Goal: Task Accomplishment & Management: Manage account settings

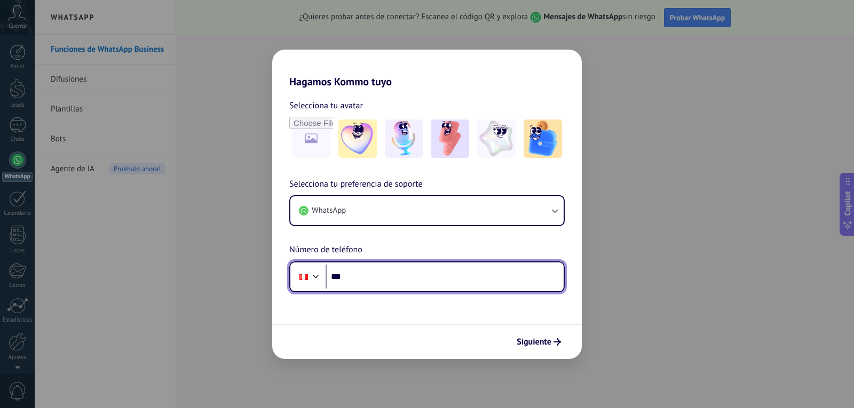
click at [397, 274] on input "***" at bounding box center [445, 277] width 238 height 25
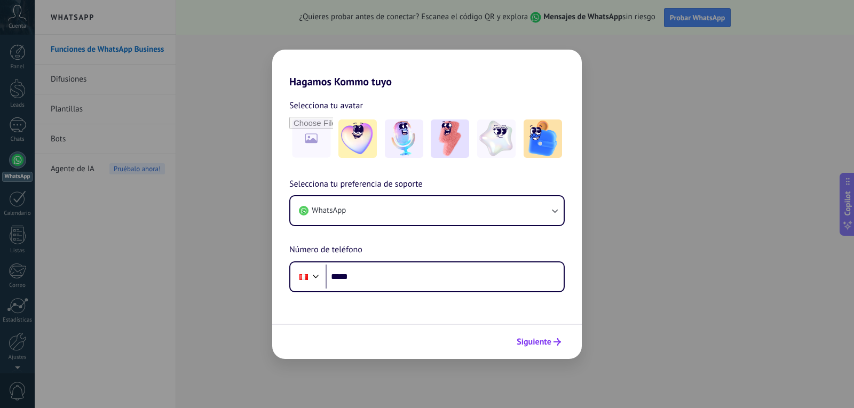
click at [530, 345] on span "Siguiente" at bounding box center [534, 341] width 35 height 7
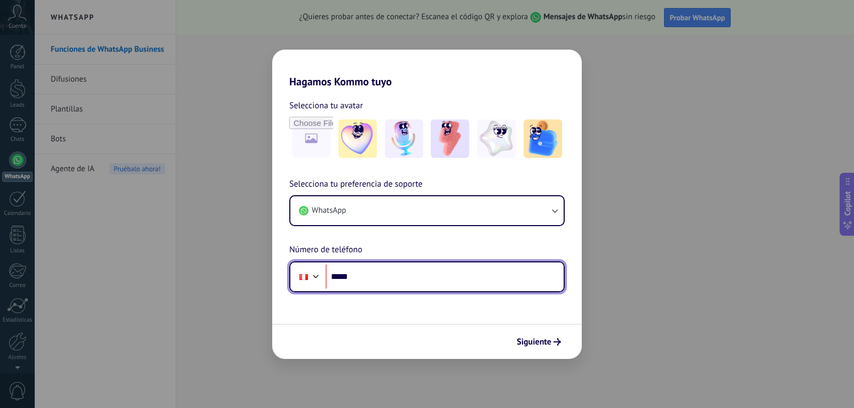
click at [347, 276] on input "*****" at bounding box center [445, 277] width 238 height 25
drag, startPoint x: 346, startPoint y: 276, endPoint x: 362, endPoint y: 276, distance: 16.0
click at [362, 276] on input "*****" at bounding box center [445, 277] width 238 height 25
type input "**********"
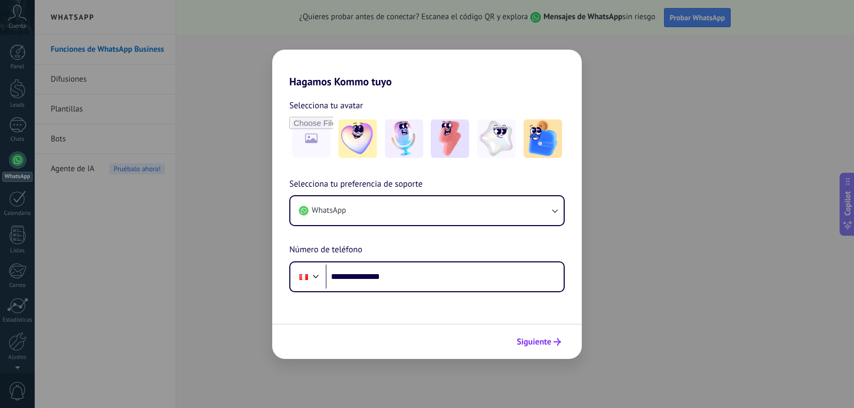
click at [553, 343] on span "Siguiente" at bounding box center [539, 341] width 44 height 7
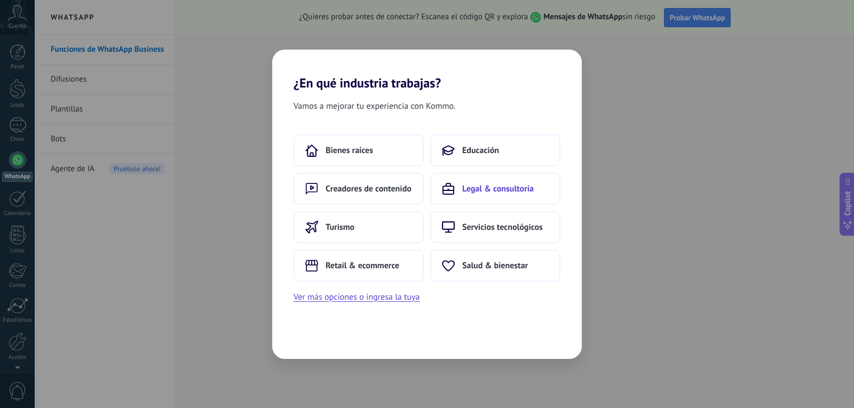
click at [488, 188] on span "Legal & consultoría" at bounding box center [498, 189] width 72 height 11
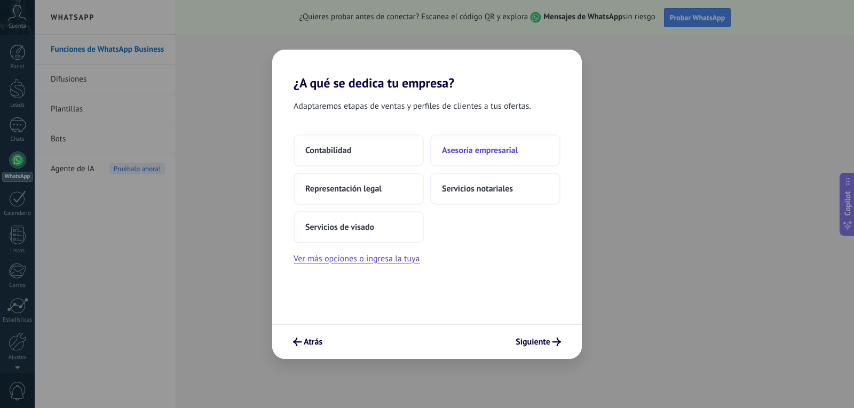
click at [488, 149] on span "Asesoría empresarial" at bounding box center [480, 150] width 76 height 11
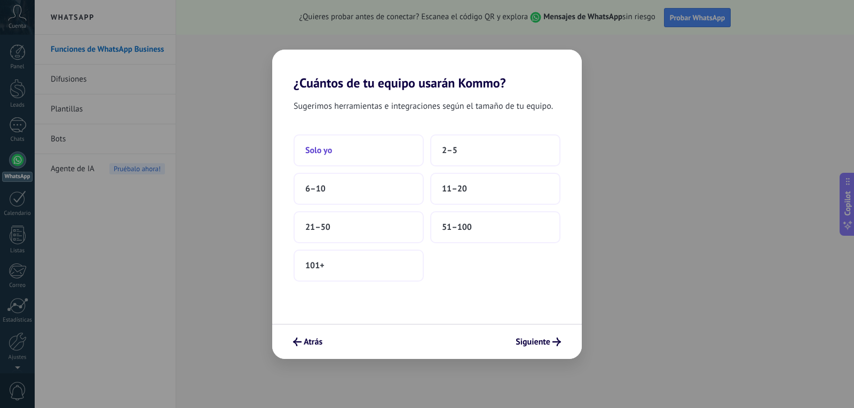
click at [321, 150] on span "Solo yo" at bounding box center [318, 150] width 27 height 11
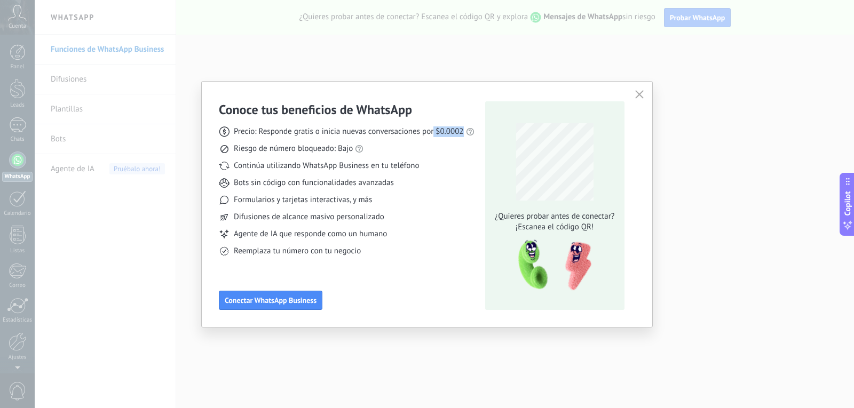
drag, startPoint x: 434, startPoint y: 133, endPoint x: 464, endPoint y: 138, distance: 30.8
click at [462, 132] on span "Precio: Responde gratis o inicia nuevas conversaciones por $0.0002" at bounding box center [349, 131] width 230 height 11
click at [465, 140] on div "Precio: Responde gratis o inicia nuevas conversaciones por $0.0002 Riesgo de nú…" at bounding box center [347, 187] width 256 height 139
click at [467, 131] on icon at bounding box center [470, 132] width 9 height 9
click at [479, 113] on link "precios actuales de Meta" at bounding box center [491, 113] width 85 height 10
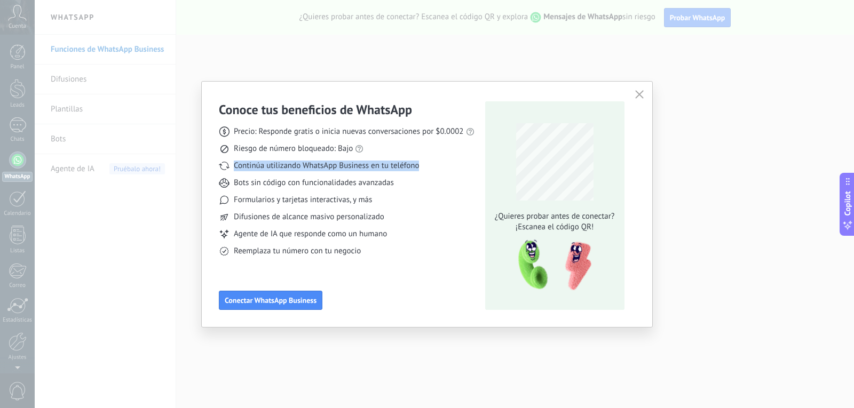
drag, startPoint x: 420, startPoint y: 166, endPoint x: 227, endPoint y: 172, distance: 193.3
click at [227, 172] on div "Precio: Responde gratis o inicia nuevas conversaciones por $0.0002 Riesgo de nú…" at bounding box center [347, 187] width 256 height 139
click at [221, 232] on use at bounding box center [223, 234] width 7 height 7
click at [354, 224] on div "Precio: Responde gratis o inicia nuevas conversaciones por $0.0002 Riesgo de nú…" at bounding box center [347, 187] width 256 height 139
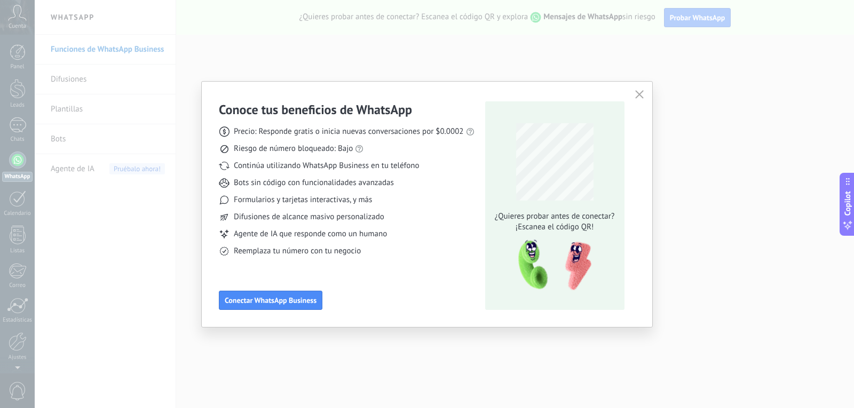
click at [351, 255] on span "Reemplaza tu número con tu negocio" at bounding box center [297, 251] width 127 height 11
click at [296, 302] on span "Conectar WhatsApp Business" at bounding box center [271, 300] width 92 height 7
click at [297, 299] on span "Conectar WhatsApp Business" at bounding box center [271, 300] width 92 height 7
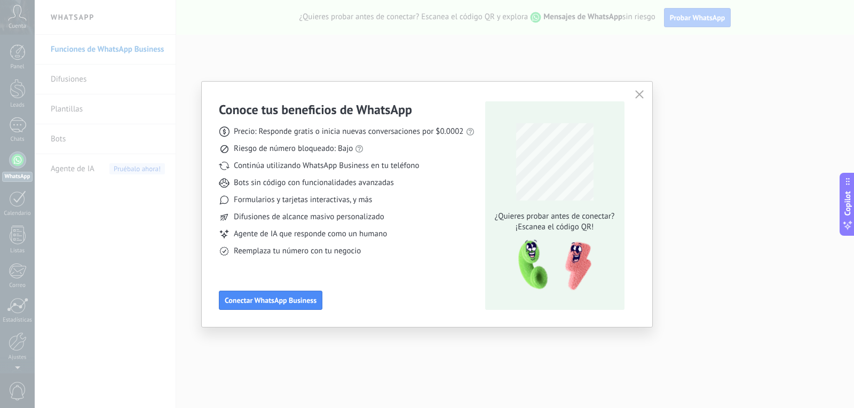
click at [461, 236] on body ".abccls-1,.abccls-2{fill-rule:evenodd}.abccls-2{fill:#fff} .abfcls-1{fill:none}…" at bounding box center [427, 204] width 854 height 408
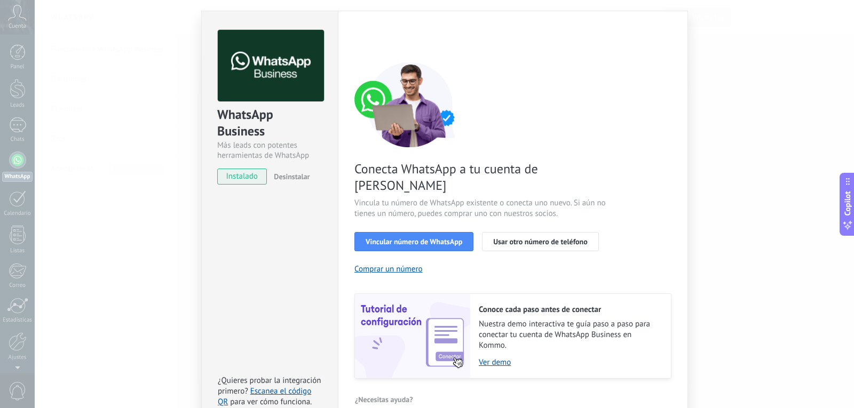
scroll to position [36, 0]
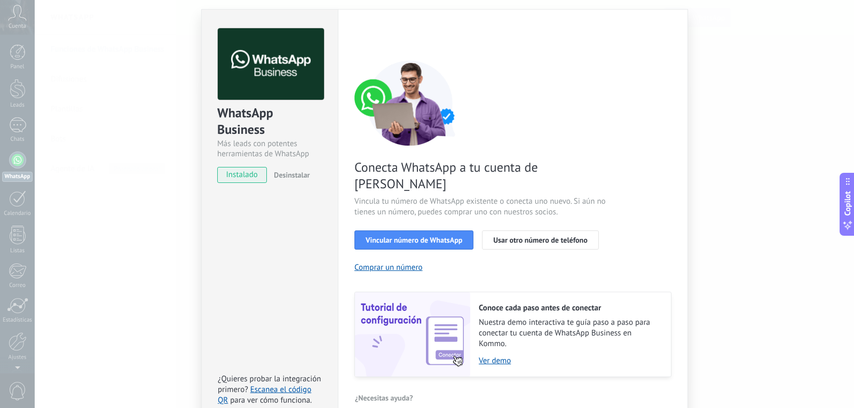
click at [732, 282] on div "WhatsApp Business Más leads con potentes herramientas de WhatsApp instalado Des…" at bounding box center [444, 204] width 819 height 408
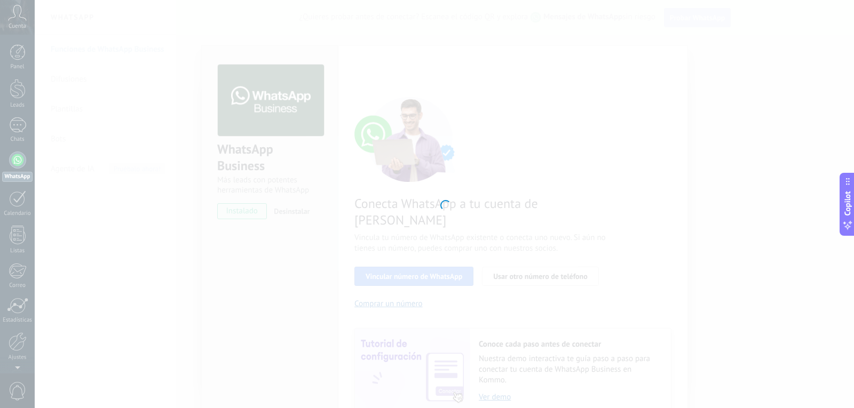
scroll to position [0, 0]
click at [279, 209] on div at bounding box center [444, 204] width 819 height 408
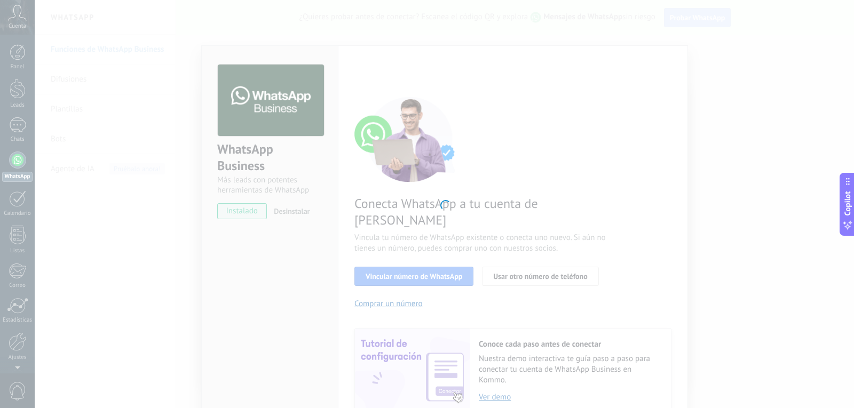
click at [282, 244] on div at bounding box center [444, 204] width 819 height 408
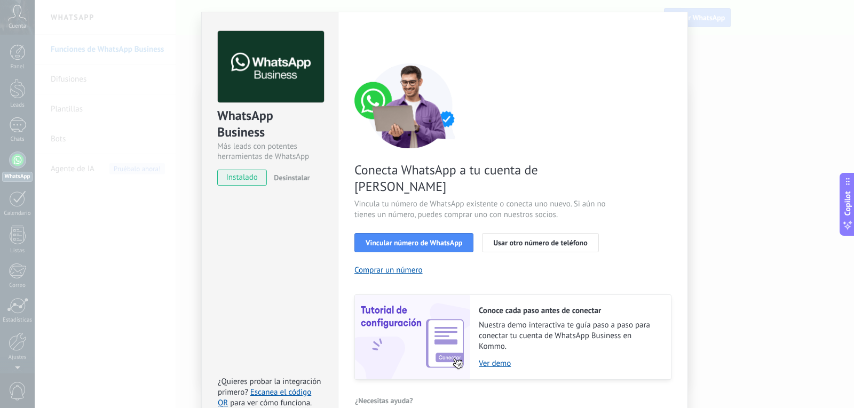
scroll to position [36, 0]
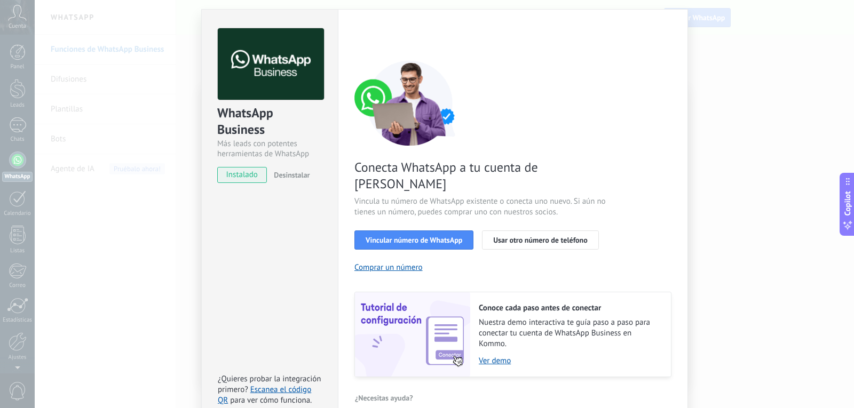
click at [291, 176] on span "Desinstalar" at bounding box center [292, 175] width 36 height 10
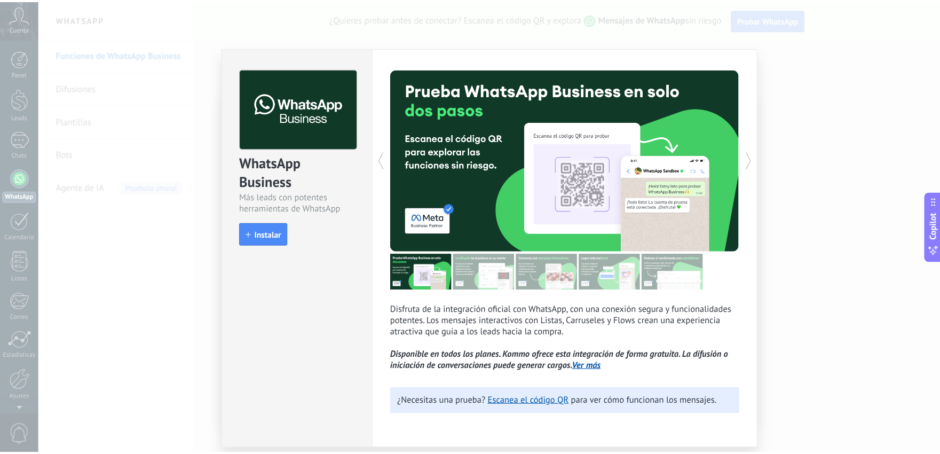
scroll to position [0, 0]
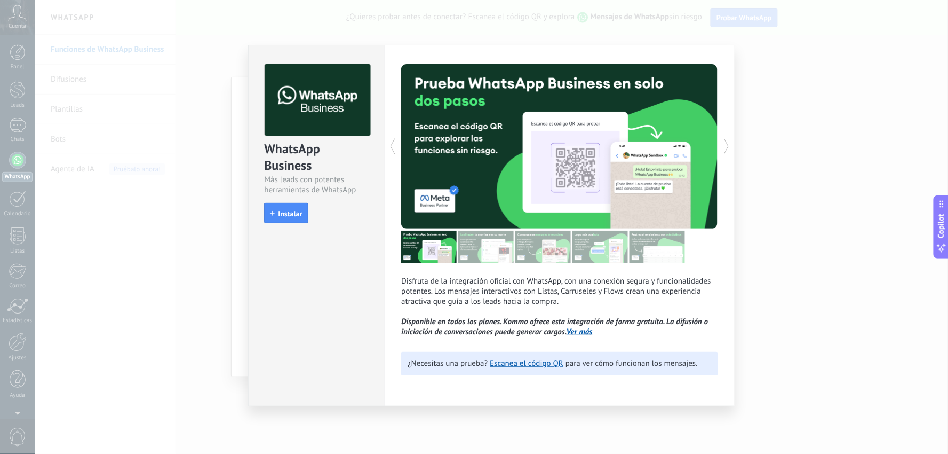
click at [762, 322] on div "WhatsApp Business Más leads con potentes herramientas de WhatsApp install Insta…" at bounding box center [492, 227] width 914 height 454
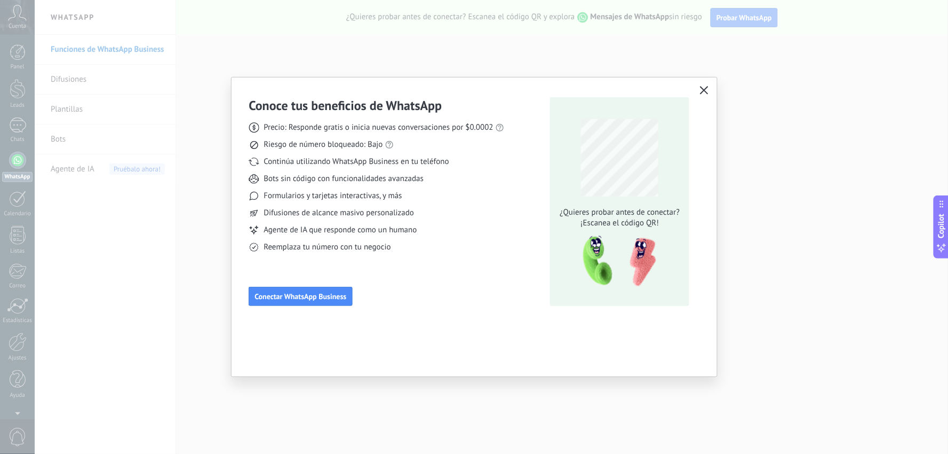
click at [762, 322] on div "Conoce tus beneficios de WhatsApp Precio: Responde gratis o inicia nuevas conve…" at bounding box center [474, 227] width 948 height 454
click at [702, 92] on icon "button" at bounding box center [704, 90] width 9 height 9
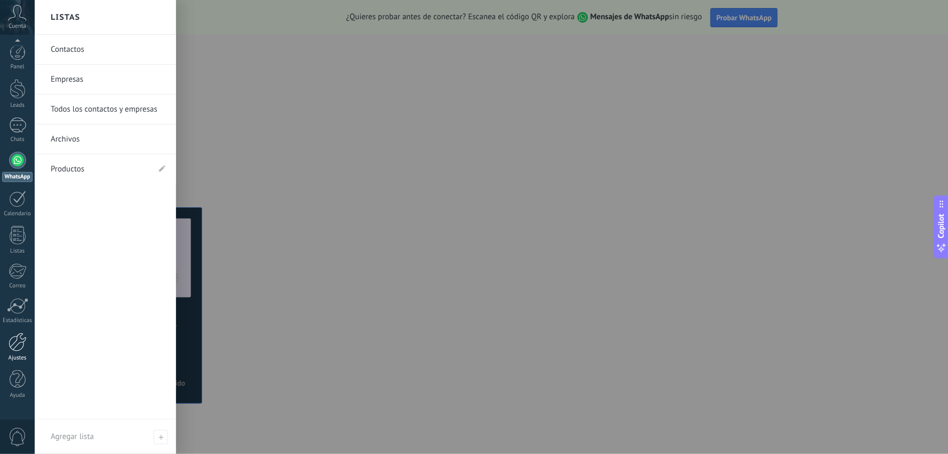
click at [16, 348] on div at bounding box center [18, 341] width 18 height 19
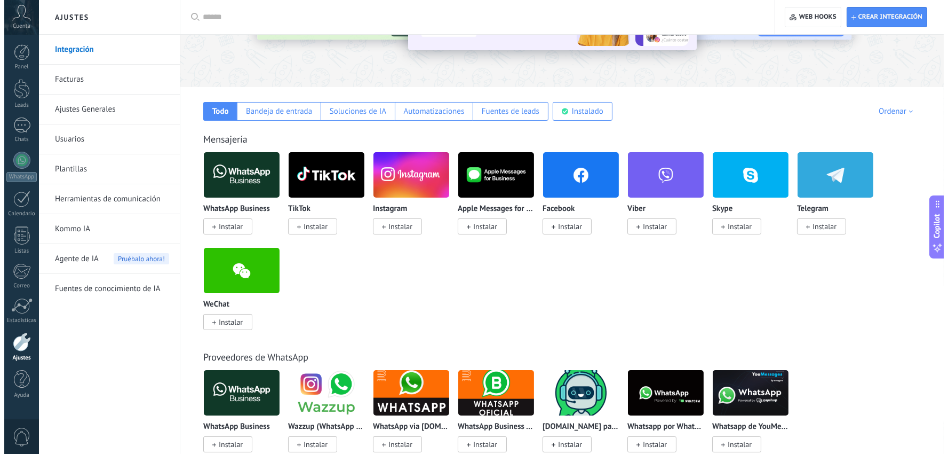
scroll to position [118, 0]
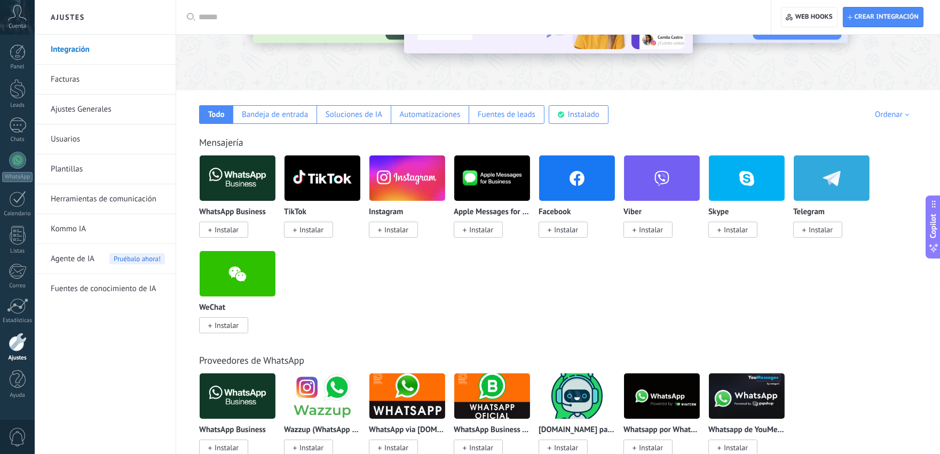
click at [228, 227] on span "Instalar" at bounding box center [227, 230] width 24 height 10
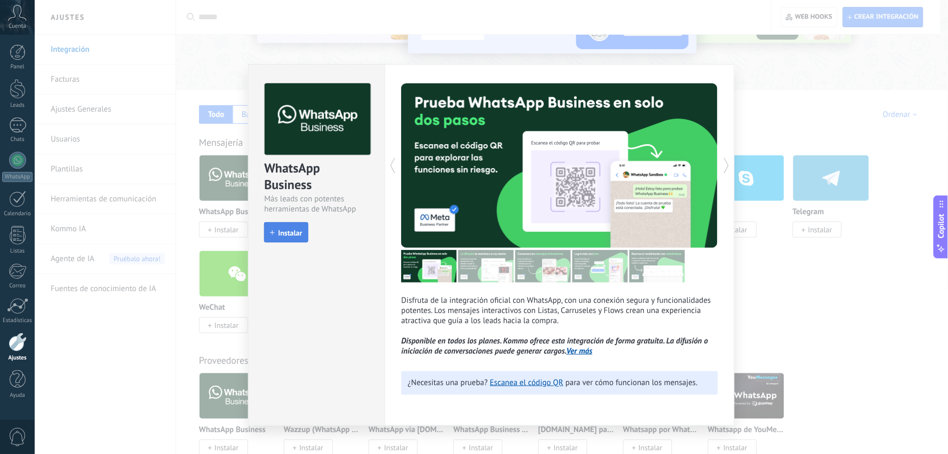
click at [284, 230] on span "Instalar" at bounding box center [290, 232] width 24 height 7
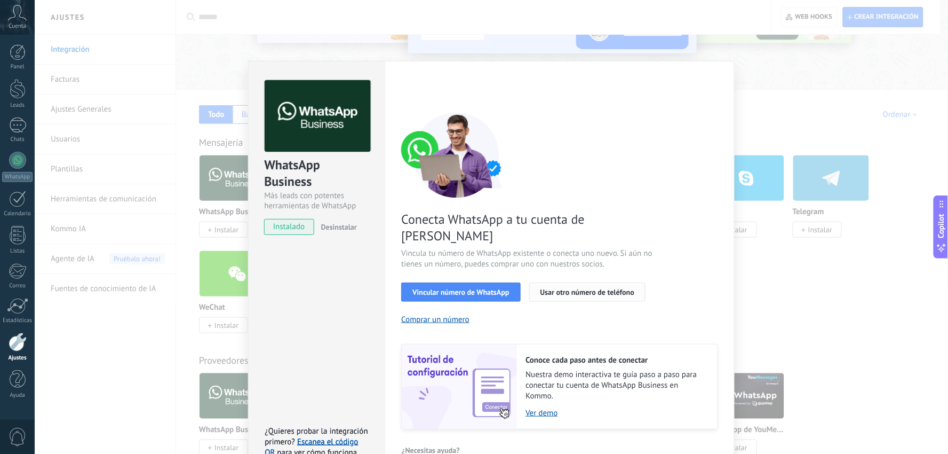
scroll to position [15, 0]
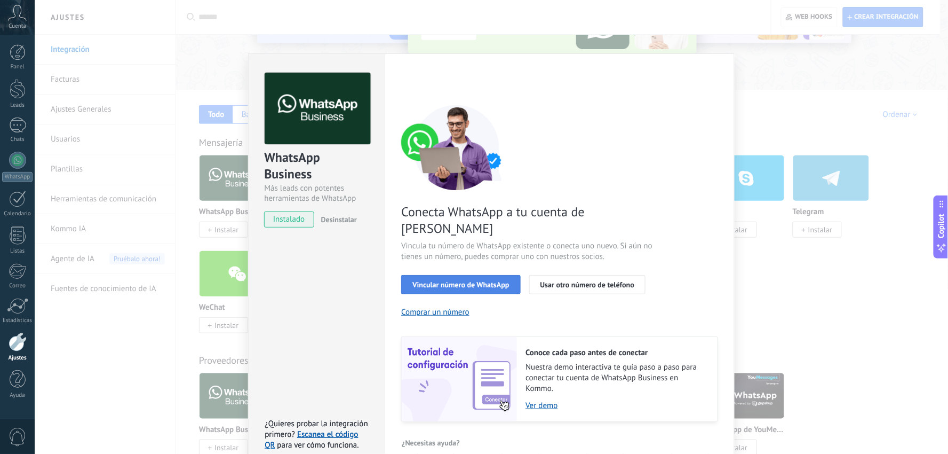
click at [465, 281] on span "Vincular número de WhatsApp" at bounding box center [461, 284] width 97 height 7
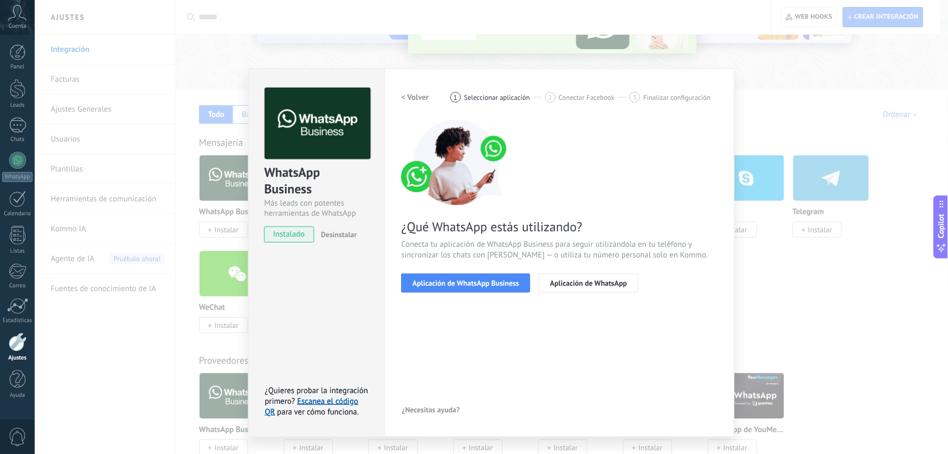
scroll to position [0, 0]
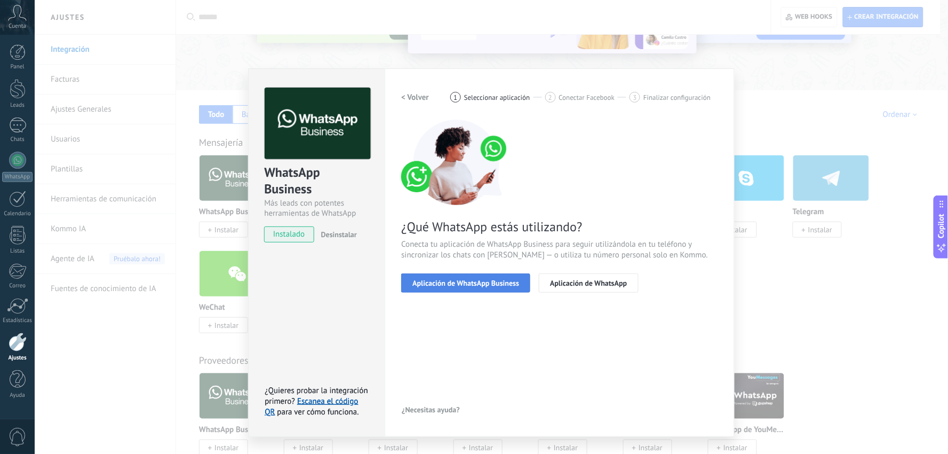
click at [450, 283] on span "Aplicación de WhatsApp Business" at bounding box center [466, 282] width 107 height 7
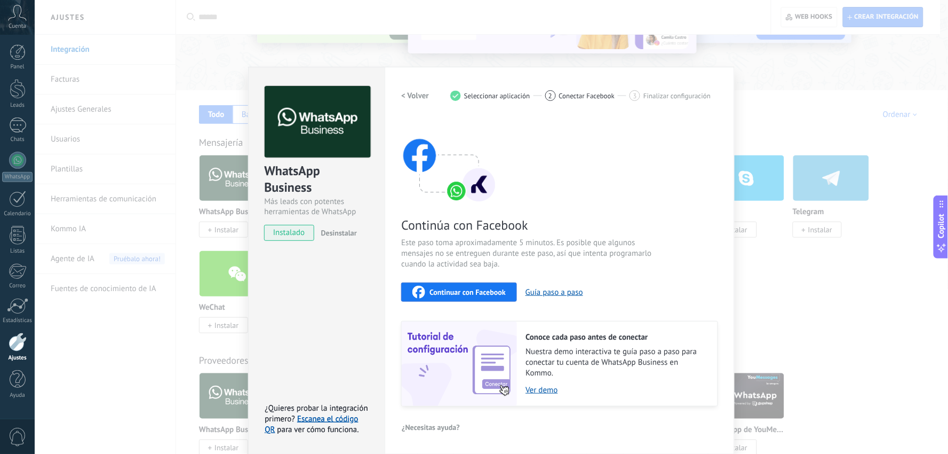
scroll to position [2, 0]
click at [322, 408] on link "Escanea el código QR" at bounding box center [311, 423] width 93 height 21
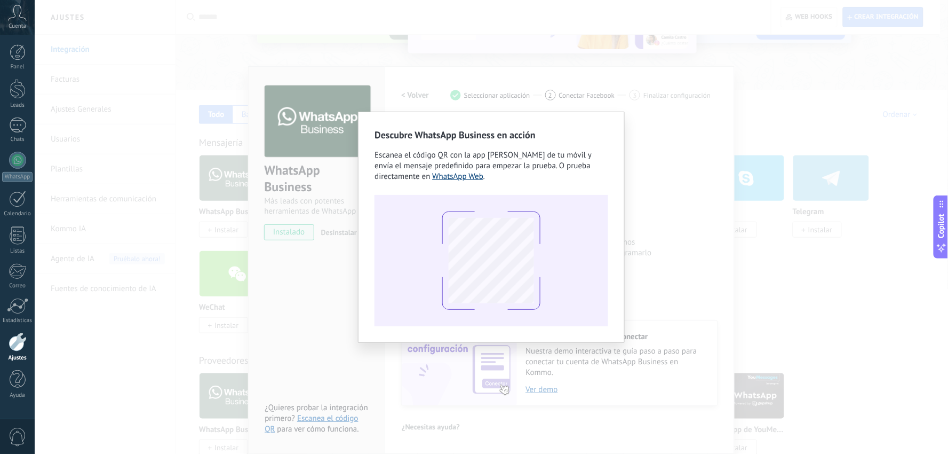
click at [466, 178] on link "WhatsApp Web" at bounding box center [457, 176] width 51 height 10
click at [644, 240] on div "Descubre WhatsApp Business en acción Escanea el código QR con la app [PERSON_NA…" at bounding box center [492, 227] width 914 height 454
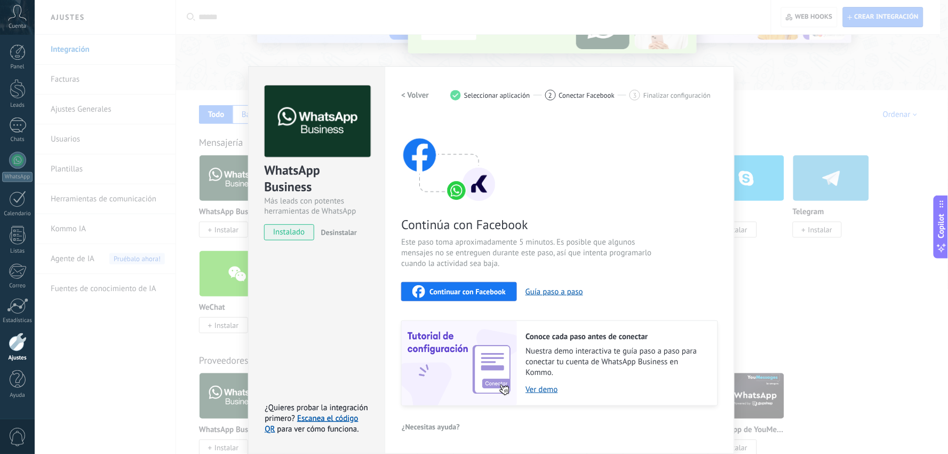
click at [498, 290] on span "Continuar con Facebook" at bounding box center [468, 291] width 76 height 7
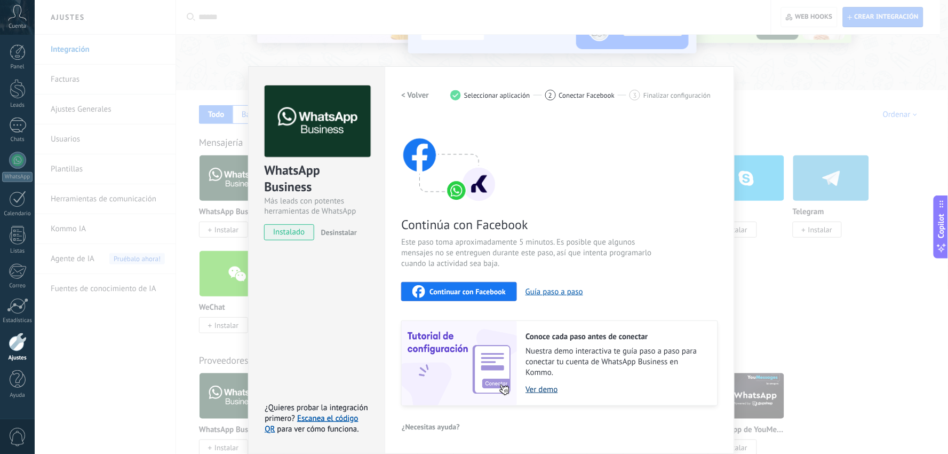
click at [544, 390] on link "Ver demo" at bounding box center [616, 389] width 181 height 10
click at [552, 288] on button "Guía paso a paso" at bounding box center [555, 292] width 58 height 10
click at [148, 332] on div "WhatsApp Business Más leads con potentes herramientas de WhatsApp instalado Des…" at bounding box center [492, 227] width 914 height 454
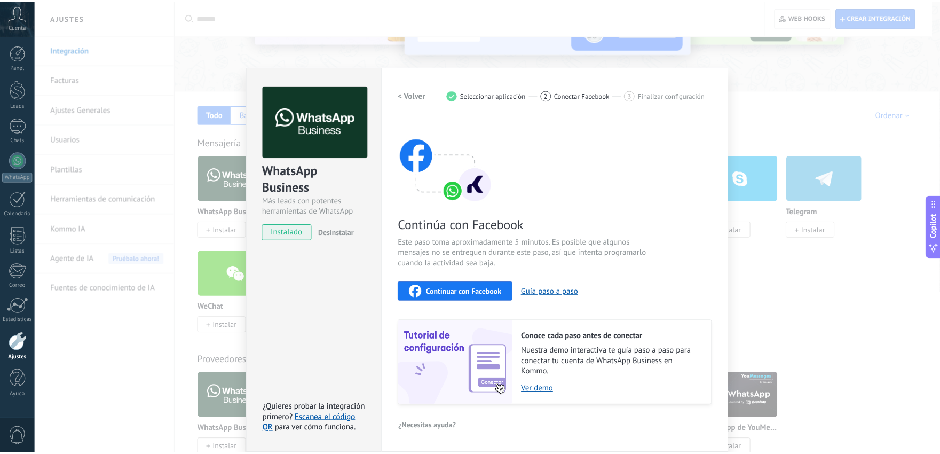
scroll to position [0, 0]
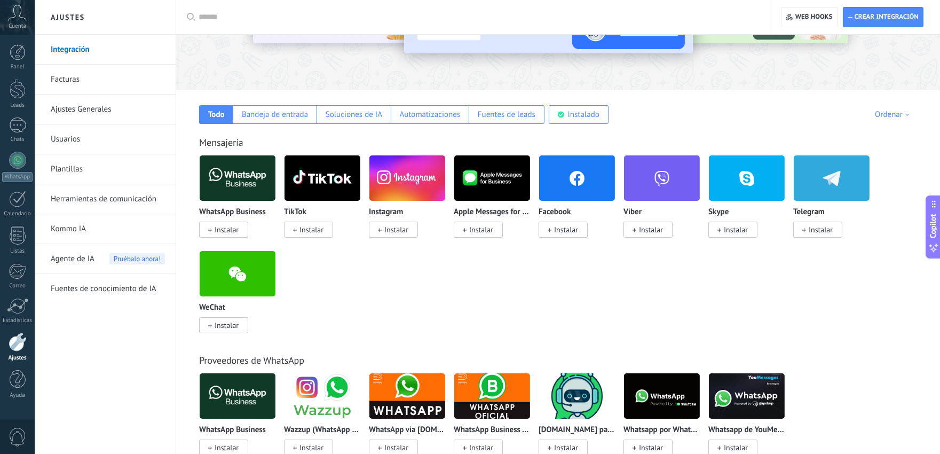
click at [408, 284] on div "WhatsApp Business Instalar TikTok Instalar Instagram Instalar Apple Messages fo…" at bounding box center [563, 250] width 729 height 191
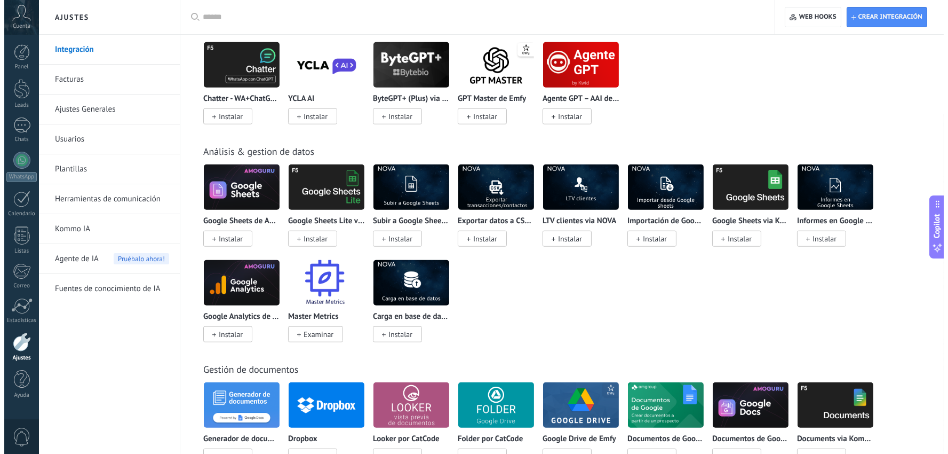
scroll to position [1929, 0]
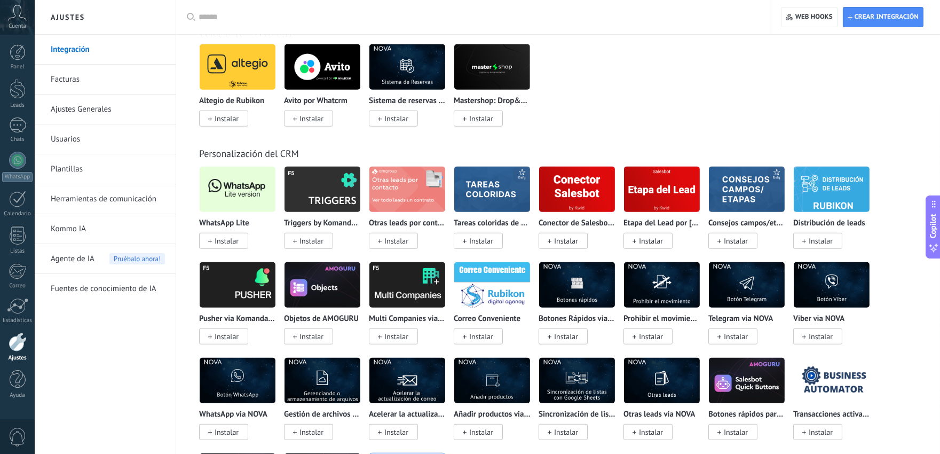
click at [228, 243] on span "Instalar" at bounding box center [227, 241] width 24 height 10
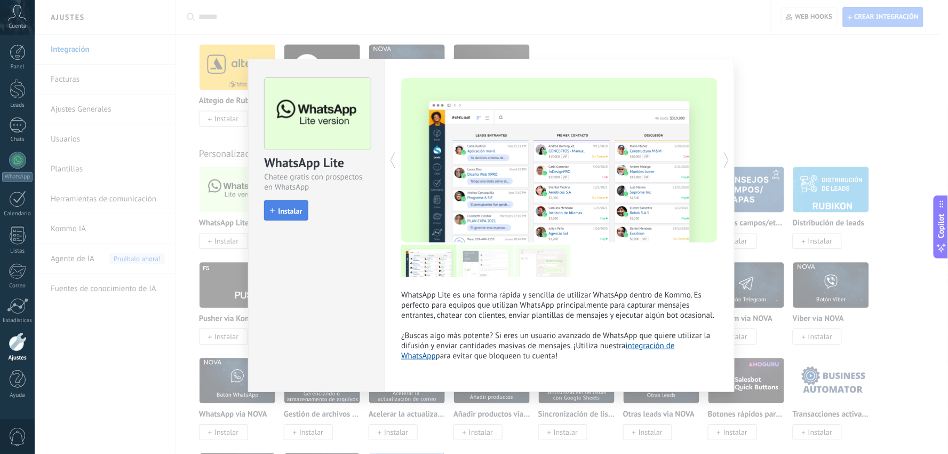
click at [290, 213] on span "Instalar" at bounding box center [290, 210] width 24 height 7
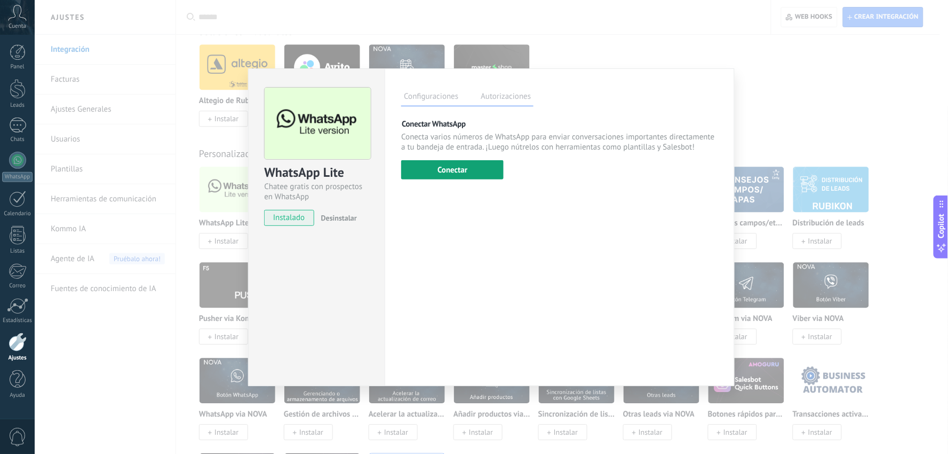
click at [481, 161] on button "Conectar" at bounding box center [452, 169] width 102 height 19
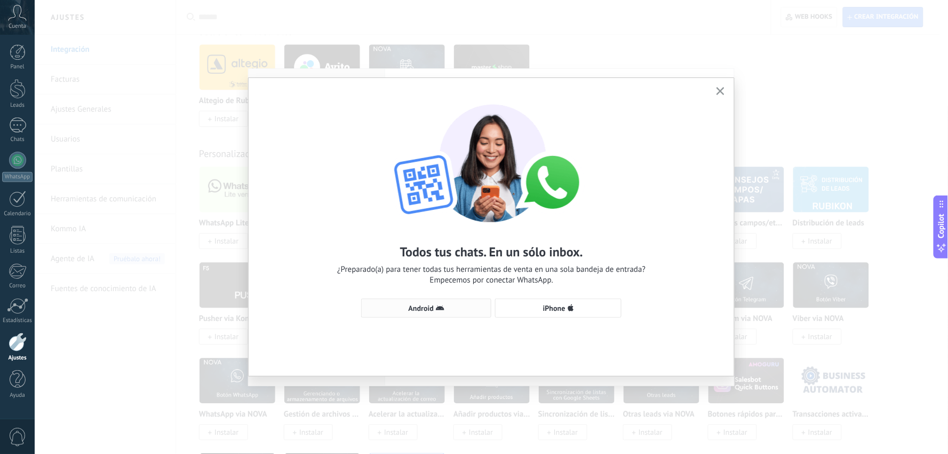
click at [448, 307] on span "Android" at bounding box center [426, 308] width 118 height 9
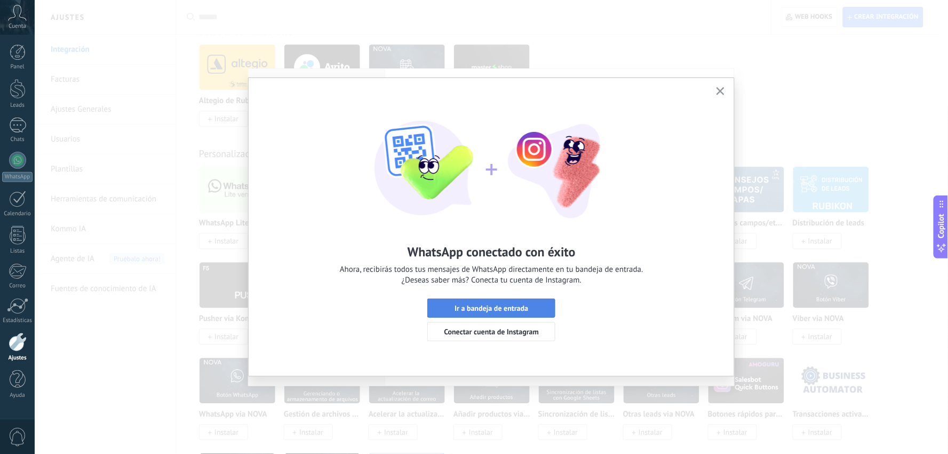
click at [526, 304] on span "Ir a bandeja de entrada" at bounding box center [492, 307] width 74 height 7
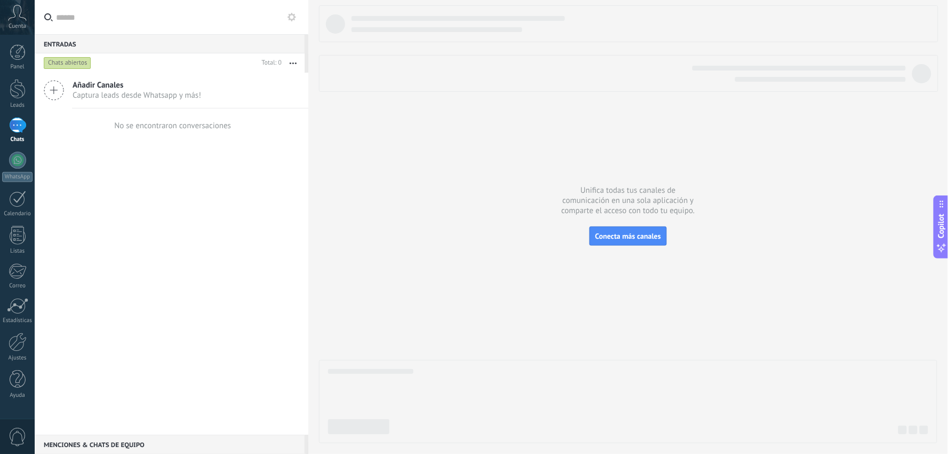
click at [60, 86] on icon at bounding box center [54, 90] width 20 height 20
click at [105, 91] on span "Captura leads desde Whatsapp y más!" at bounding box center [137, 95] width 129 height 10
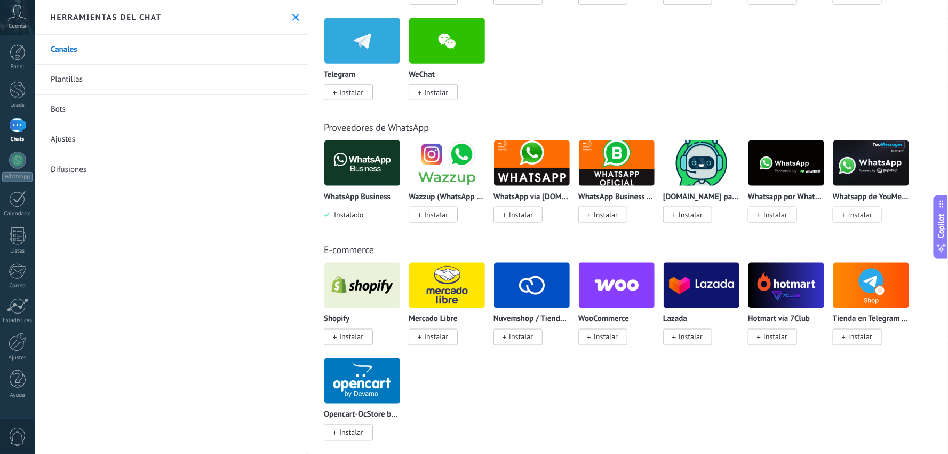
scroll to position [118, 0]
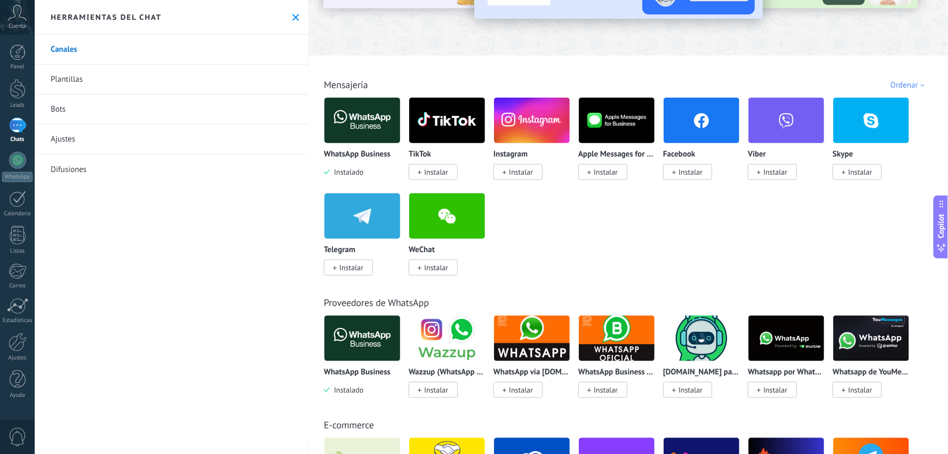
click at [431, 168] on span "Instalar" at bounding box center [436, 172] width 24 height 10
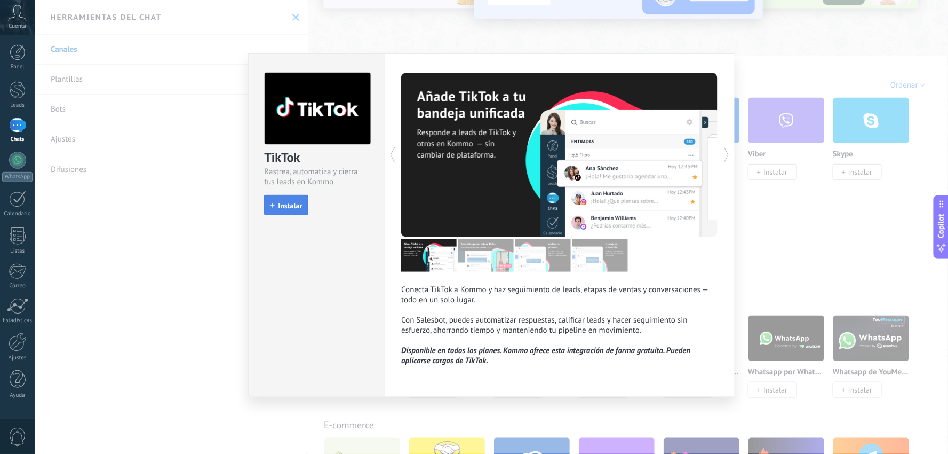
click at [279, 202] on span "Instalar" at bounding box center [290, 205] width 24 height 7
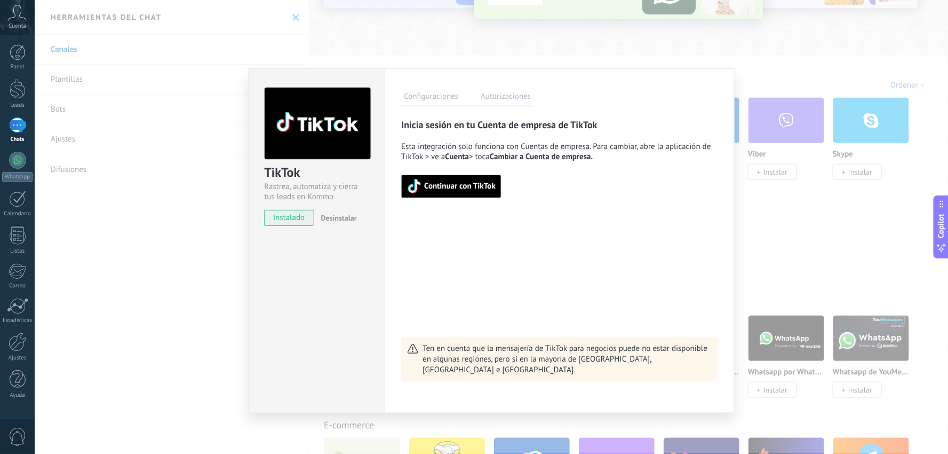
click at [474, 188] on span "Continuar con TikTok" at bounding box center [460, 186] width 72 height 7
click at [471, 178] on button "Continuar con TikTok" at bounding box center [451, 186] width 100 height 23
click at [446, 175] on div "Continuar con TikTok" at bounding box center [559, 180] width 317 height 36
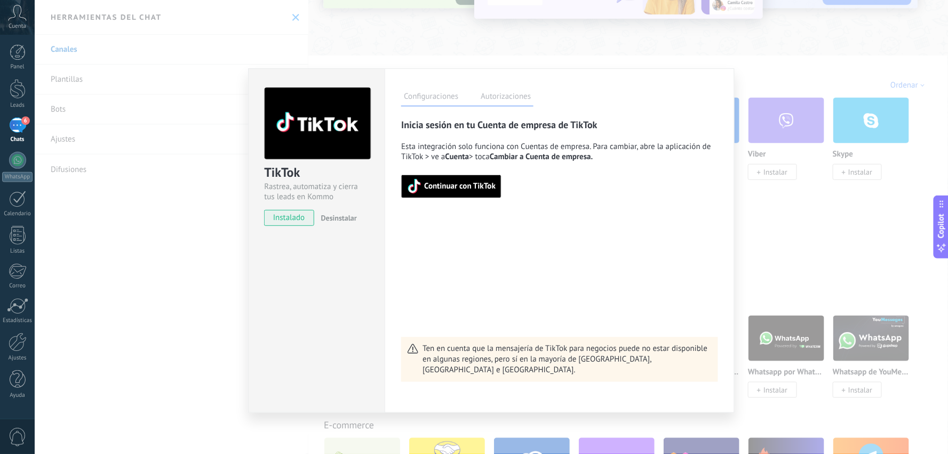
click at [238, 302] on div "TikTok Rastrea, automatiza y cierra tus leads en Kommo instalado Desinstalar Co…" at bounding box center [492, 227] width 914 height 454
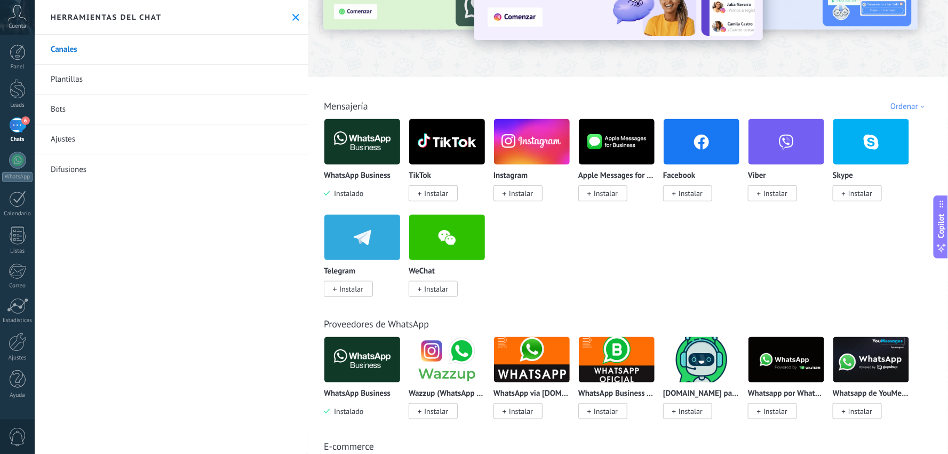
scroll to position [59, 0]
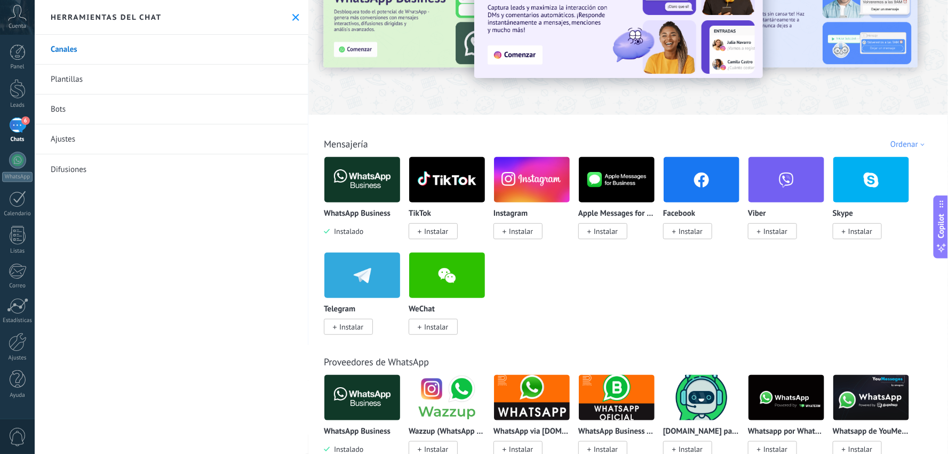
click at [517, 232] on span "Instalar" at bounding box center [521, 231] width 24 height 10
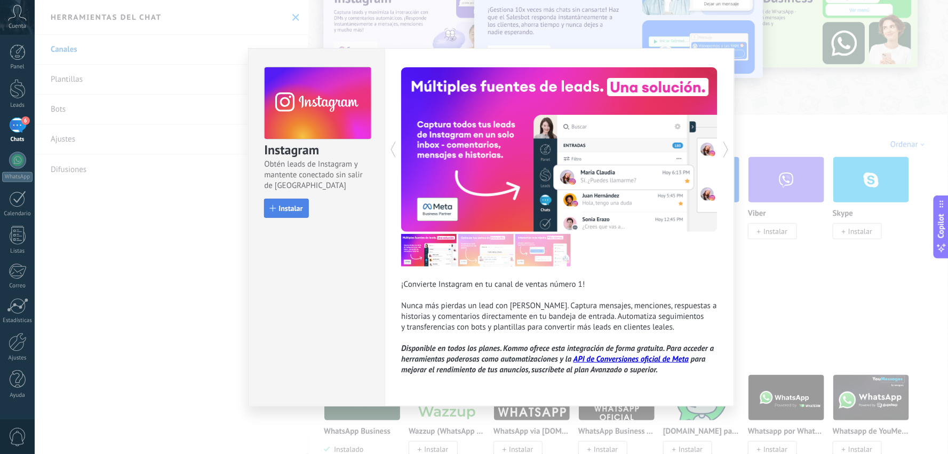
click at [294, 209] on span "Instalar" at bounding box center [291, 207] width 24 height 7
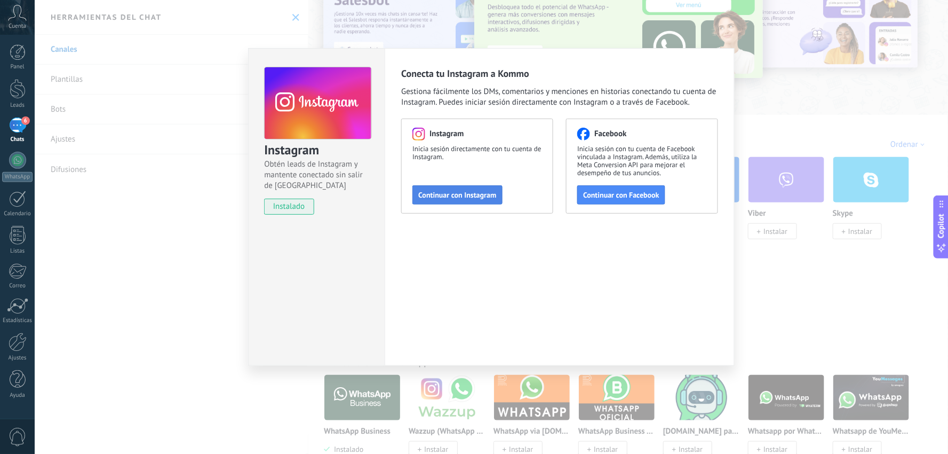
click at [477, 191] on span "Continuar con Instagram" at bounding box center [457, 194] width 78 height 7
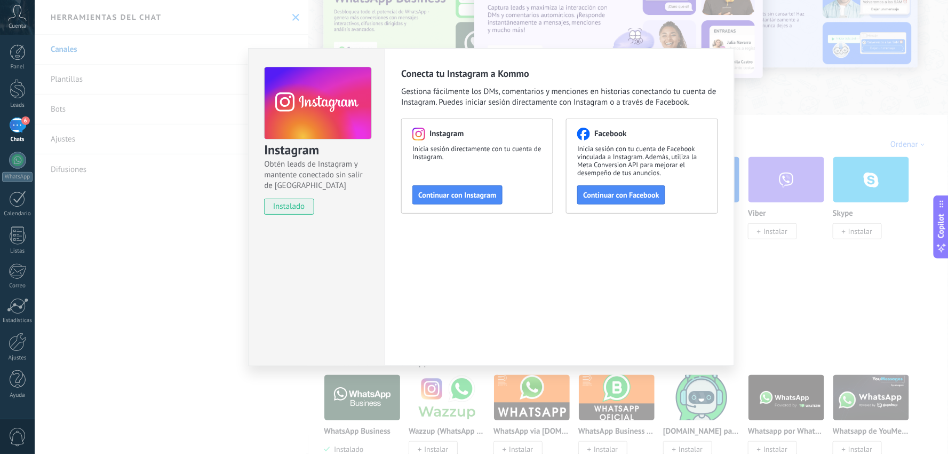
click at [591, 183] on div "Facebook Inicia sesión con tu cuenta de Facebook vinculada a Instagram. Además,…" at bounding box center [642, 165] width 152 height 95
click at [595, 188] on button "Continuar con Facebook" at bounding box center [621, 194] width 88 height 19
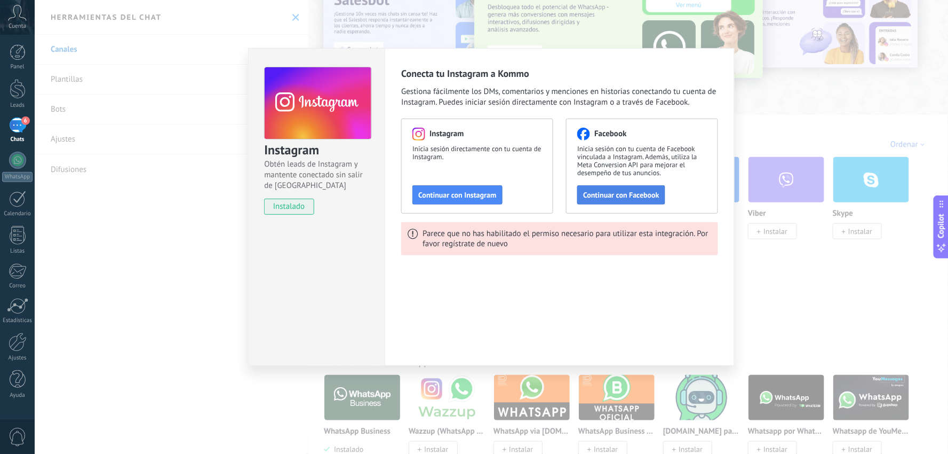
click at [652, 188] on button "Continuar con Facebook" at bounding box center [621, 194] width 88 height 19
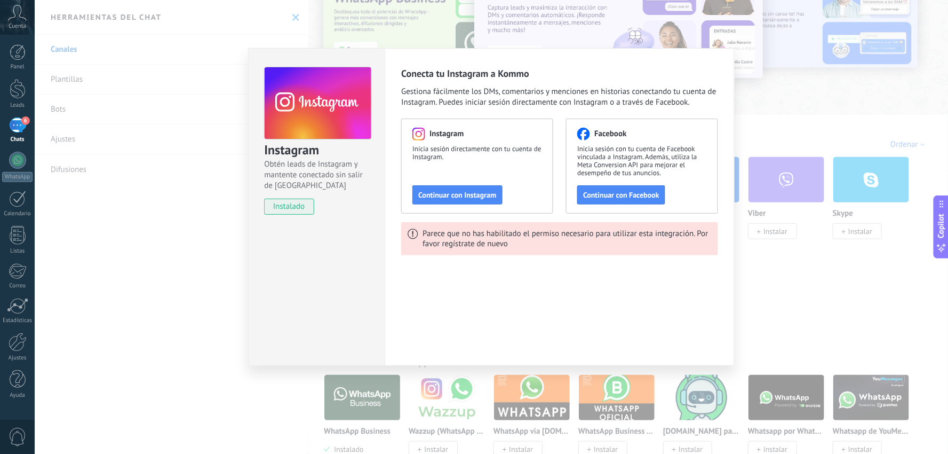
click at [206, 280] on div "Instagram Obtén leads de Instagram y mantente conectado sin salir de Kommo inst…" at bounding box center [492, 227] width 914 height 454
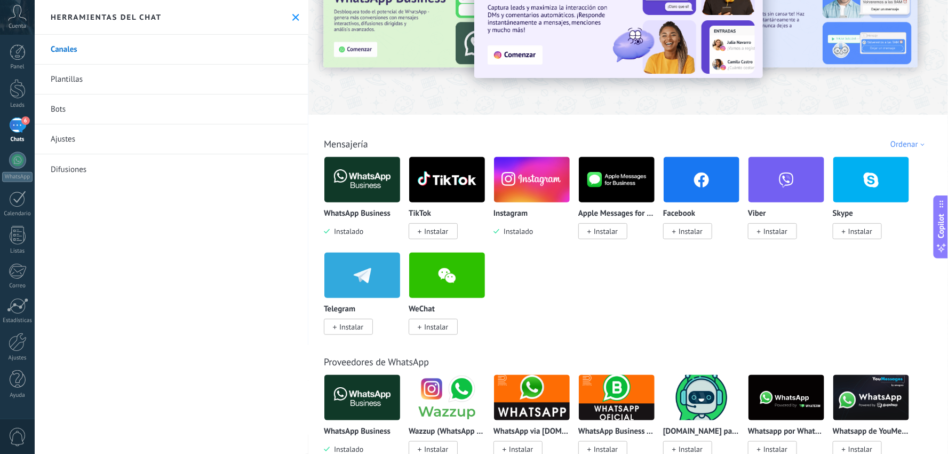
click at [432, 235] on span "Instalar" at bounding box center [436, 231] width 24 height 10
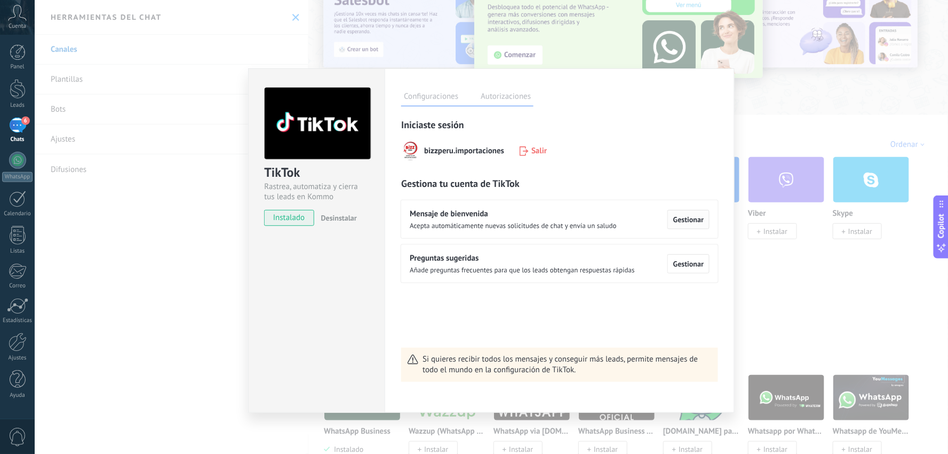
click at [680, 220] on span "Gestionar" at bounding box center [688, 219] width 30 height 7
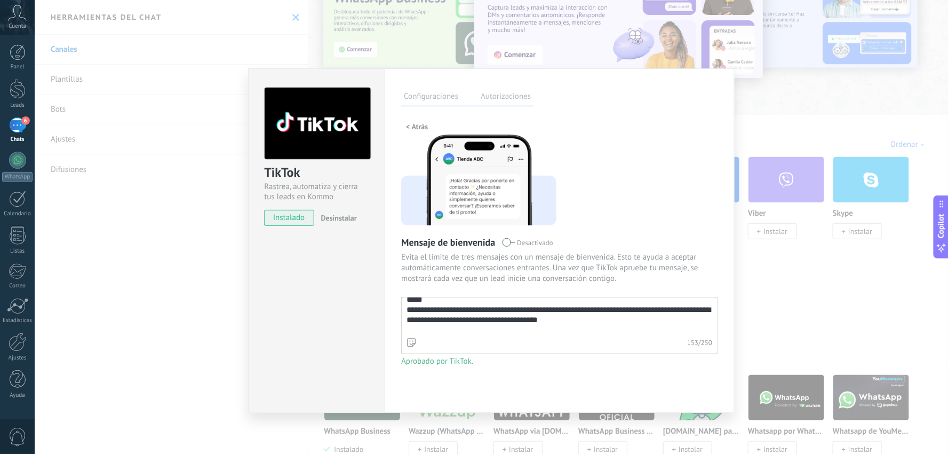
scroll to position [0, 0]
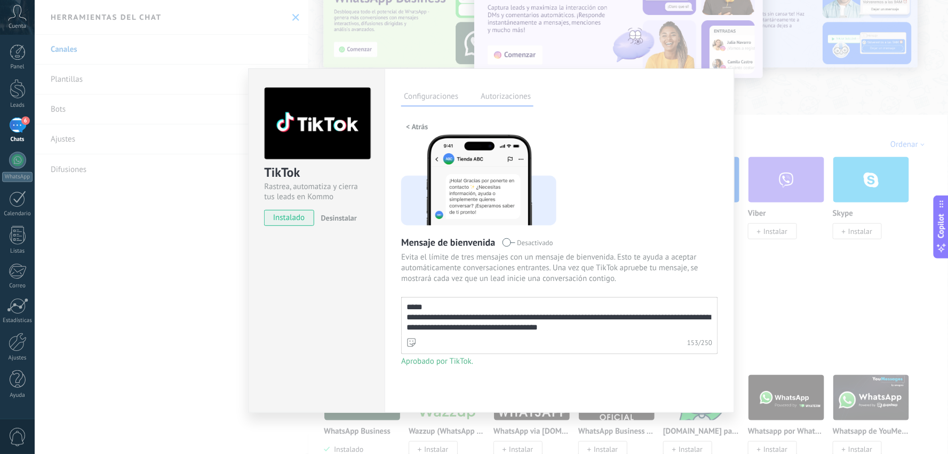
click at [419, 129] on span "< Atrás" at bounding box center [417, 126] width 22 height 7
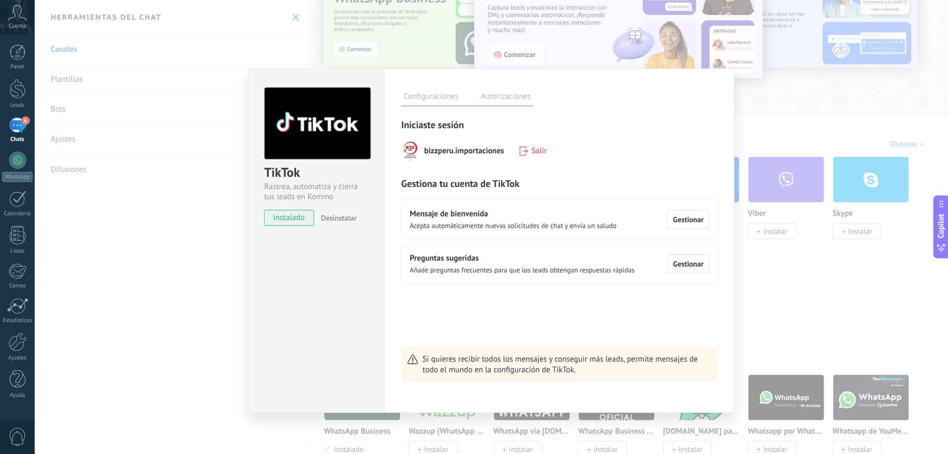
click at [696, 263] on span "Gestionar" at bounding box center [688, 263] width 30 height 7
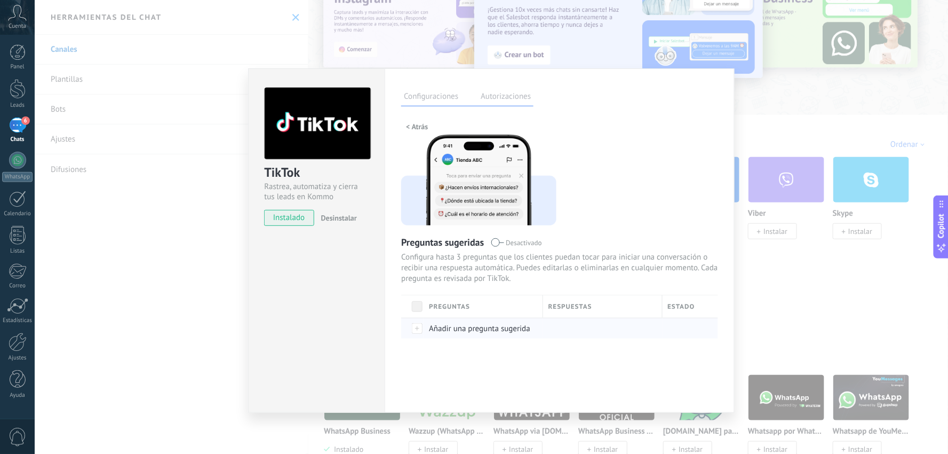
click at [449, 328] on span "Añadir una pregunta sugerida" at bounding box center [479, 328] width 101 height 10
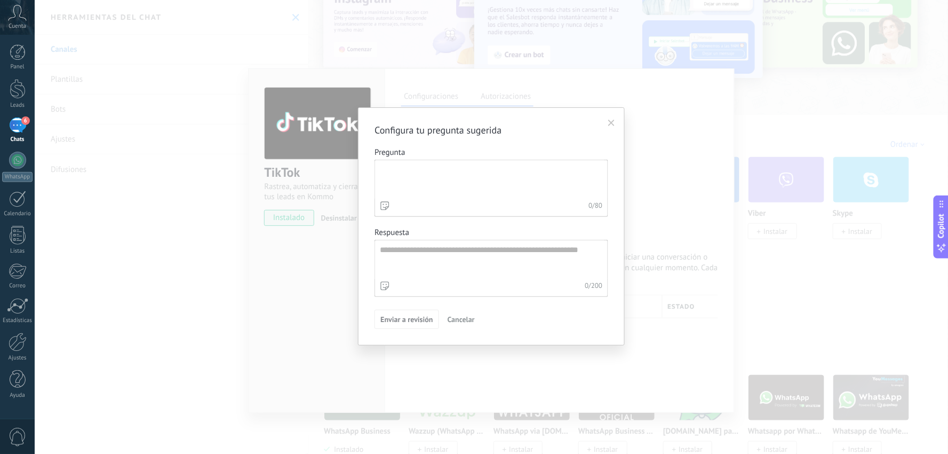
click at [414, 172] on textarea "Pregunta 0 / 80" at bounding box center [490, 179] width 231 height 38
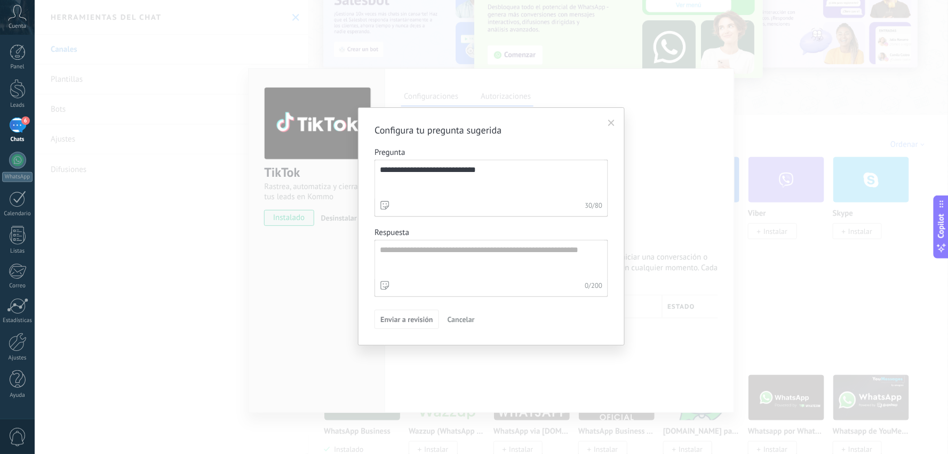
click at [430, 170] on textarea "**********" at bounding box center [490, 179] width 231 height 38
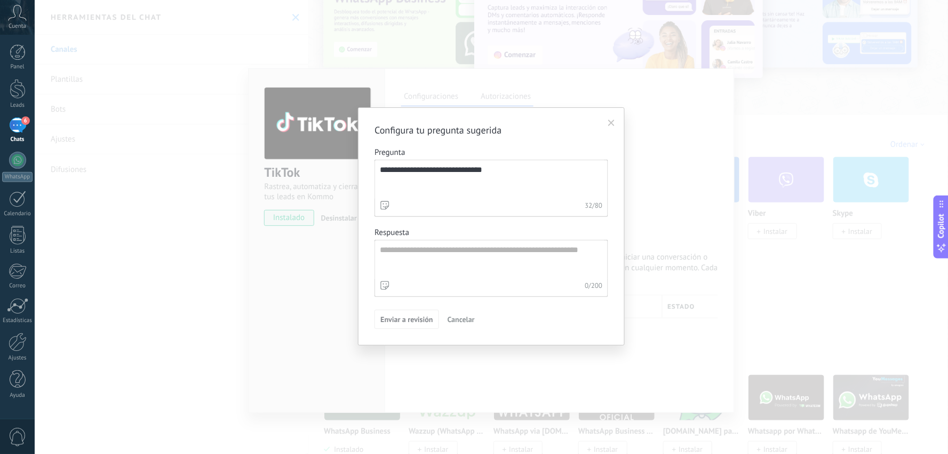
click at [457, 188] on textarea "**********" at bounding box center [490, 179] width 231 height 38
type textarea "**********"
click at [446, 267] on textarea "Respuesta 0 / 200" at bounding box center [490, 259] width 231 height 38
click at [433, 260] on textarea "Respuesta 0 / 200" at bounding box center [490, 259] width 231 height 38
click at [412, 168] on textarea "**********" at bounding box center [490, 179] width 231 height 38
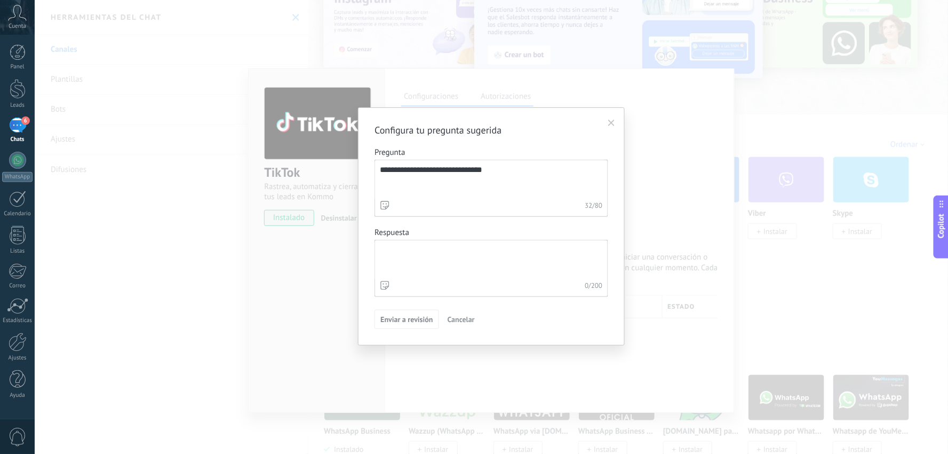
click at [397, 252] on textarea "Respuesta 0 / 200" at bounding box center [490, 259] width 231 height 38
click at [413, 248] on textarea "Respuesta 0 / 200" at bounding box center [490, 259] width 231 height 38
click at [414, 257] on textarea "Respuesta 0 / 200" at bounding box center [490, 259] width 231 height 38
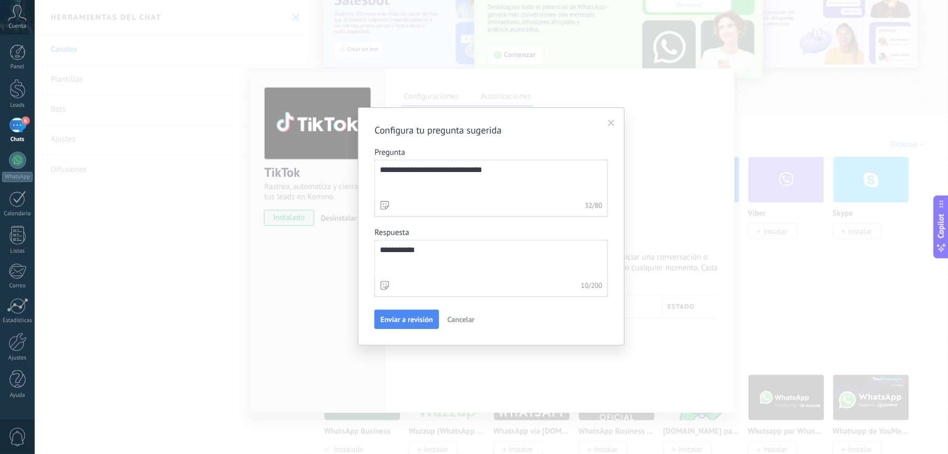
drag, startPoint x: 419, startPoint y: 254, endPoint x: 374, endPoint y: 242, distance: 46.9
click at [374, 242] on div "**********" at bounding box center [491, 226] width 267 height 238
click at [433, 255] on textarea "**********" at bounding box center [490, 259] width 231 height 38
drag, startPoint x: 449, startPoint y: 248, endPoint x: 365, endPoint y: 249, distance: 84.3
click at [365, 249] on div "**********" at bounding box center [491, 226] width 267 height 238
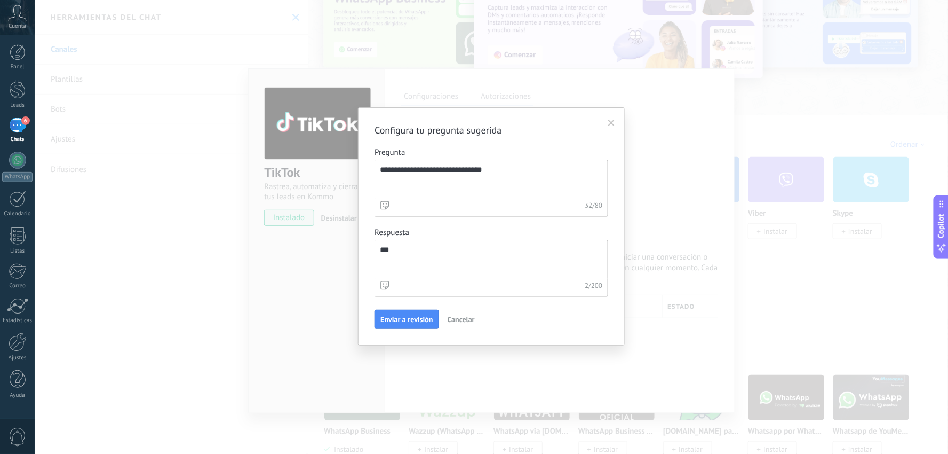
type textarea "*"
type textarea "**********"
click at [416, 323] on span "Enviar a revisión" at bounding box center [407, 318] width 52 height 7
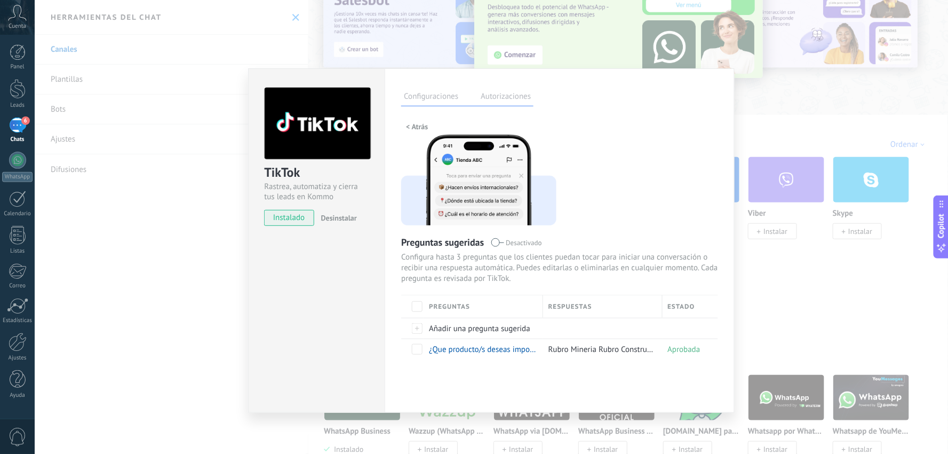
click at [417, 126] on span "< Atrás" at bounding box center [417, 126] width 22 height 7
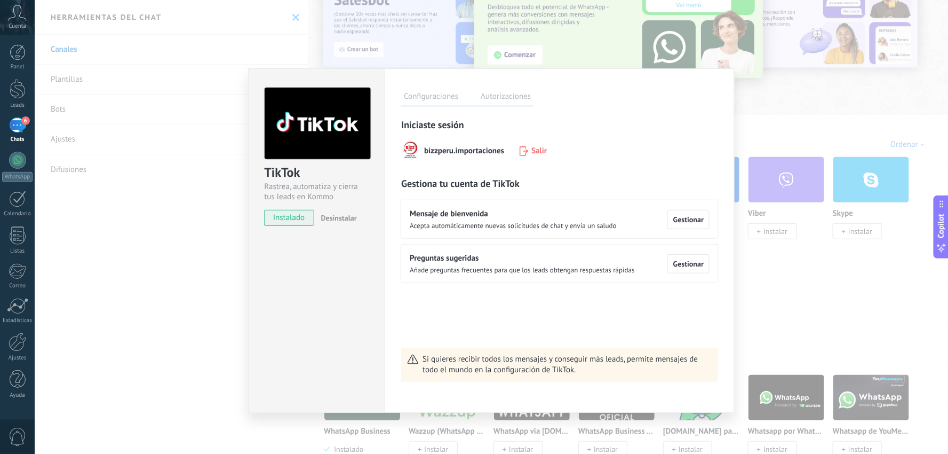
click at [498, 100] on label "Autorizaciones" at bounding box center [506, 97] width 56 height 15
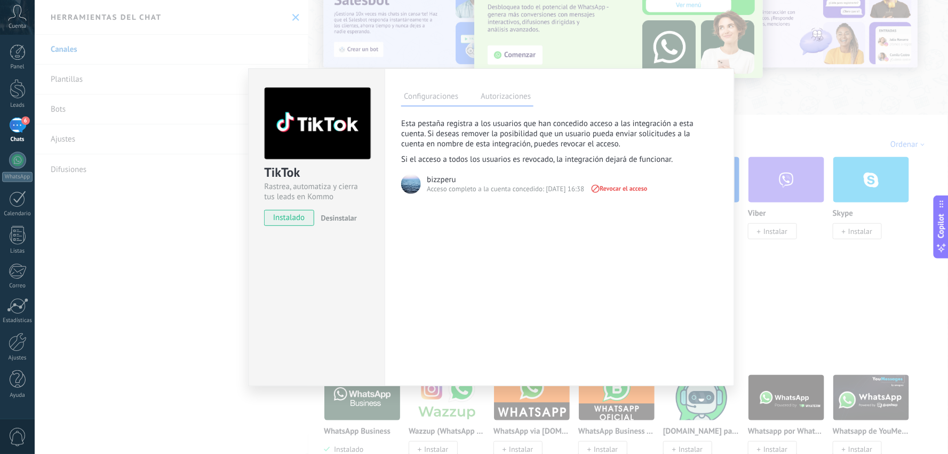
click at [433, 99] on label "Configuraciones" at bounding box center [431, 97] width 60 height 15
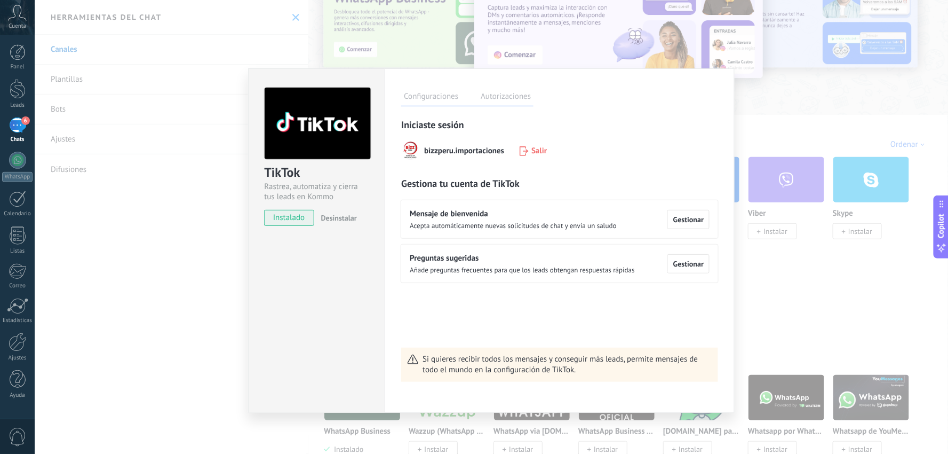
click at [216, 274] on div "TikTok Rastrea, automatiza y cierra tus leads en Kommo instalado Desinstalar Co…" at bounding box center [492, 227] width 914 height 454
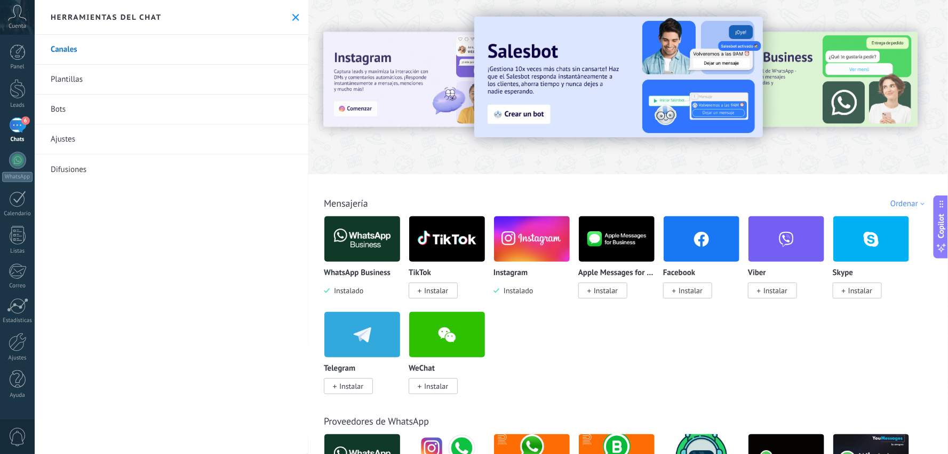
click at [71, 50] on link "Canales" at bounding box center [172, 50] width 274 height 30
click at [21, 125] on div "6" at bounding box center [17, 124] width 17 height 15
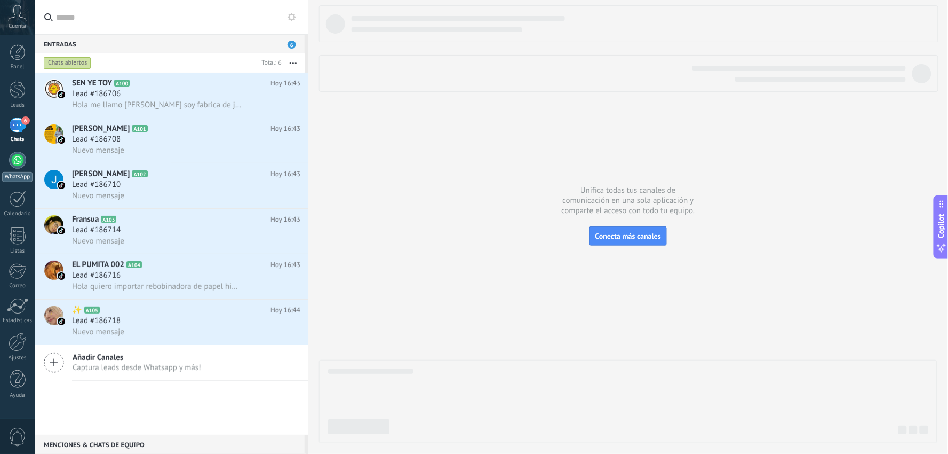
click at [20, 162] on div at bounding box center [17, 160] width 17 height 17
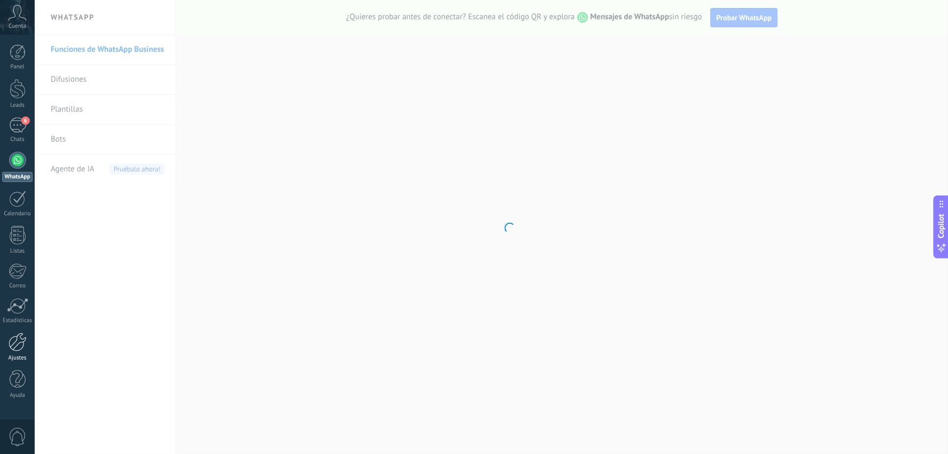
click at [17, 342] on div at bounding box center [18, 341] width 18 height 19
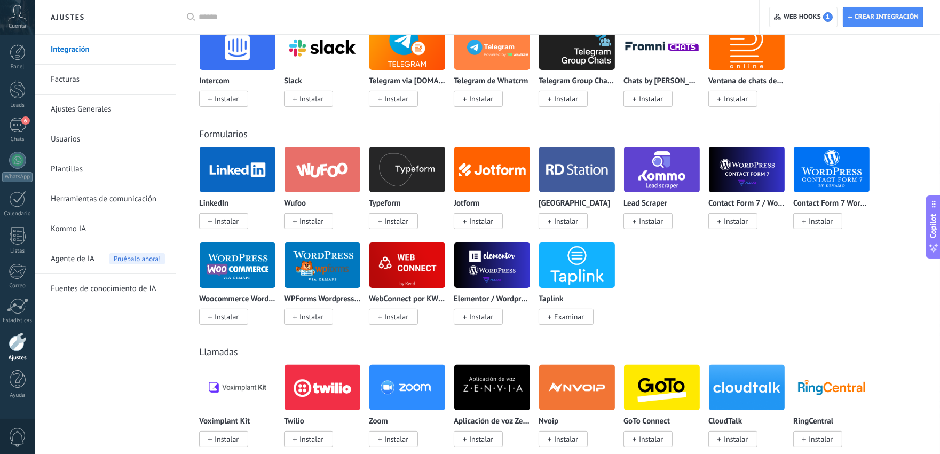
scroll to position [1929, 0]
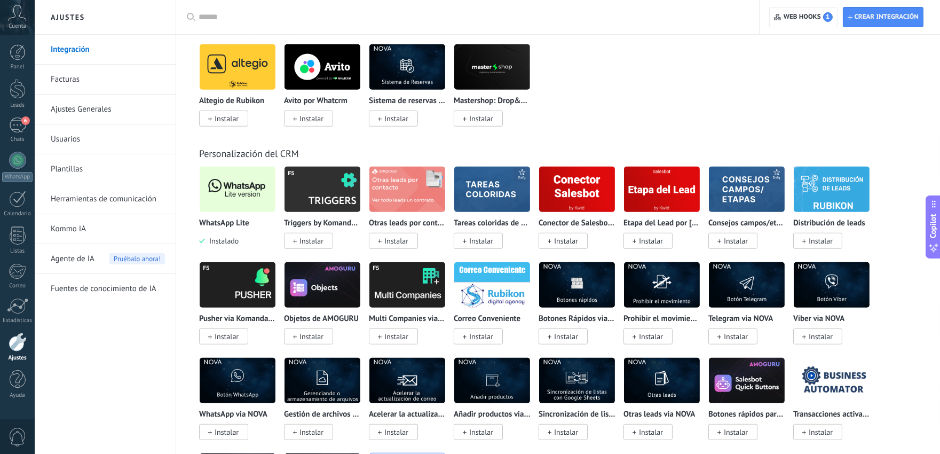
click at [244, 201] on img at bounding box center [238, 189] width 76 height 52
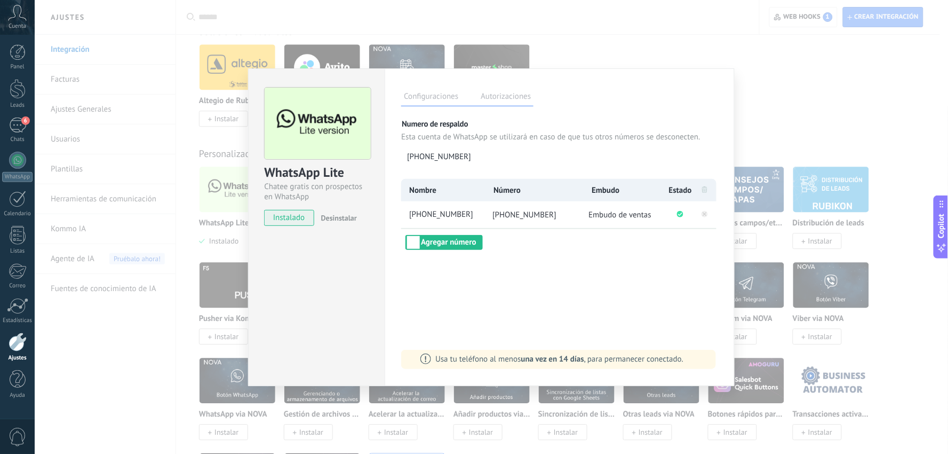
click at [834, 83] on div "WhatsApp Lite Chatee gratis con prospectos en WhatsApp instalado Desinstalar Co…" at bounding box center [492, 227] width 914 height 454
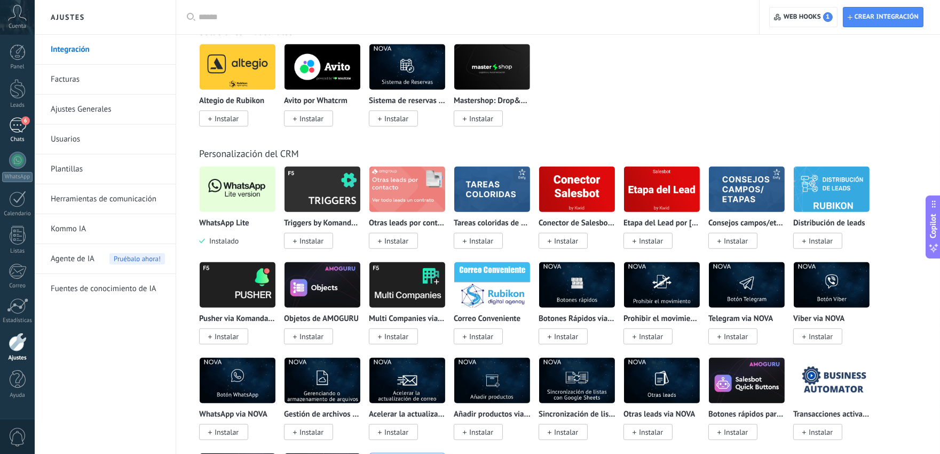
click at [15, 129] on div "6" at bounding box center [17, 124] width 17 height 15
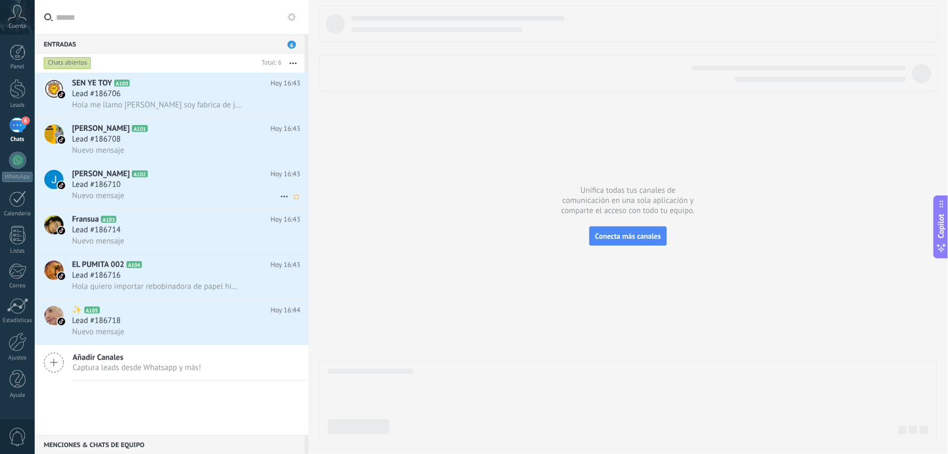
click at [132, 184] on div "Lead #186710" at bounding box center [186, 184] width 228 height 11
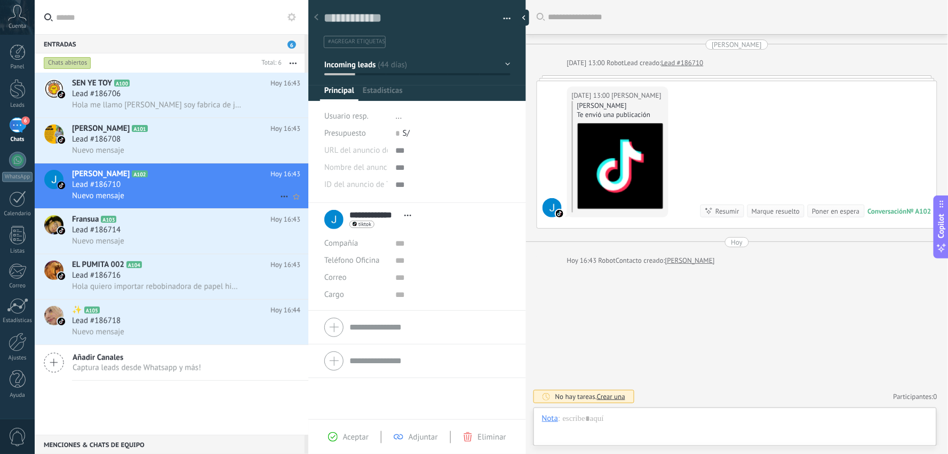
scroll to position [16, 0]
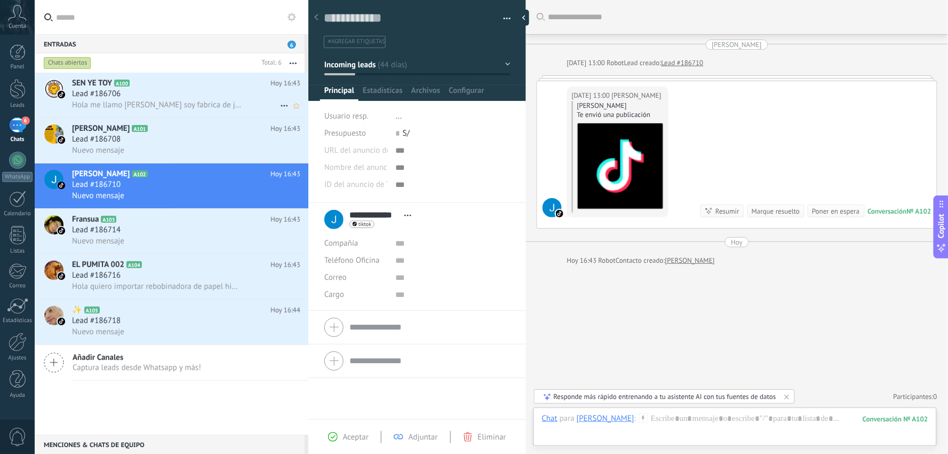
click at [121, 89] on div "SEN YE TOY A100 [DATE] 16:43 Lead #186706 Hola me llamo [PERSON_NAME] soy fabri…" at bounding box center [190, 95] width 236 height 45
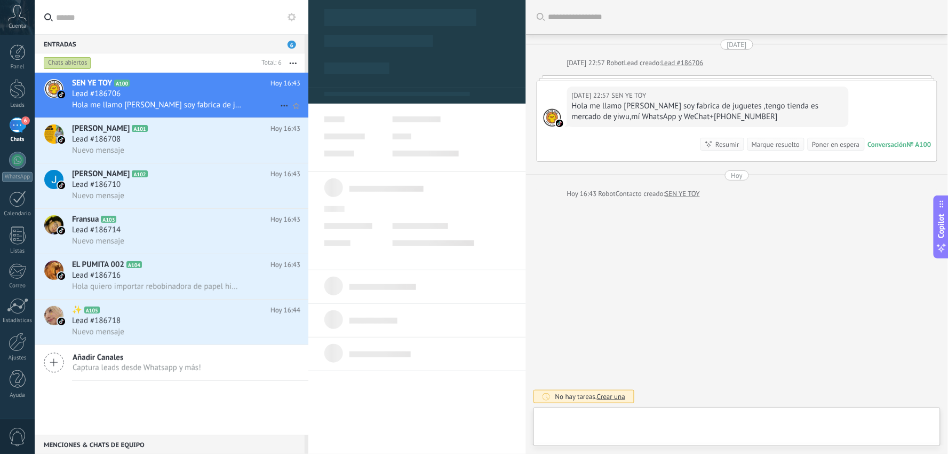
scroll to position [16, 0]
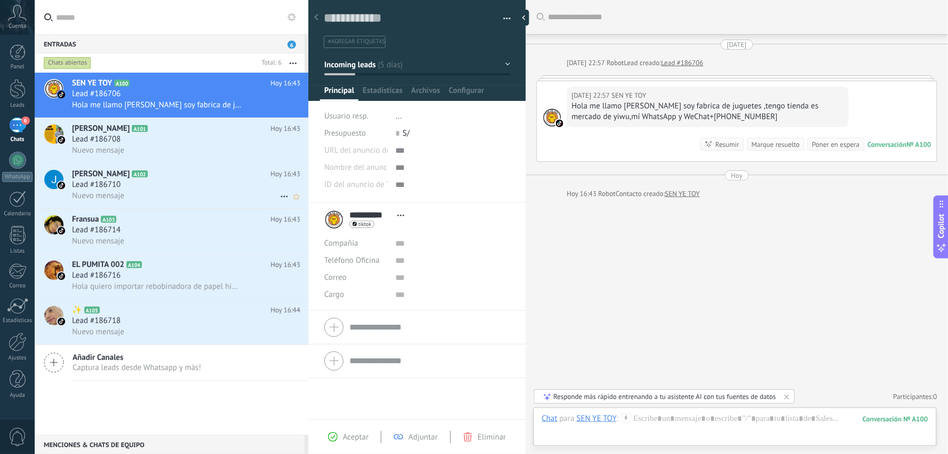
click at [99, 179] on span "[PERSON_NAME]" at bounding box center [101, 174] width 58 height 11
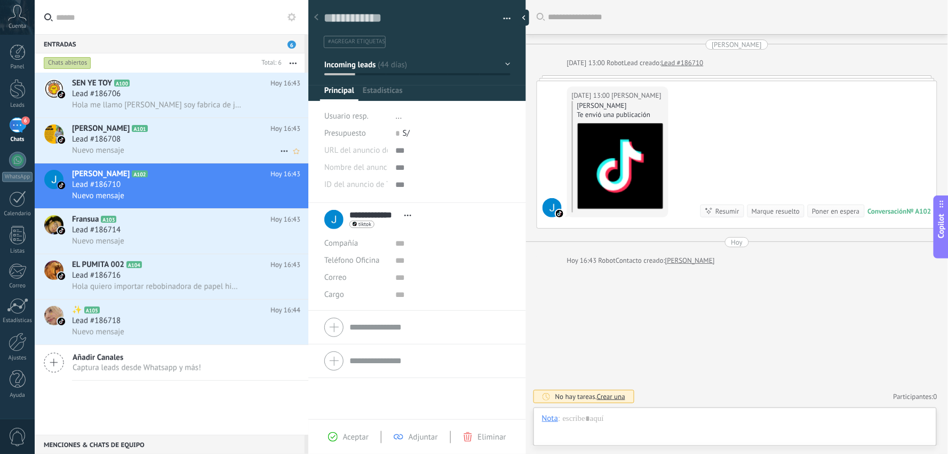
click at [103, 142] on span "Lead #186708" at bounding box center [96, 139] width 49 height 11
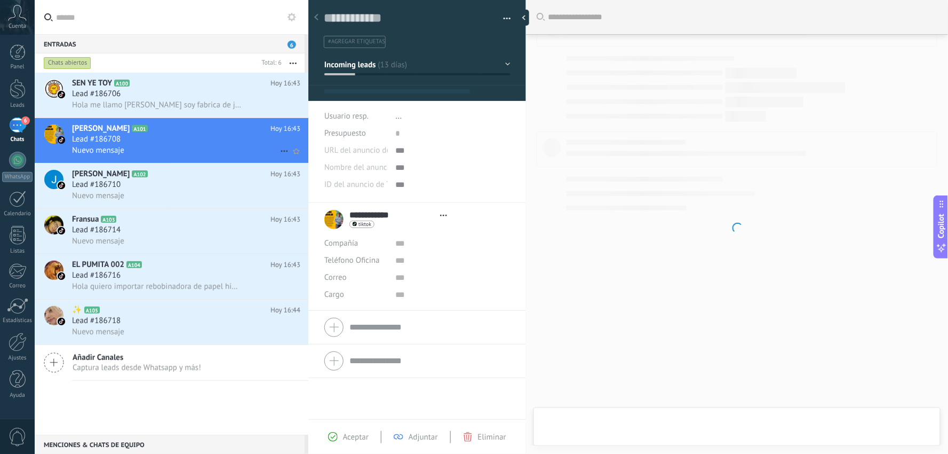
scroll to position [16, 0]
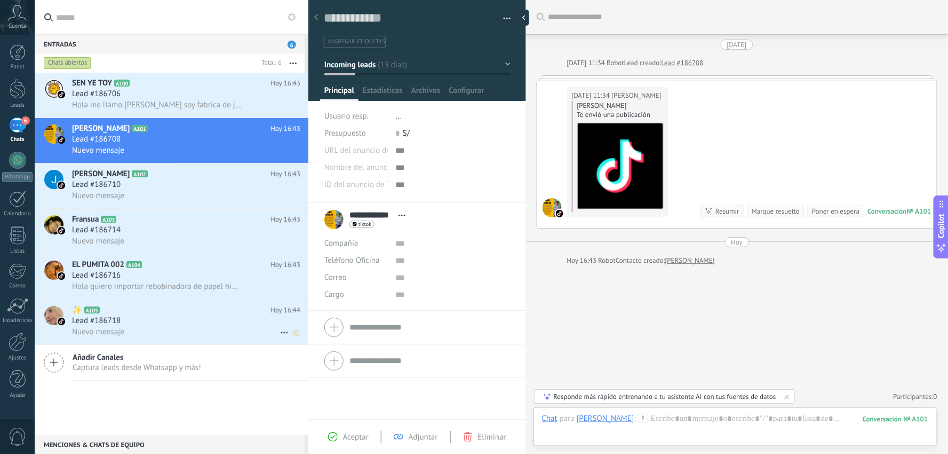
click at [97, 326] on span "Lead #186718" at bounding box center [96, 320] width 49 height 11
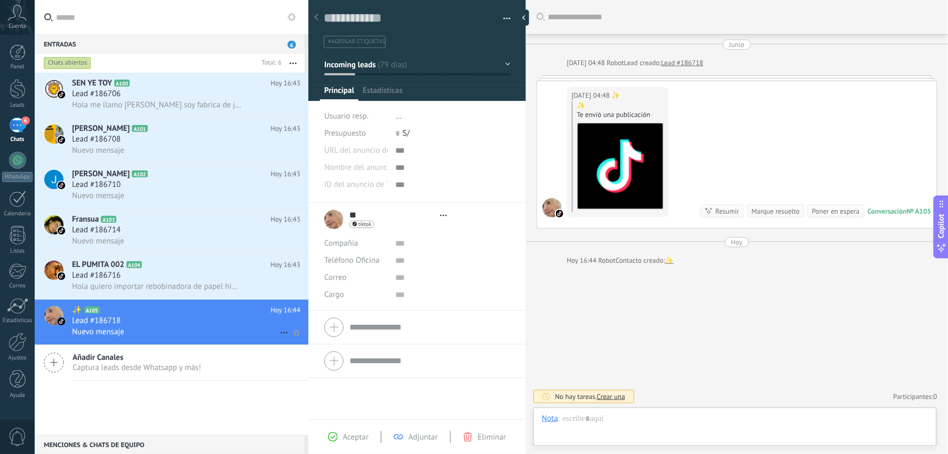
scroll to position [16, 0]
click at [115, 281] on span "Lead #186716" at bounding box center [96, 275] width 49 height 11
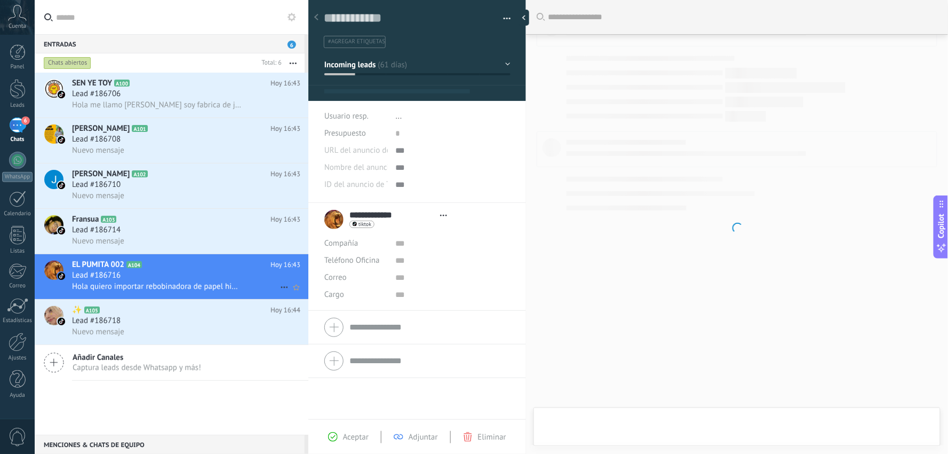
scroll to position [16, 0]
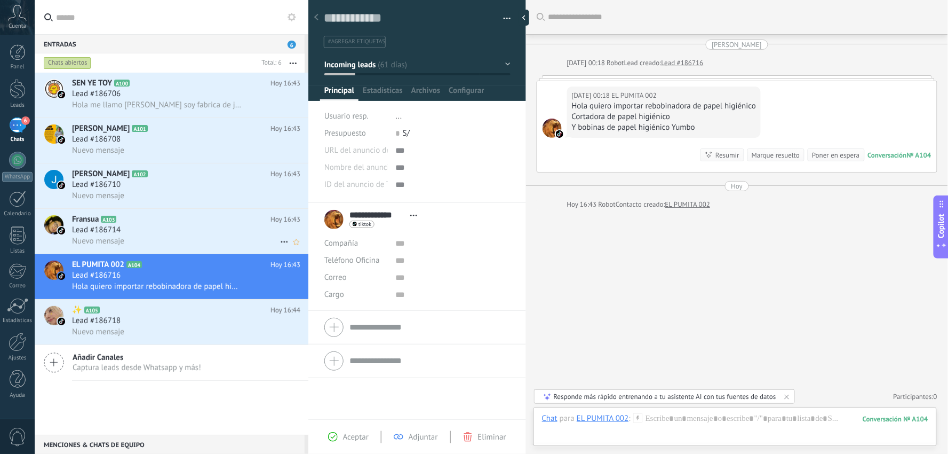
click at [130, 235] on div "Lead #186714" at bounding box center [186, 230] width 228 height 11
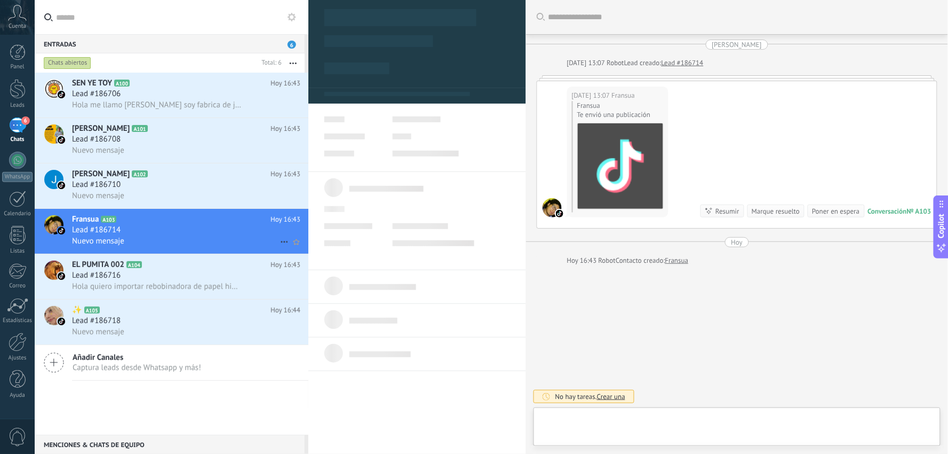
scroll to position [16, 0]
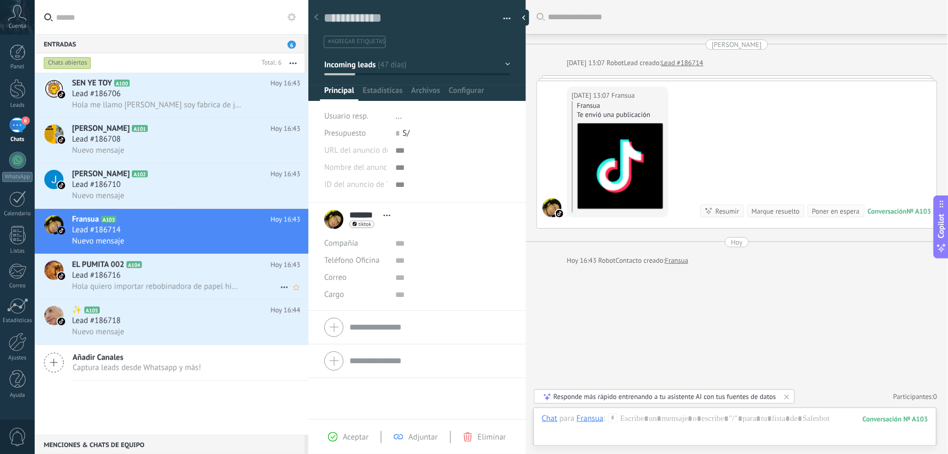
click at [124, 270] on span "EL PUMITA 002" at bounding box center [98, 264] width 52 height 11
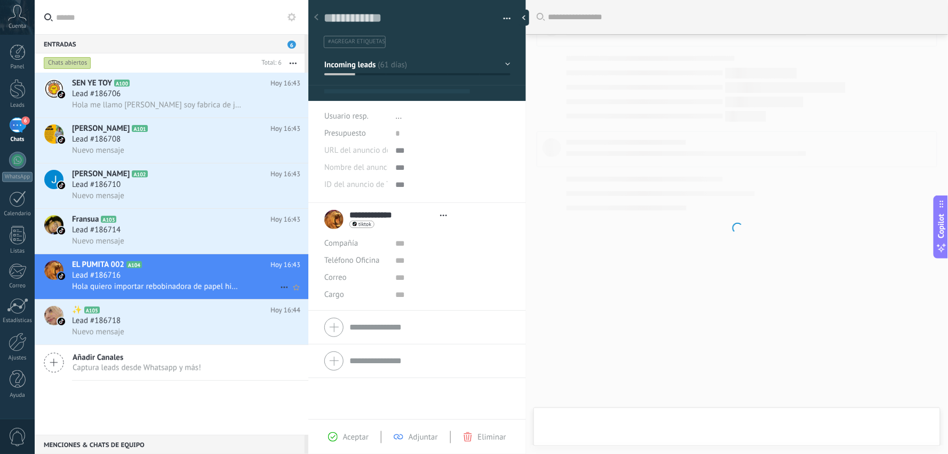
scroll to position [16, 0]
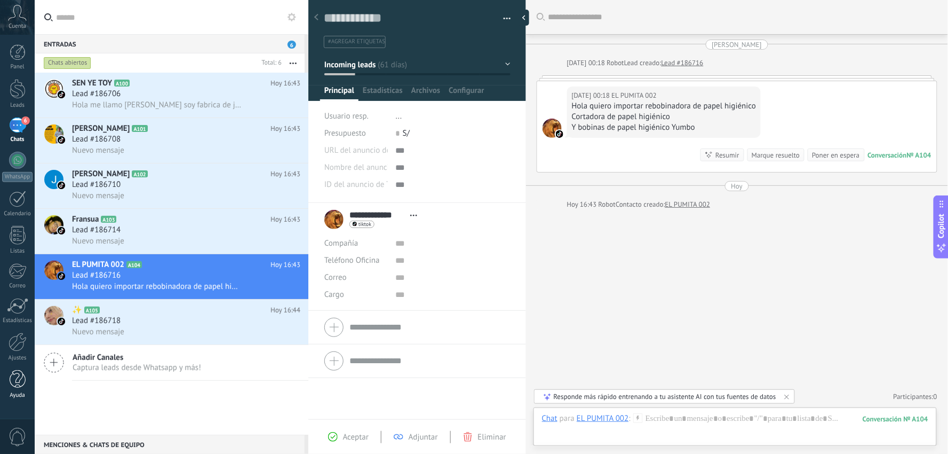
click at [22, 390] on link "Ayuda" at bounding box center [17, 384] width 35 height 29
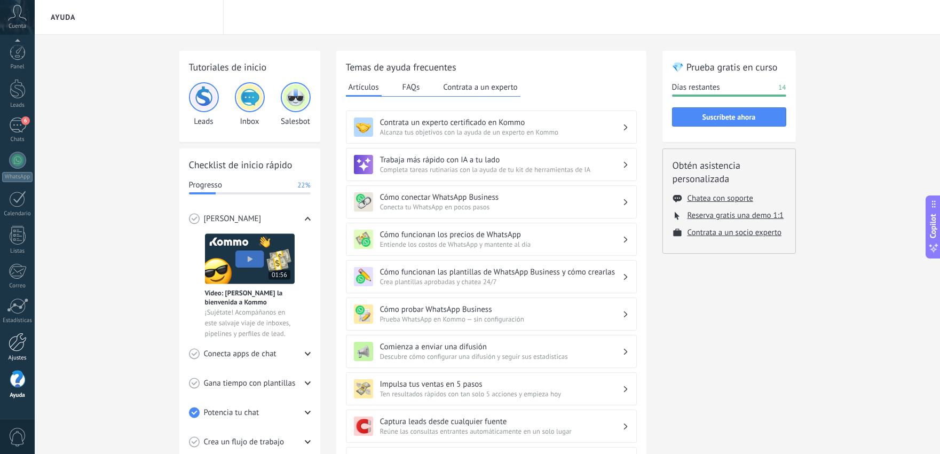
click at [22, 339] on div at bounding box center [18, 341] width 18 height 19
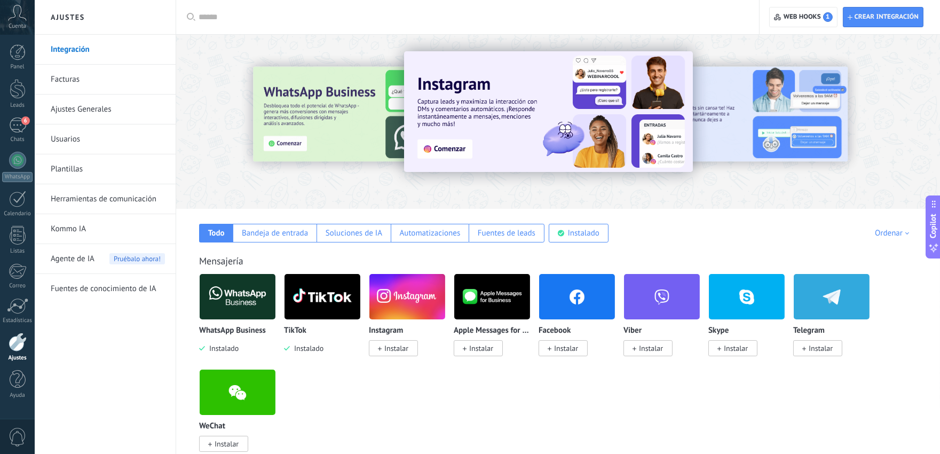
click at [314, 298] on img at bounding box center [322, 297] width 76 height 52
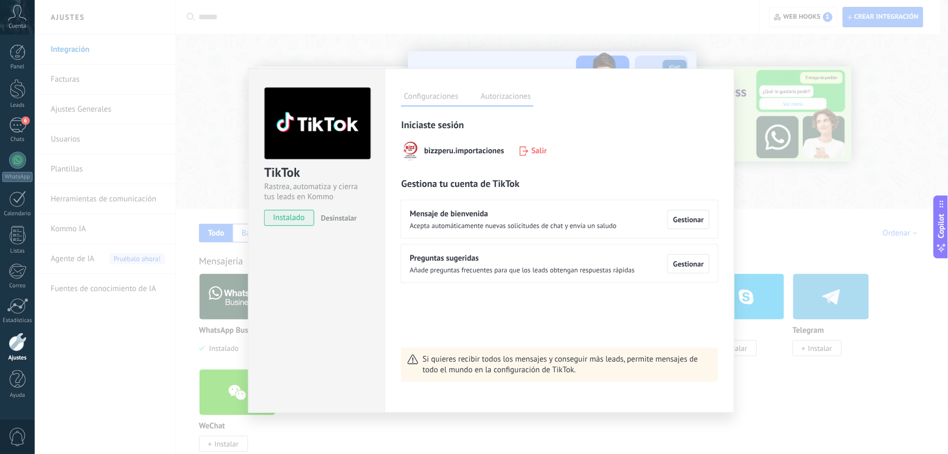
click at [501, 92] on label "Autorizaciones" at bounding box center [506, 97] width 56 height 15
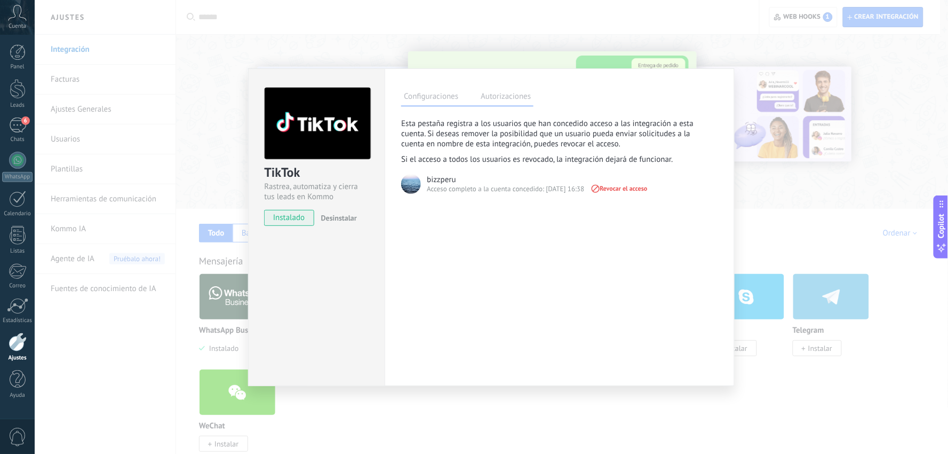
click at [709, 43] on div "TikTok Rastrea, automatiza y cierra tus leads en Kommo instalado Desinstalar Co…" at bounding box center [492, 227] width 914 height 454
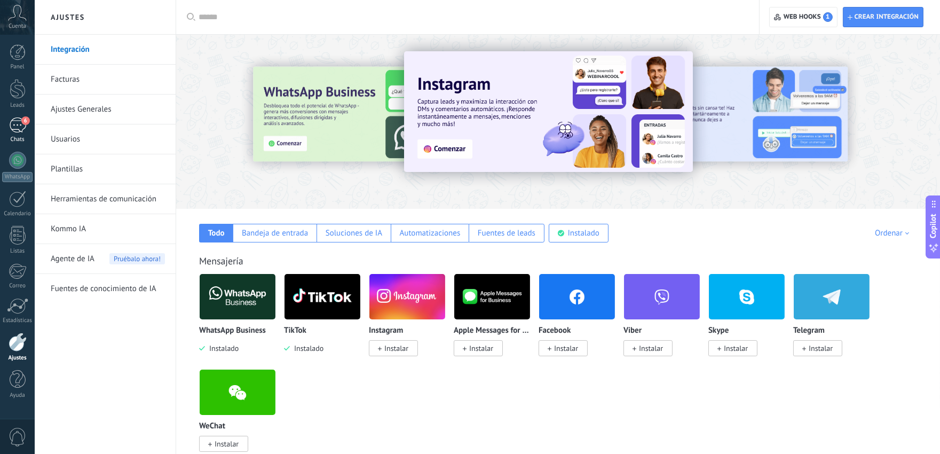
click at [21, 124] on div "6" at bounding box center [17, 124] width 17 height 15
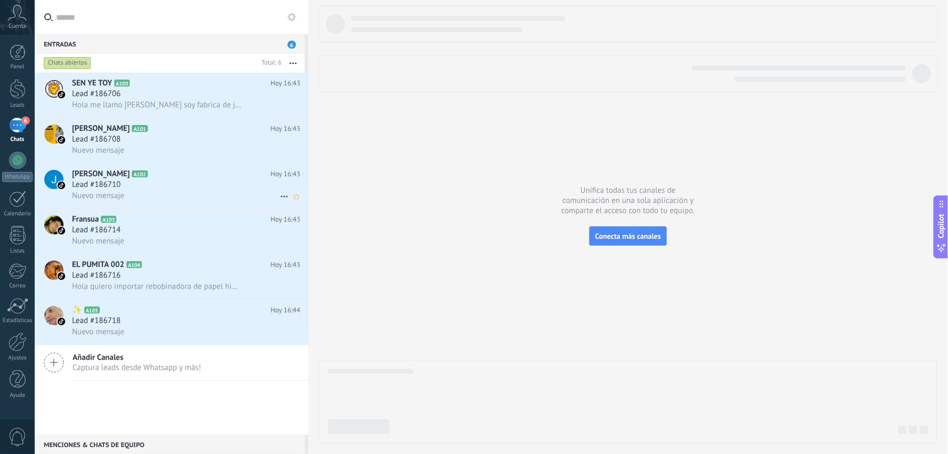
click at [109, 185] on span "Lead #186710" at bounding box center [96, 184] width 49 height 11
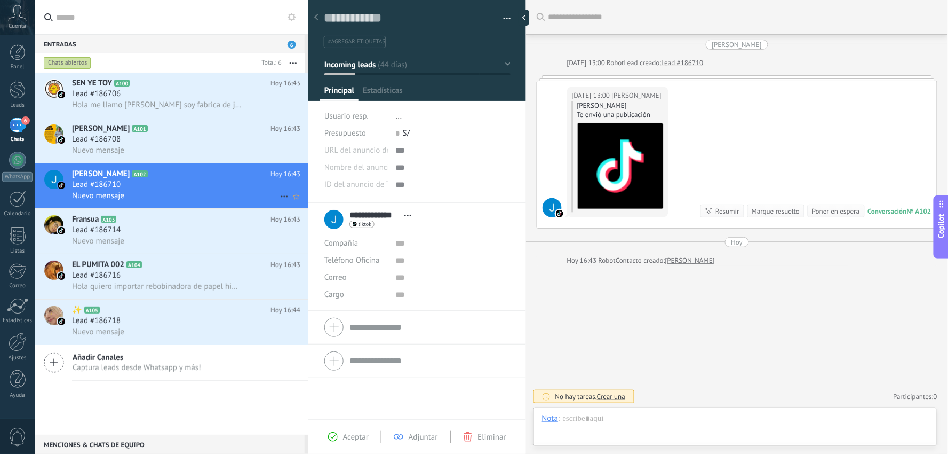
scroll to position [16, 0]
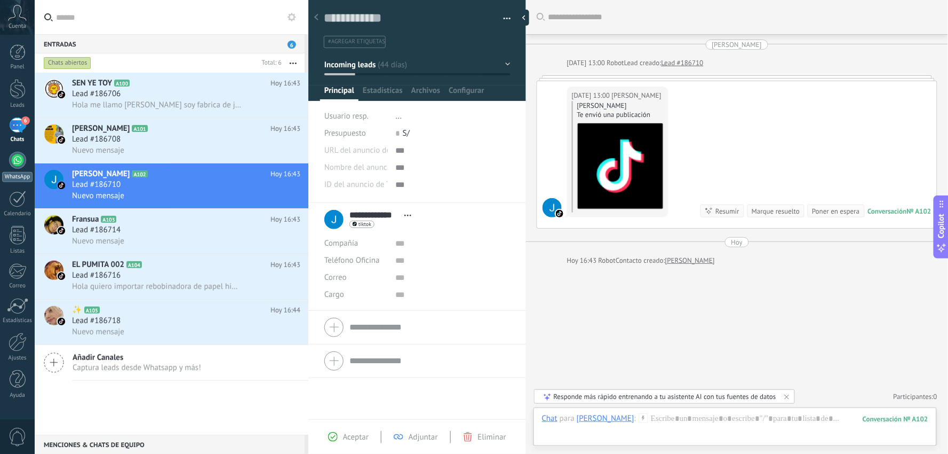
click at [19, 160] on div at bounding box center [17, 160] width 17 height 17
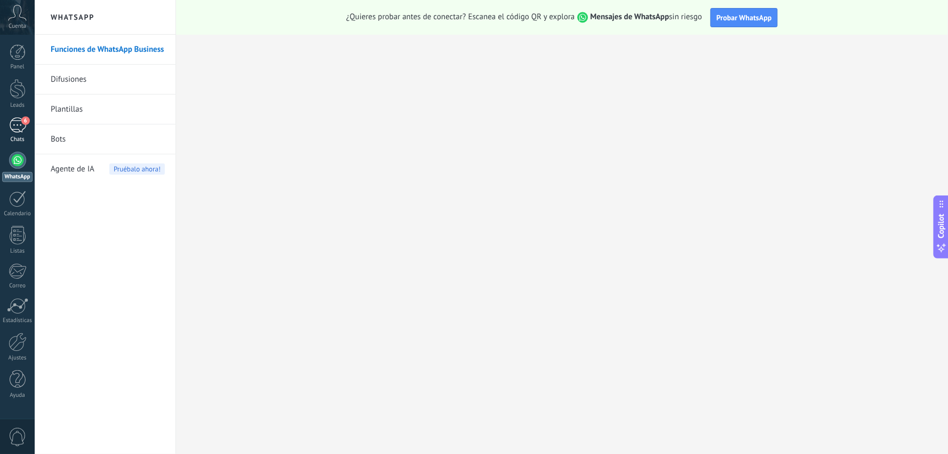
click at [19, 128] on div "6" at bounding box center [17, 124] width 17 height 15
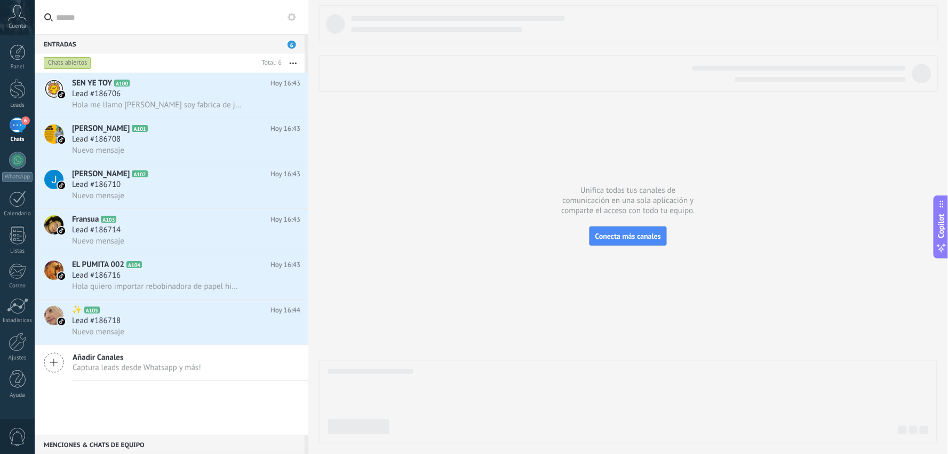
click at [294, 66] on button "button" at bounding box center [293, 62] width 23 height 19
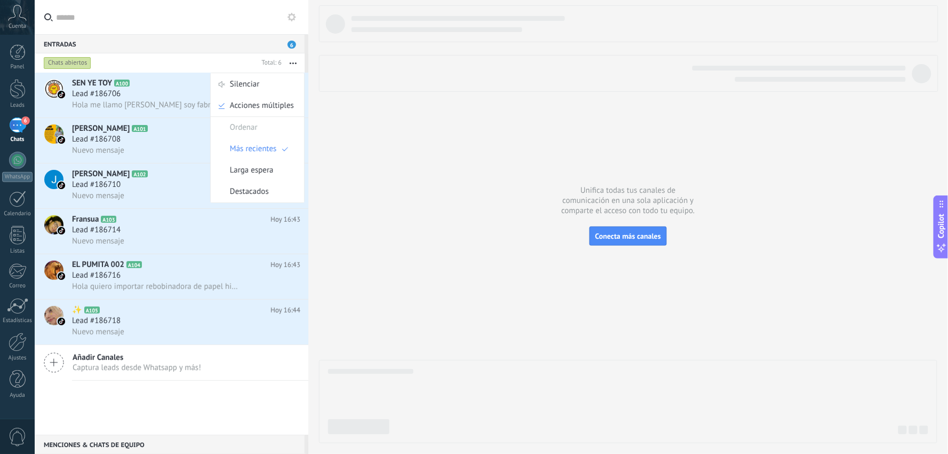
click at [81, 61] on div "Chats abiertos" at bounding box center [67, 63] width 47 height 13
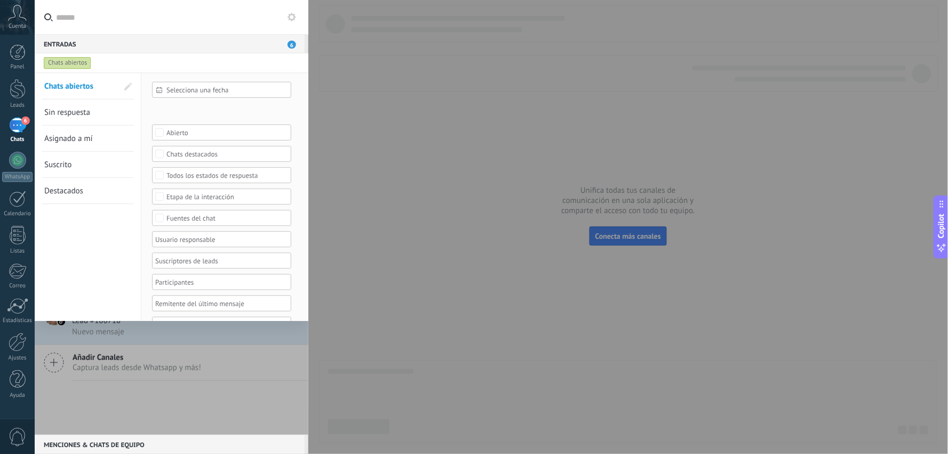
click at [67, 234] on div "Chats abiertos Sin respuesta Asignado a mí Suscrito Destacados Guardar" at bounding box center [88, 208] width 107 height 270
click at [21, 157] on div at bounding box center [17, 160] width 17 height 17
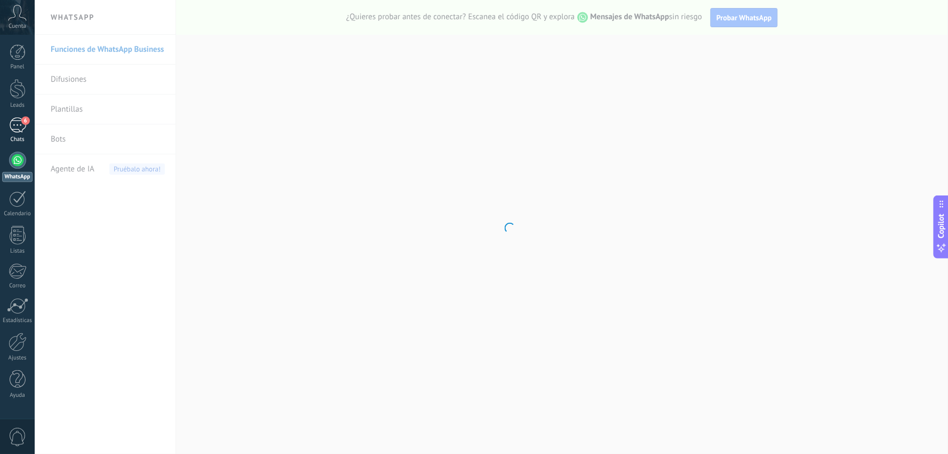
click at [14, 124] on div "6" at bounding box center [17, 124] width 17 height 15
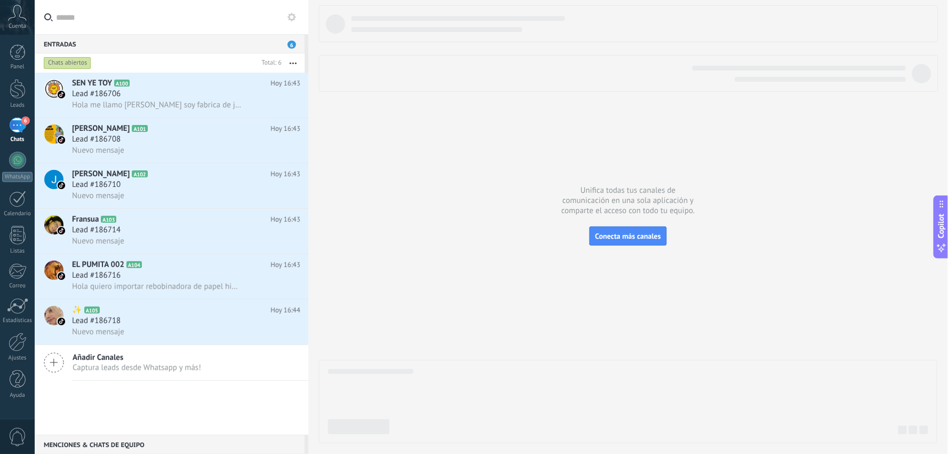
click at [74, 369] on span "Captura leads desde Whatsapp y más!" at bounding box center [137, 367] width 129 height 10
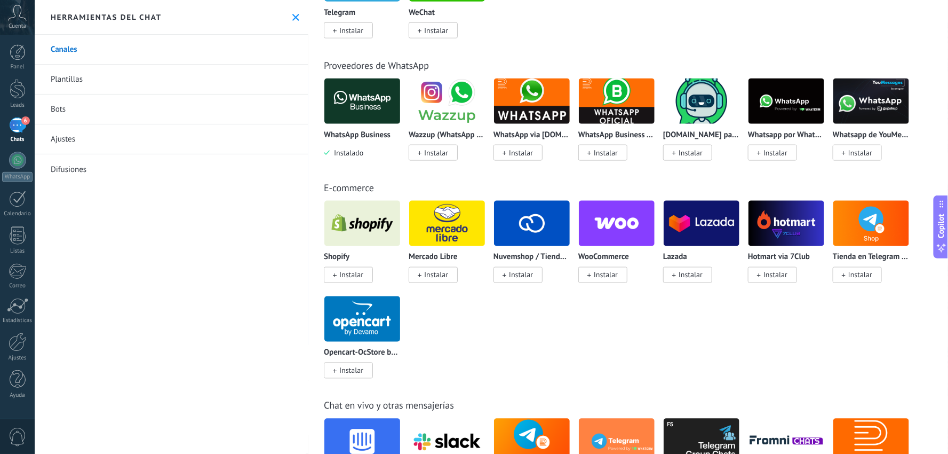
scroll to position [1968, 0]
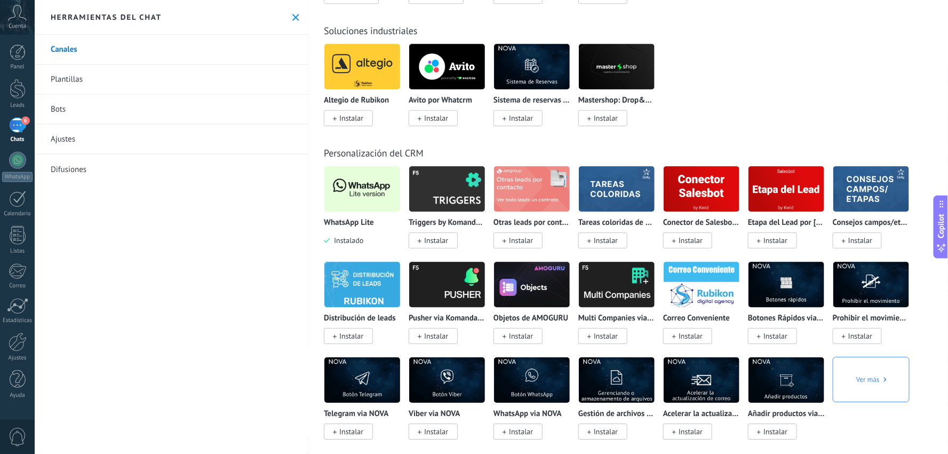
click at [354, 191] on img at bounding box center [362, 189] width 76 height 52
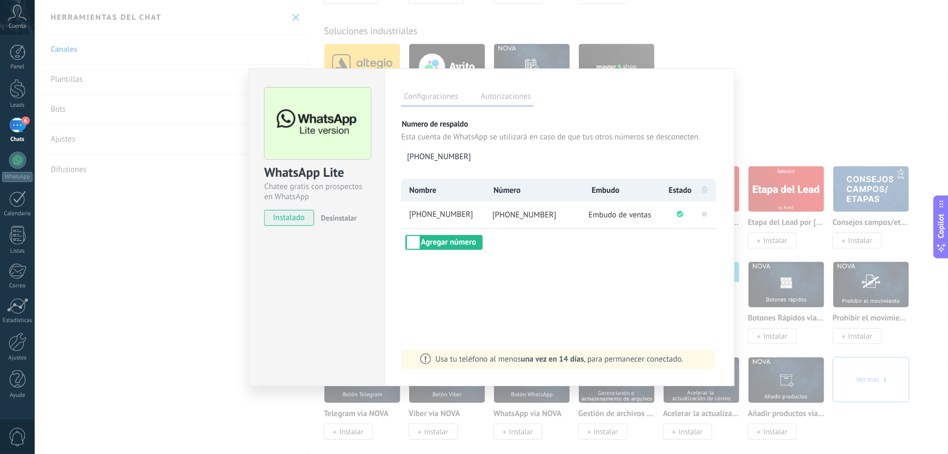
click at [505, 95] on label "Autorizaciones" at bounding box center [506, 97] width 56 height 15
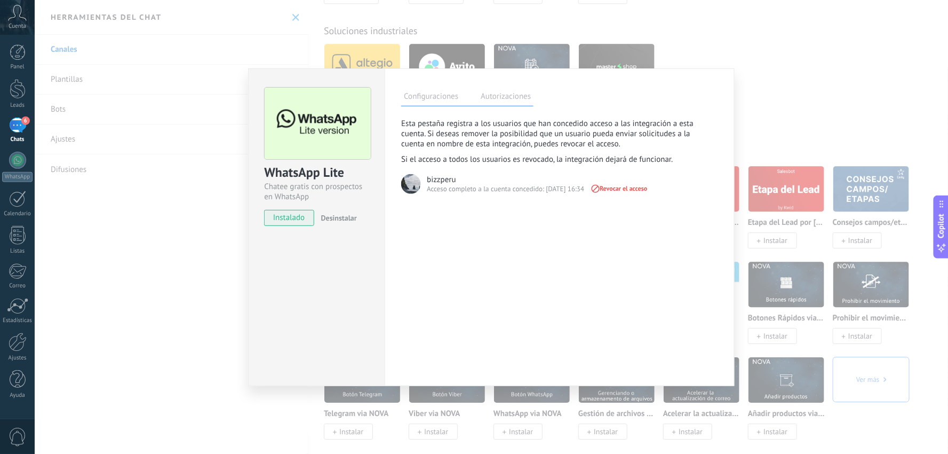
click at [127, 323] on div "WhatsApp Lite Chatee gratis con prospectos en WhatsApp instalado Desinstalar Co…" at bounding box center [492, 227] width 914 height 454
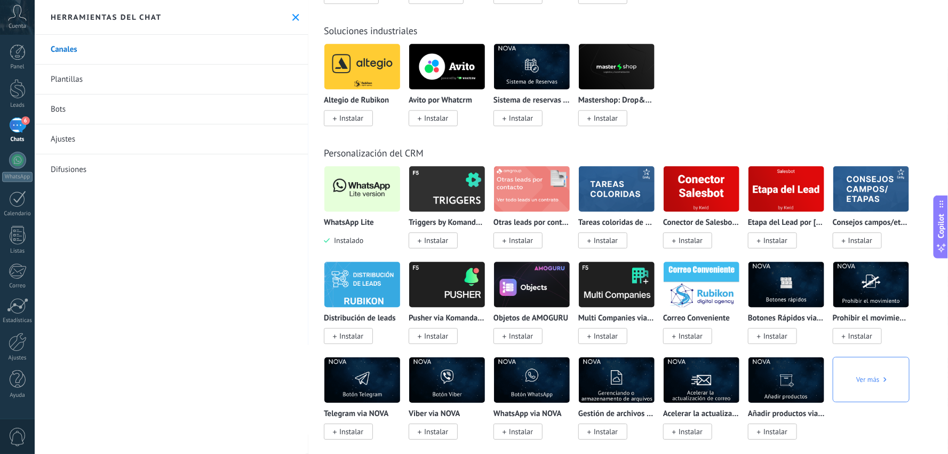
click at [20, 124] on div "6" at bounding box center [17, 124] width 17 height 15
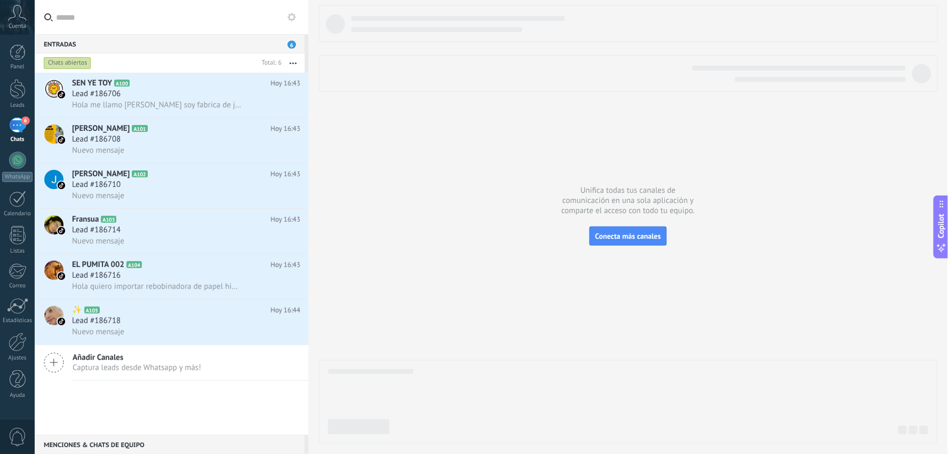
click at [292, 45] on span "6" at bounding box center [292, 45] width 9 height 8
click at [288, 17] on use at bounding box center [292, 17] width 9 height 9
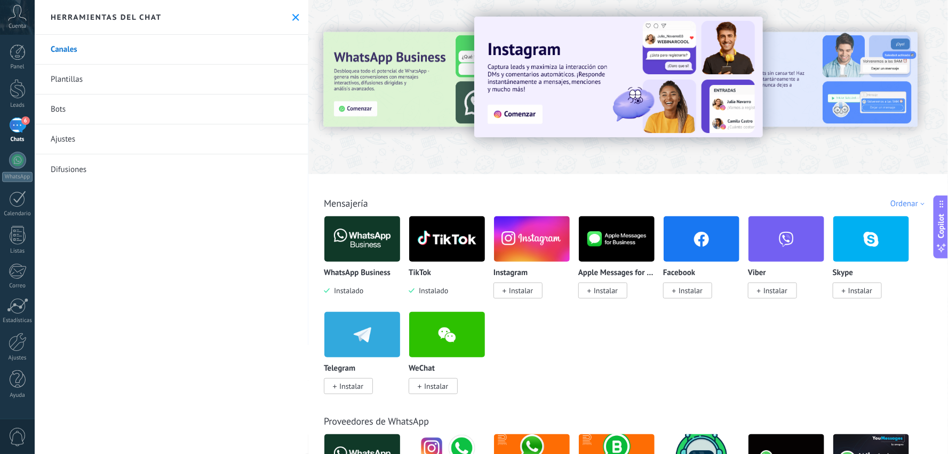
click at [291, 17] on button at bounding box center [295, 17] width 9 height 9
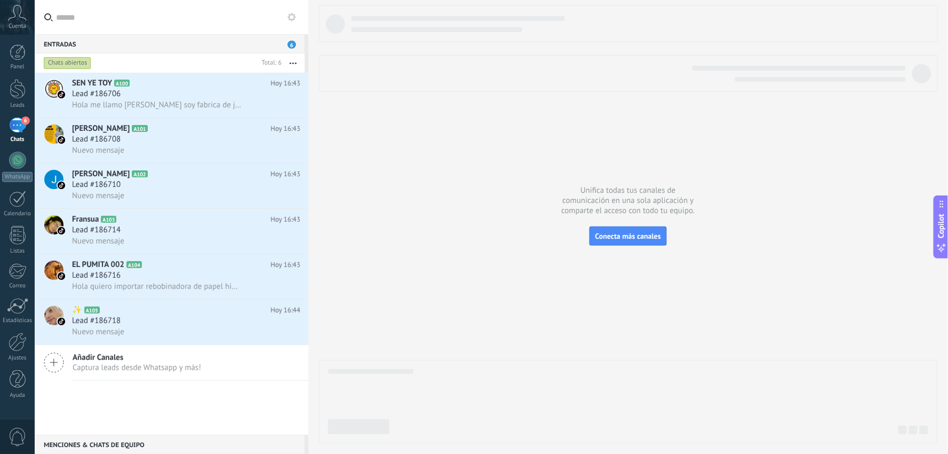
click at [292, 61] on button "button" at bounding box center [293, 62] width 23 height 19
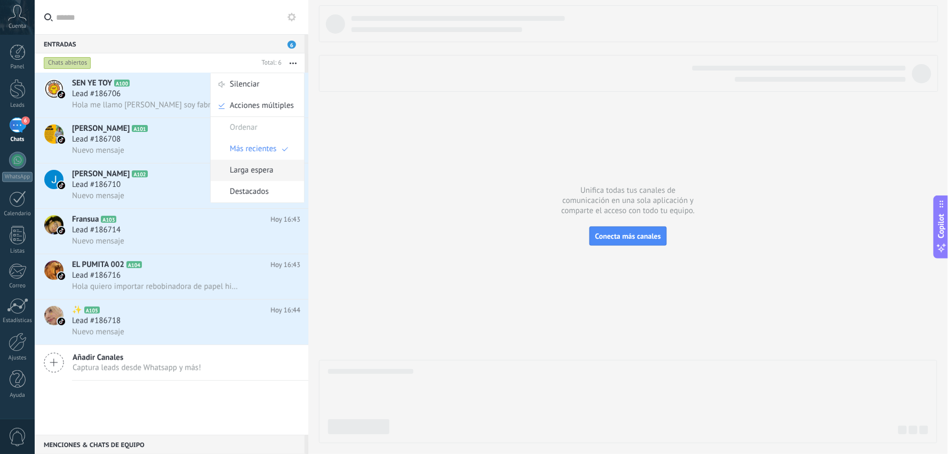
click at [271, 171] on span "Larga espera" at bounding box center [252, 170] width 44 height 21
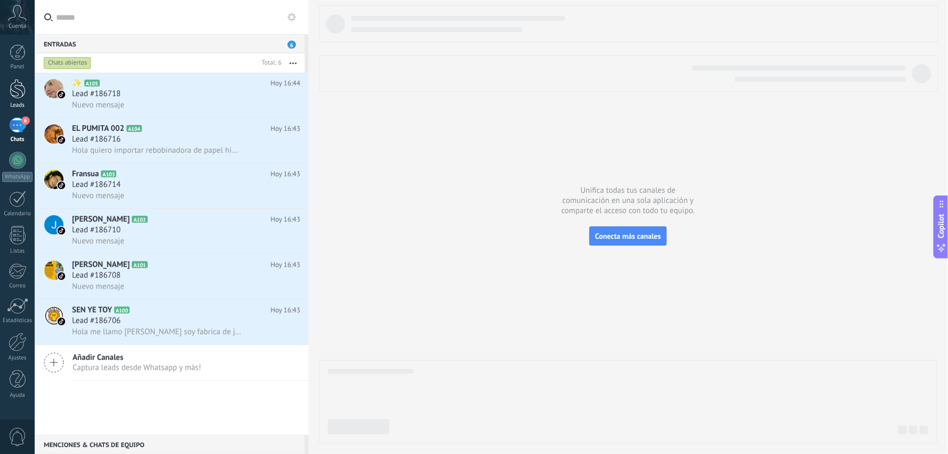
click at [18, 97] on div at bounding box center [18, 89] width 16 height 20
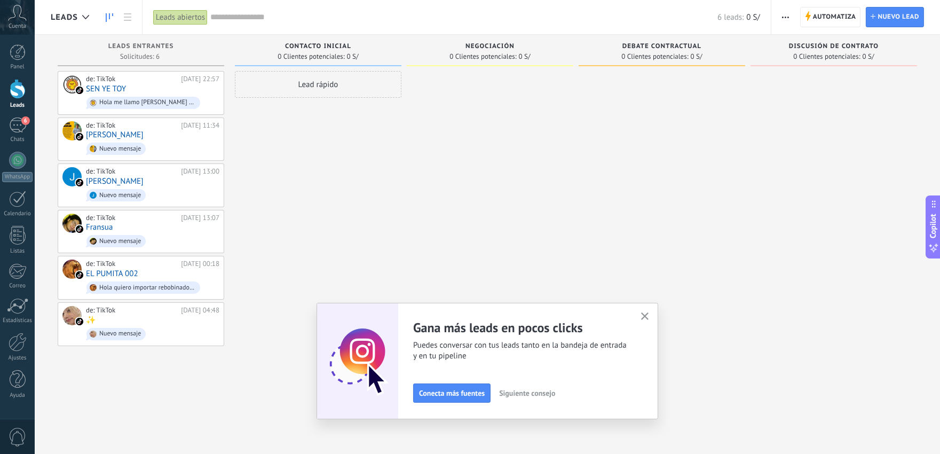
click at [649, 315] on use "button" at bounding box center [645, 316] width 8 height 8
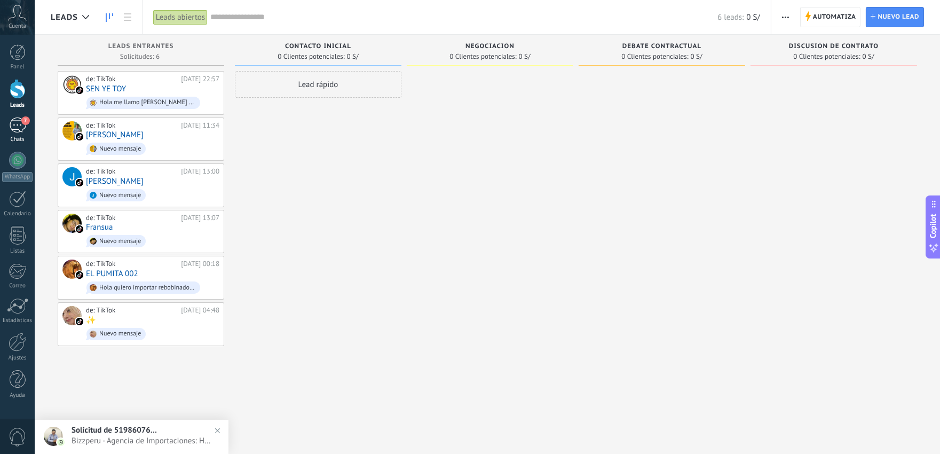
click at [18, 134] on link "7 Chats" at bounding box center [17, 130] width 35 height 26
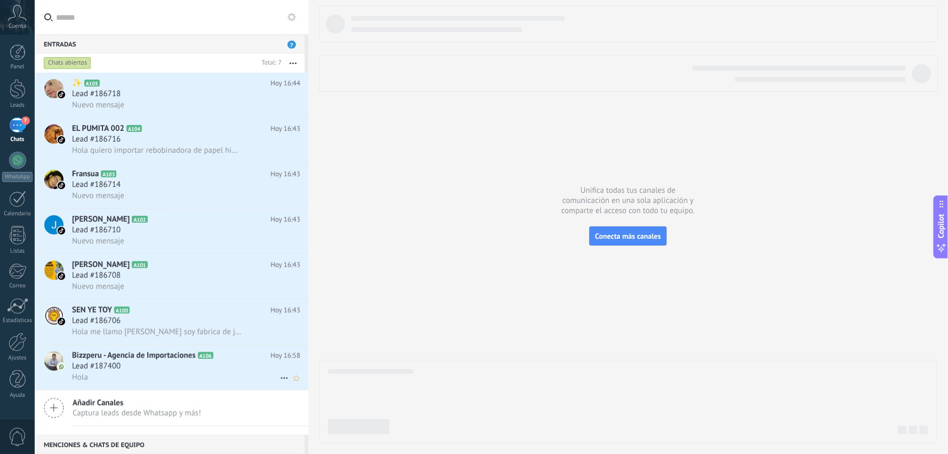
click at [148, 382] on div "Hola" at bounding box center [186, 376] width 228 height 11
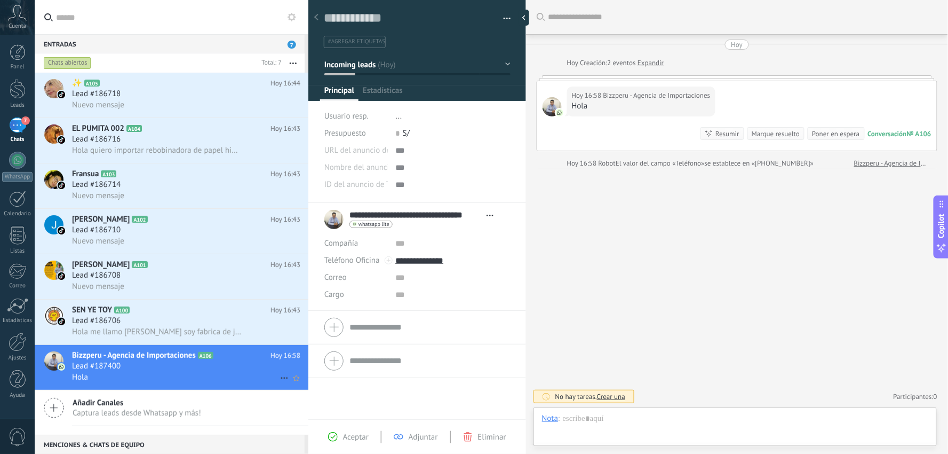
scroll to position [16, 0]
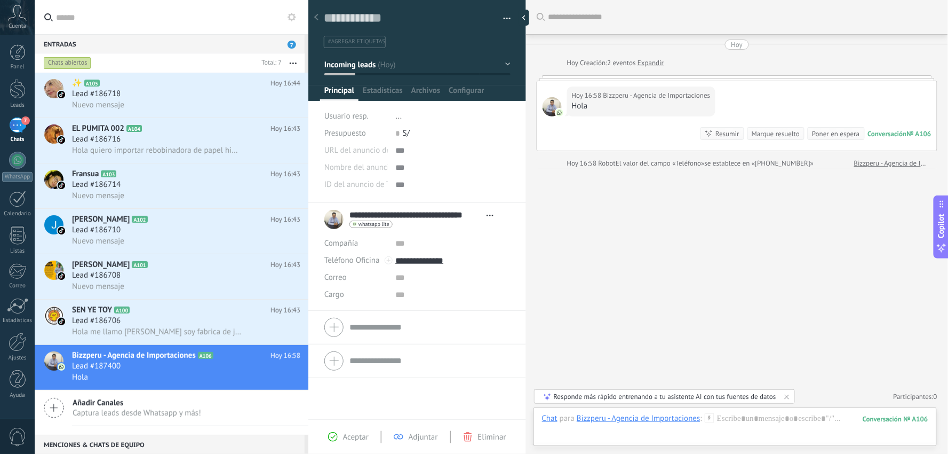
click at [404, 133] on span "S/" at bounding box center [406, 133] width 7 height 10
click at [396, 116] on input "text" at bounding box center [396, 116] width 1 height 1
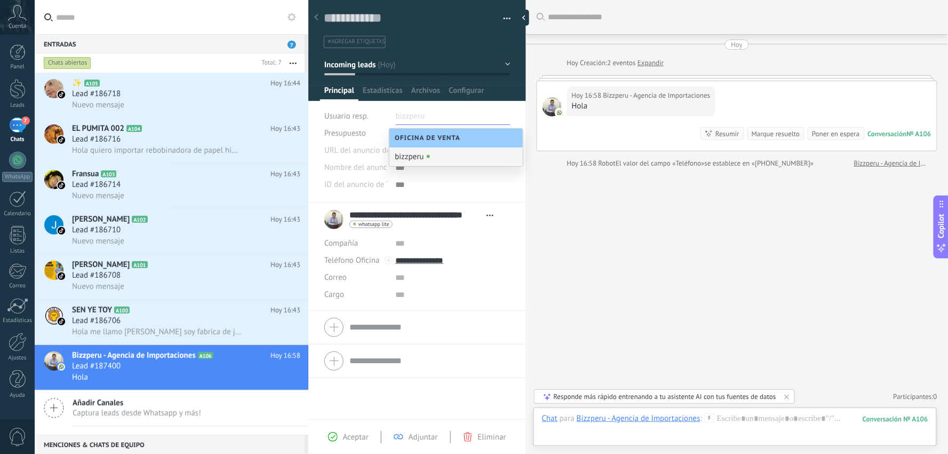
click at [317, 137] on div "Guardar y crear Imprimir Administrar etiquetas Exportar a excel" at bounding box center [417, 98] width 218 height 210
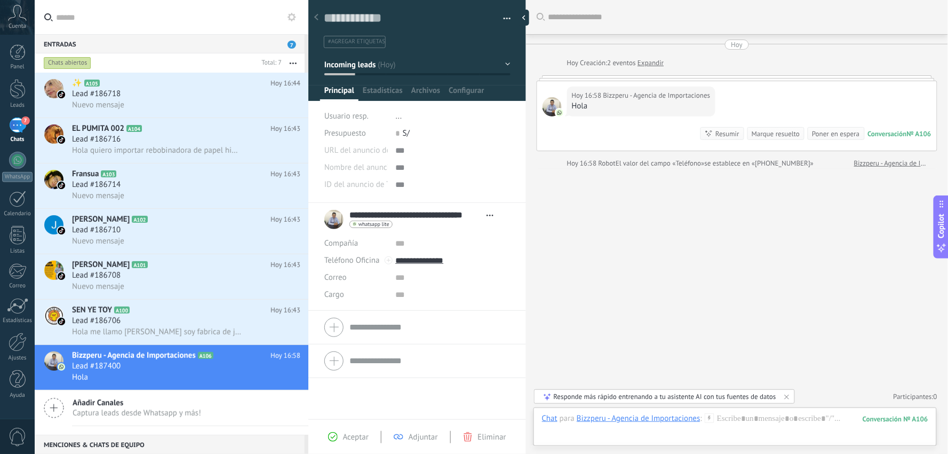
click at [402, 115] on li "..." at bounding box center [453, 116] width 115 height 17
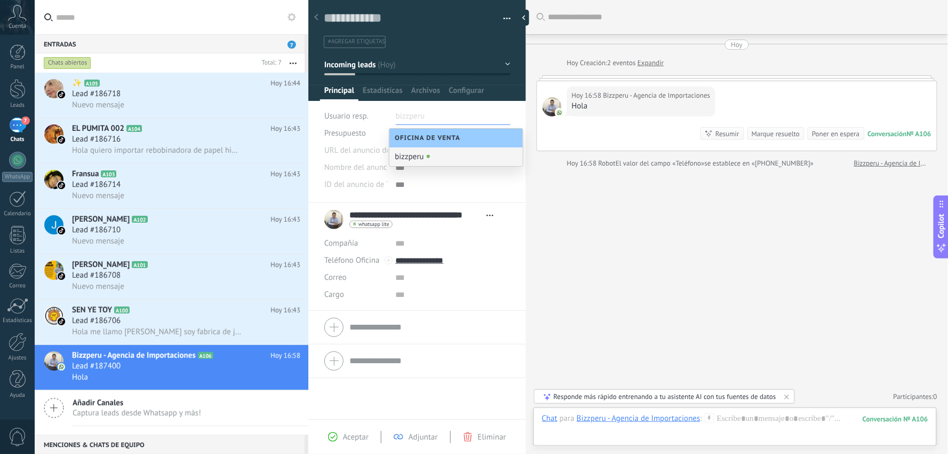
click at [308, 132] on div at bounding box center [308, 227] width 0 height 454
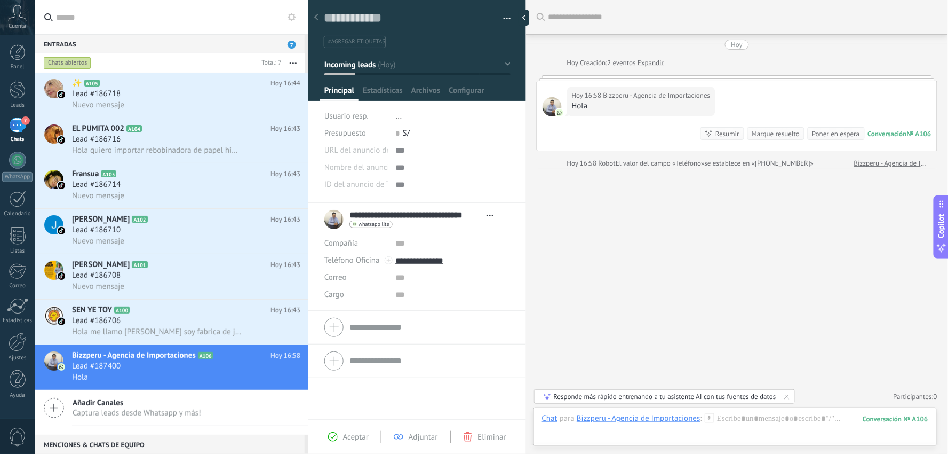
scroll to position [11, 0]
click at [403, 132] on span "S/" at bounding box center [406, 133] width 7 height 10
click at [409, 134] on div "0 S/" at bounding box center [453, 133] width 115 height 17
click at [407, 132] on span "S/" at bounding box center [406, 133] width 7 height 10
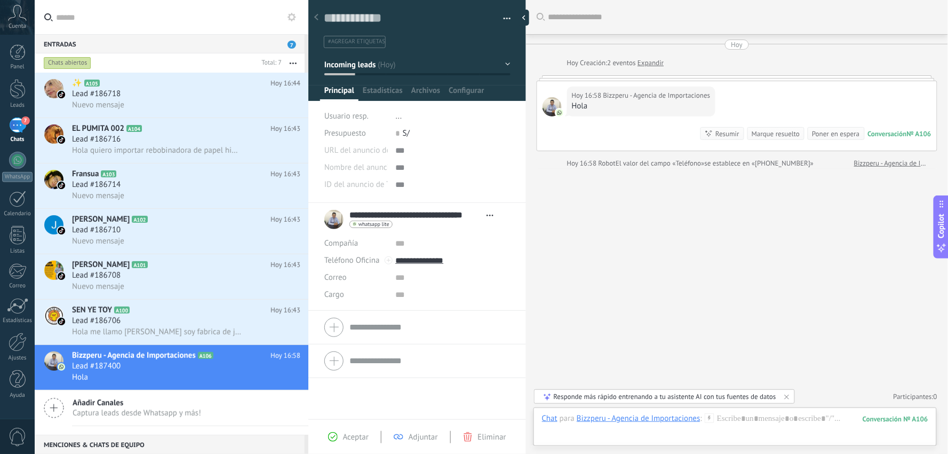
click at [407, 132] on span "S/" at bounding box center [406, 133] width 7 height 10
click at [397, 151] on div "Pasar Copiar" at bounding box center [453, 150] width 115 height 17
click at [434, 154] on div "Pasar Copiar" at bounding box center [453, 150] width 115 height 17
click at [411, 148] on div "Pasar Copiar" at bounding box center [453, 150] width 115 height 17
click at [398, 150] on div "Pasar Copiar" at bounding box center [453, 150] width 115 height 17
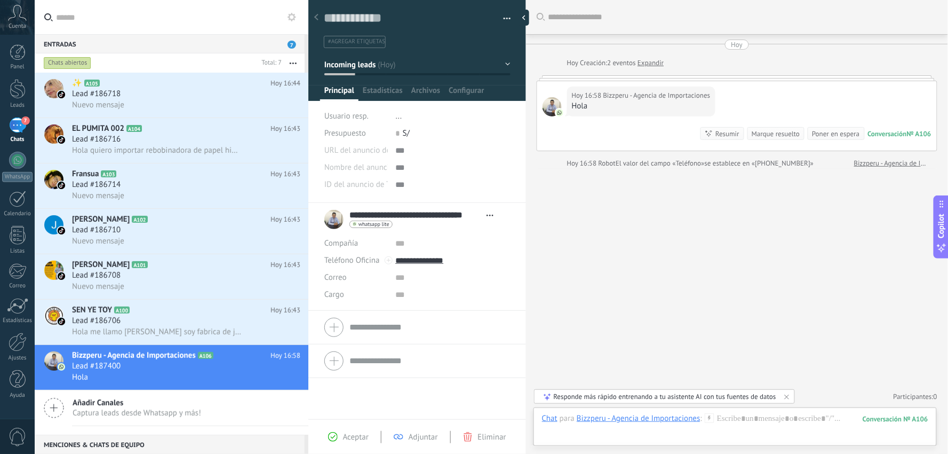
click at [398, 150] on div "Pasar Copiar" at bounding box center [453, 150] width 115 height 17
click at [399, 166] on div at bounding box center [453, 167] width 115 height 17
click at [391, 184] on div "ID del anuncio de TikTok" at bounding box center [417, 184] width 186 height 17
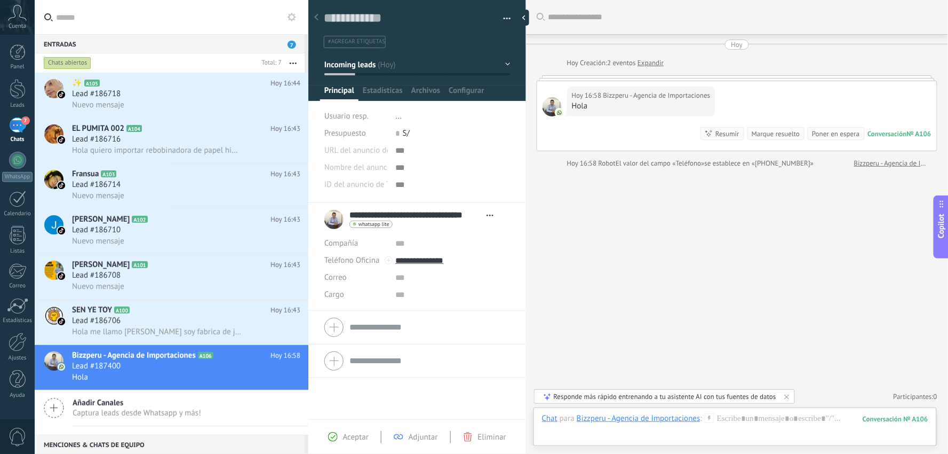
click at [396, 184] on div at bounding box center [453, 184] width 115 height 17
click at [510, 153] on div "Pasar Copiar" at bounding box center [453, 150] width 115 height 17
click at [503, 162] on div at bounding box center [453, 167] width 115 height 17
click at [504, 187] on div at bounding box center [453, 184] width 115 height 17
click at [401, 243] on input "text" at bounding box center [452, 243] width 114 height 17
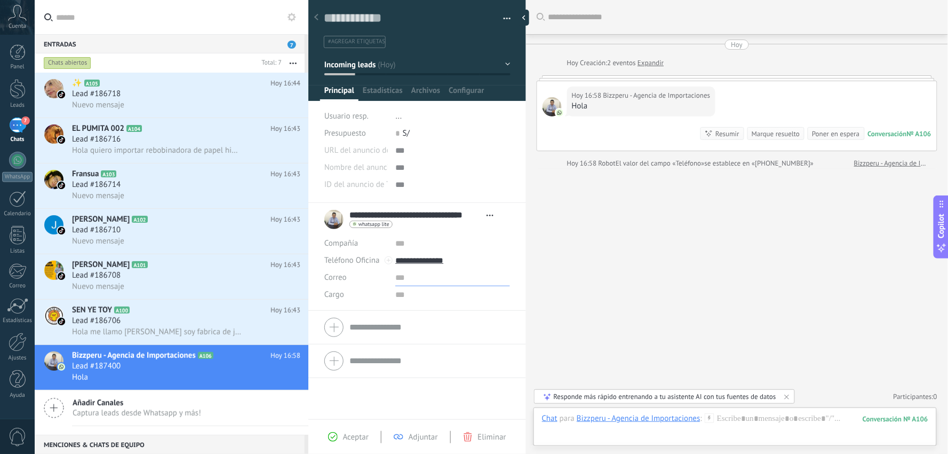
click at [411, 278] on input "text" at bounding box center [452, 277] width 114 height 17
click at [405, 301] on input "text" at bounding box center [452, 294] width 114 height 17
click at [382, 327] on form "Compañía Teléfono Oficina Ofic. directo Celular Fax Casa Otro Teléfono Oficina …" at bounding box center [417, 360] width 186 height 108
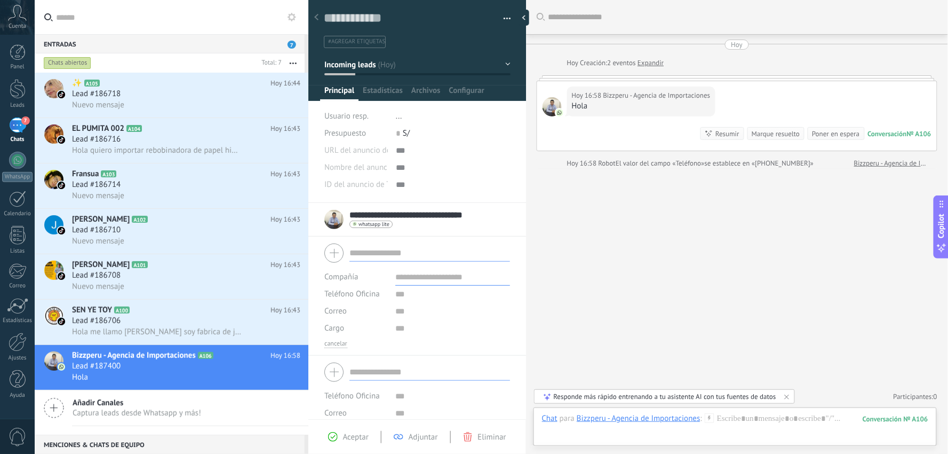
click at [385, 367] on input "text" at bounding box center [430, 371] width 161 height 17
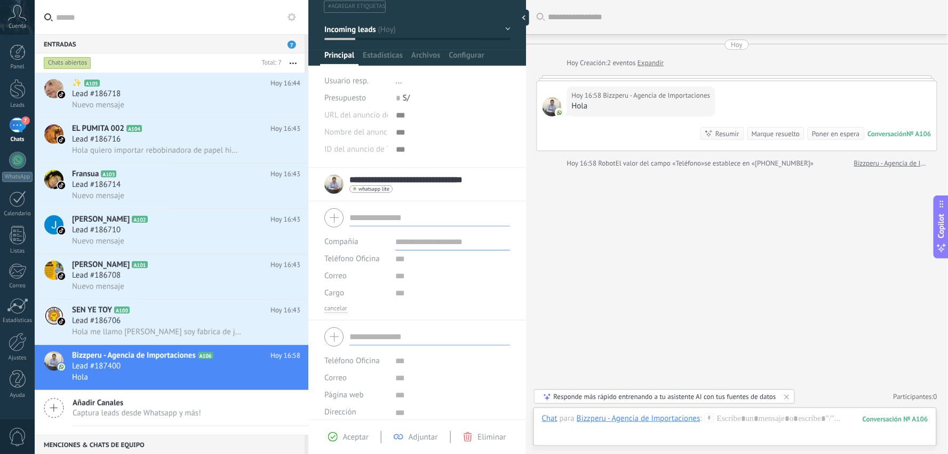
scroll to position [0, 0]
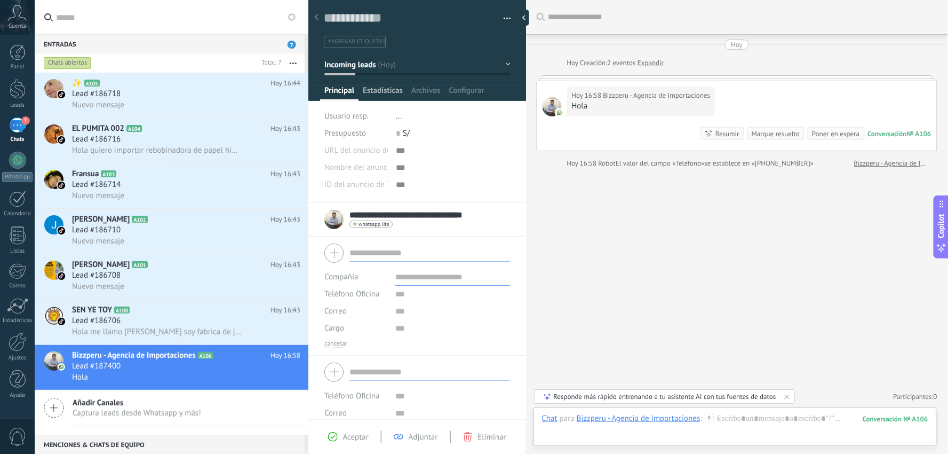
click at [377, 91] on span "Estadísticas" at bounding box center [383, 92] width 40 height 15
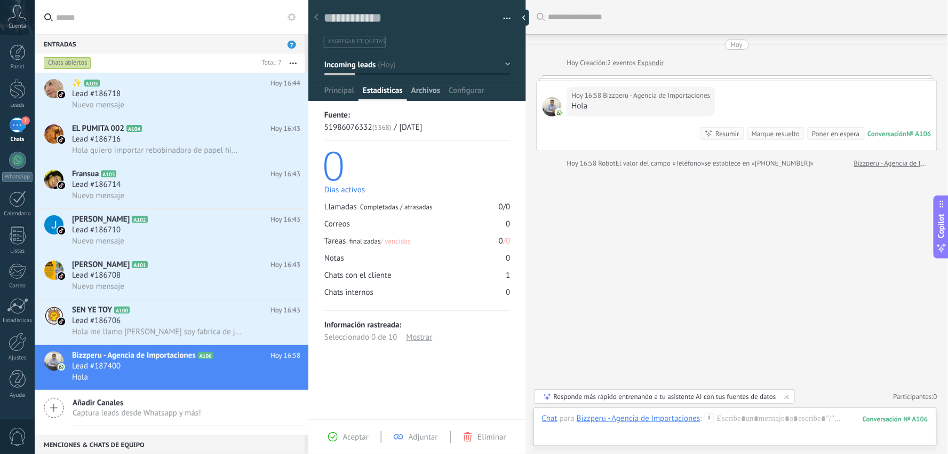
click at [427, 90] on span "Archivos" at bounding box center [425, 92] width 29 height 15
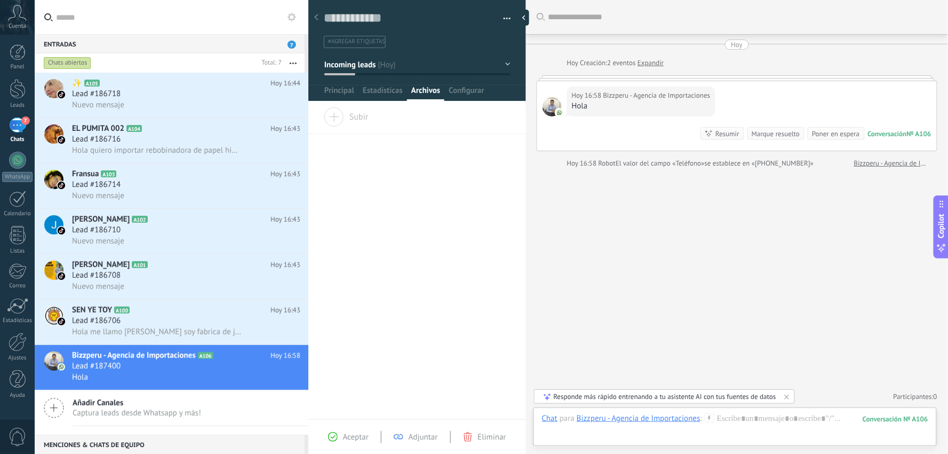
click at [417, 408] on span "Adjuntar" at bounding box center [423, 437] width 29 height 10
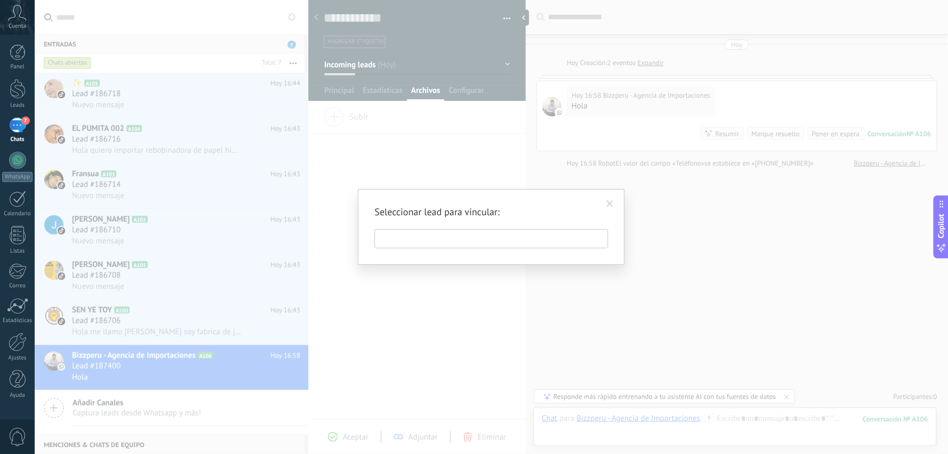
click at [444, 244] on input "text" at bounding box center [492, 238] width 234 height 19
drag, startPoint x: 455, startPoint y: 236, endPoint x: 466, endPoint y: 233, distance: 11.0
click at [456, 236] on input "text" at bounding box center [492, 238] width 234 height 19
click at [614, 200] on span at bounding box center [610, 204] width 18 height 18
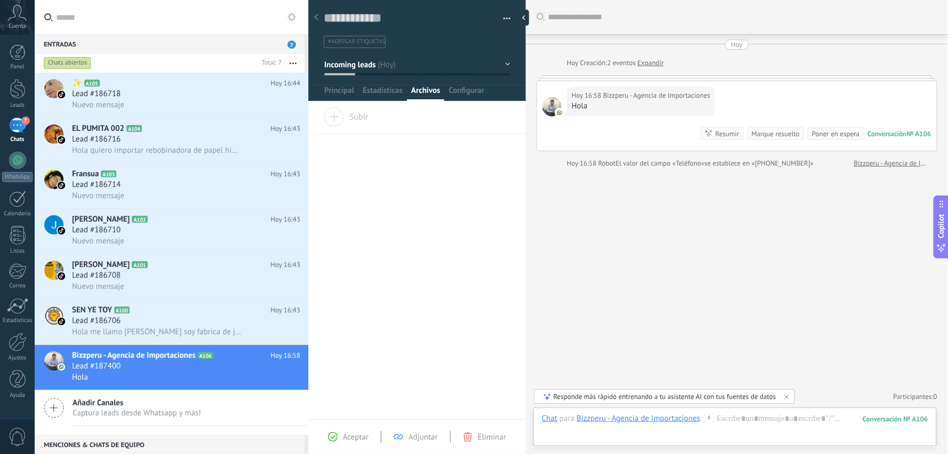
click at [343, 116] on span "Subir" at bounding box center [346, 114] width 45 height 15
click at [0, 0] on input "Subir" at bounding box center [0, 0] width 0 height 0
click at [466, 88] on span "Configurar" at bounding box center [466, 92] width 35 height 15
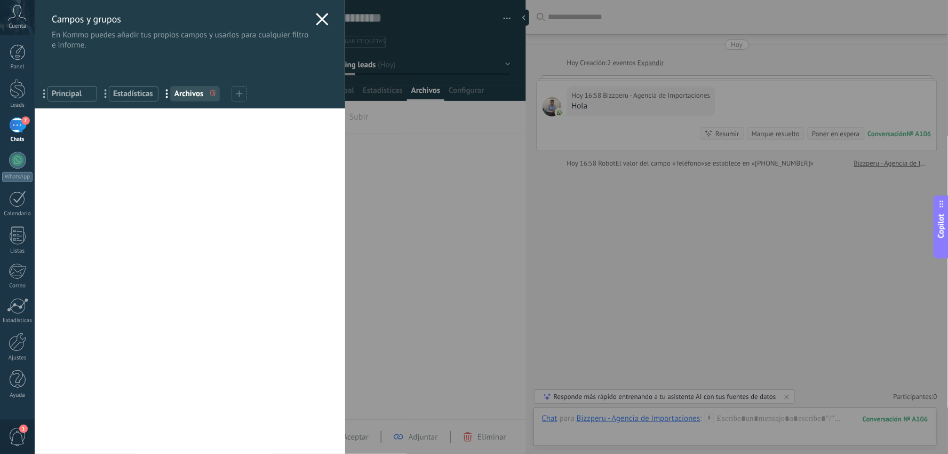
click at [63, 89] on span "Principal" at bounding box center [72, 94] width 41 height 10
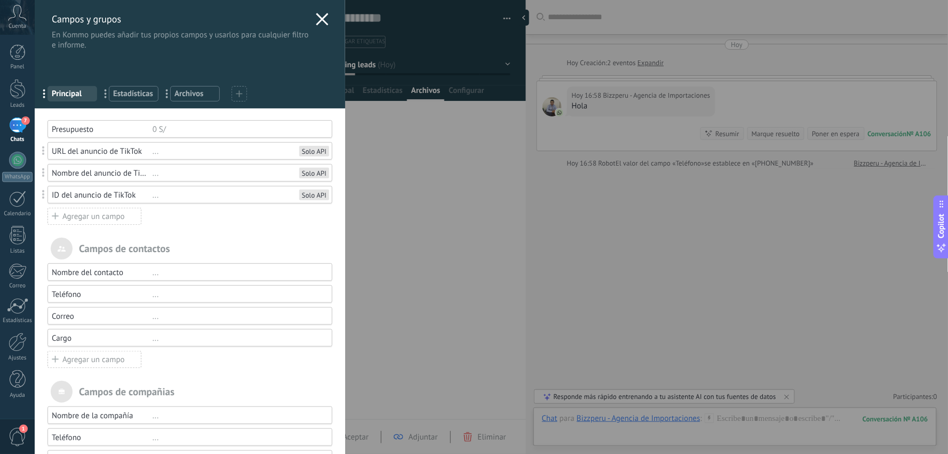
click at [99, 129] on div "Presupuesto" at bounding box center [102, 129] width 101 height 10
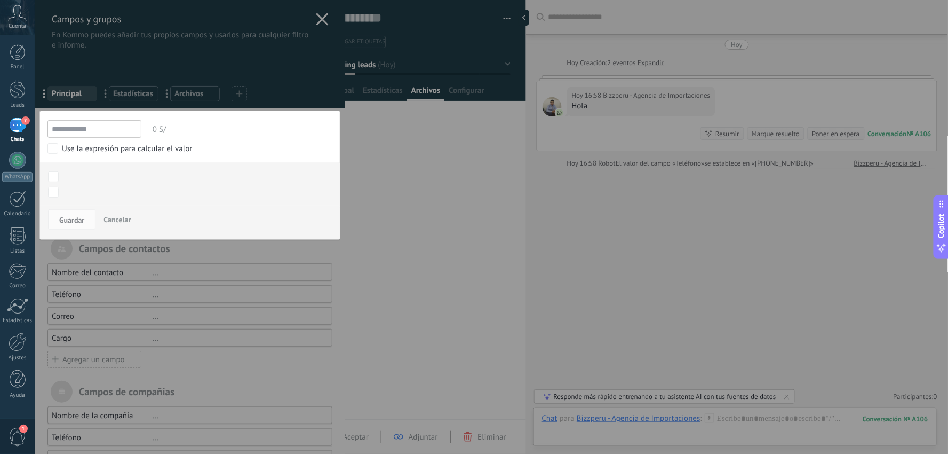
click at [177, 127] on span "0 S/" at bounding box center [241, 130] width 182 height 18
click at [111, 124] on input "**********" at bounding box center [94, 129] width 94 height 18
click at [114, 217] on span "Cancelar" at bounding box center [117, 220] width 27 height 10
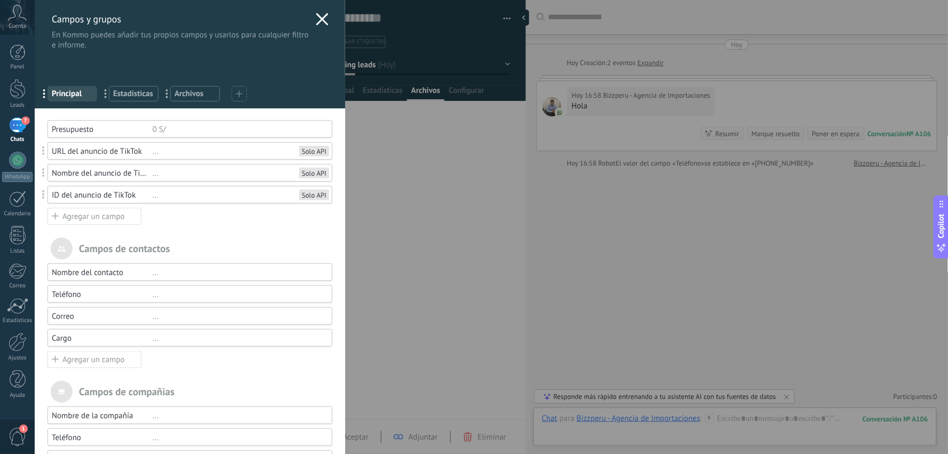
click at [142, 95] on span "Estadísticas" at bounding box center [133, 94] width 41 height 10
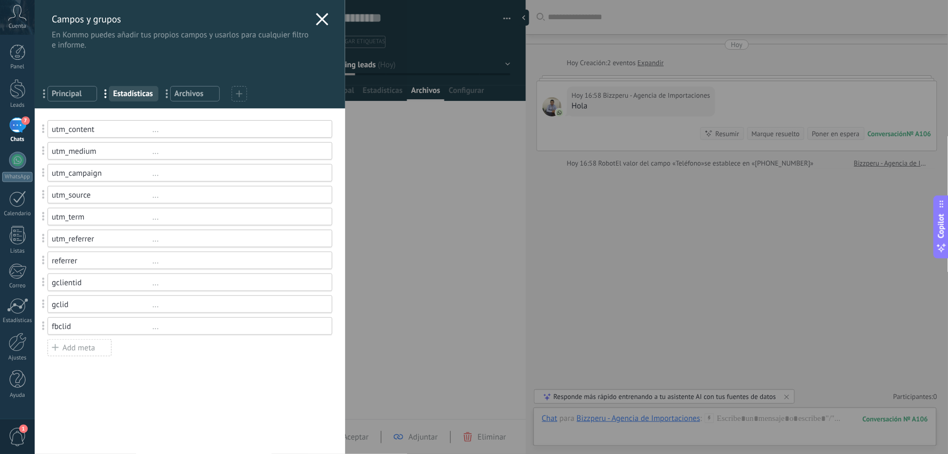
click at [203, 97] on span "Archivos" at bounding box center [195, 94] width 41 height 10
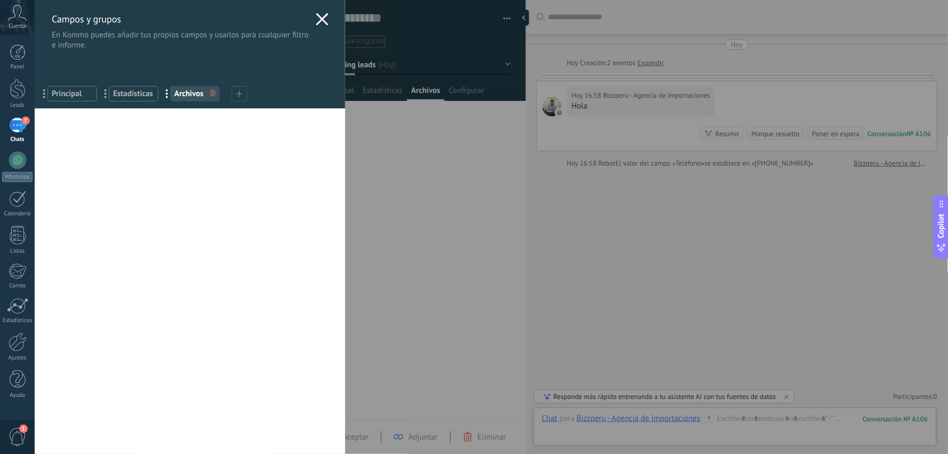
click at [239, 91] on icon at bounding box center [239, 93] width 7 height 7
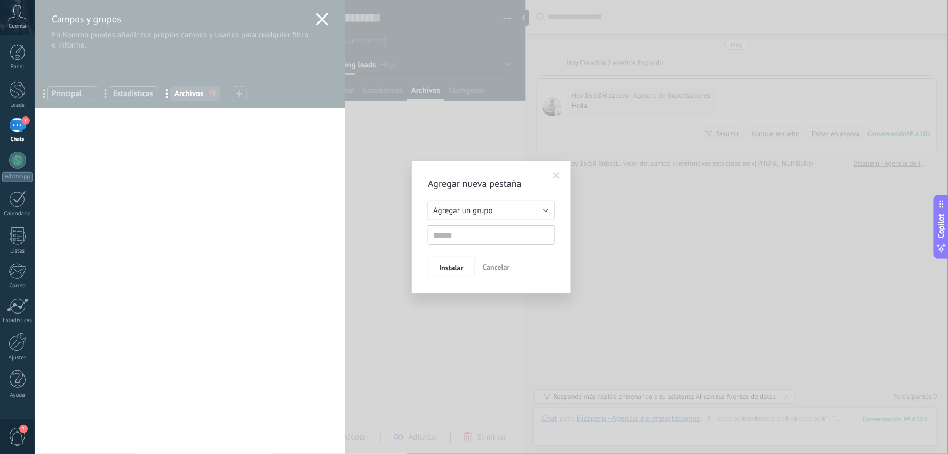
click at [469, 207] on span "Agregar un grupo" at bounding box center [462, 210] width 59 height 10
click at [489, 227] on div "Agregar un grupo Listas Otros leads Agregar un grupo" at bounding box center [491, 223] width 127 height 44
click at [498, 268] on span "Cancelar" at bounding box center [496, 267] width 27 height 10
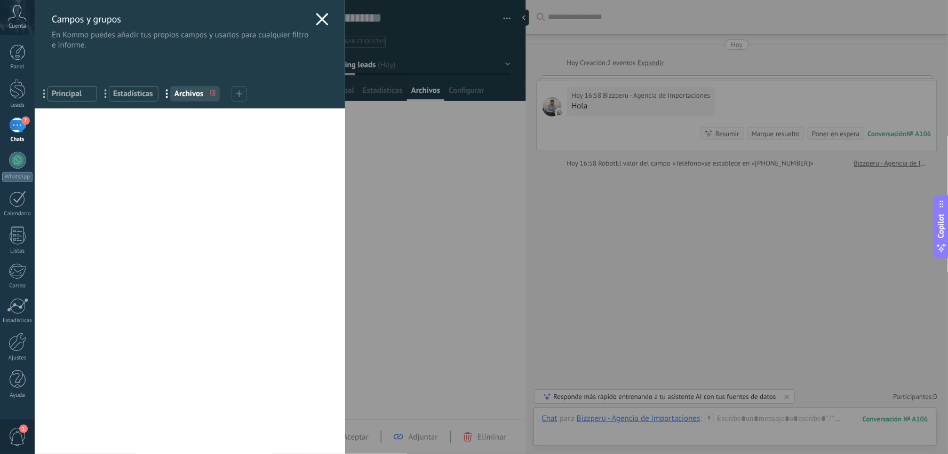
click at [248, 200] on div "Usted ha alcanzado la cantidad máxima de los campos añadidos en la tarifa Perio…" at bounding box center [190, 280] width 311 height 345
click at [323, 15] on use at bounding box center [322, 19] width 12 height 12
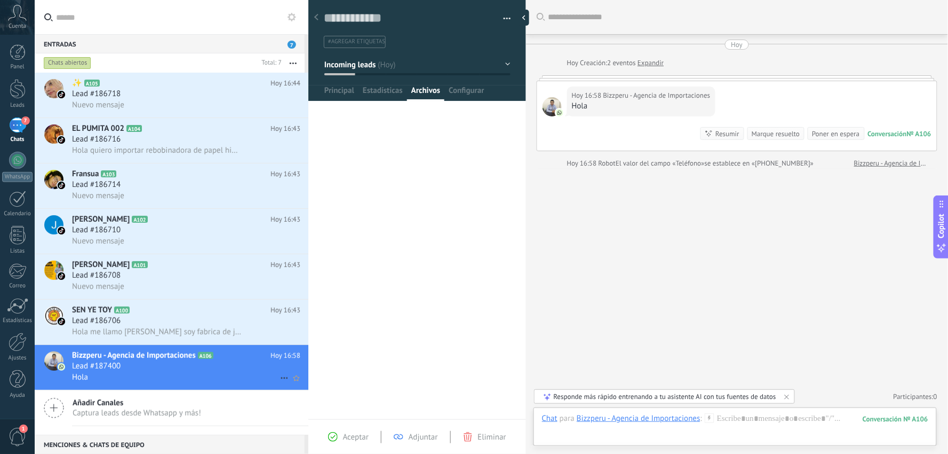
click at [115, 371] on span "Lead #187400" at bounding box center [96, 366] width 49 height 11
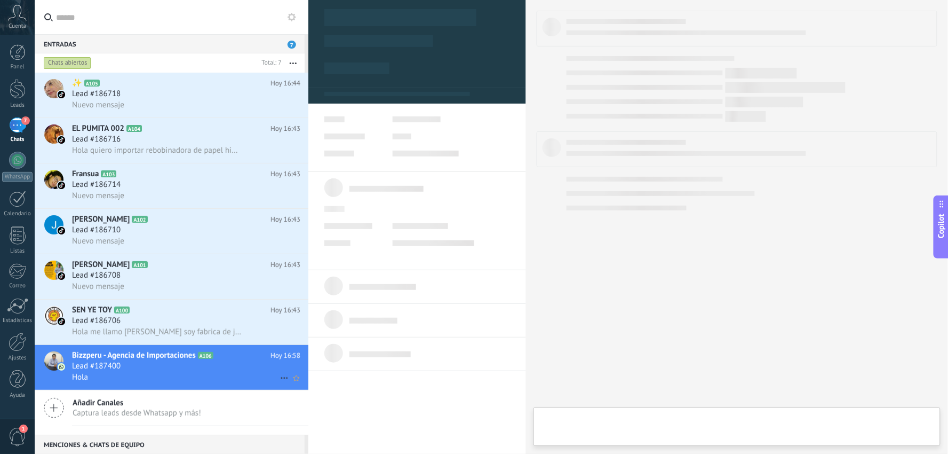
click at [164, 361] on span "Bizzperu - Agencia de Importaciones" at bounding box center [134, 355] width 124 height 11
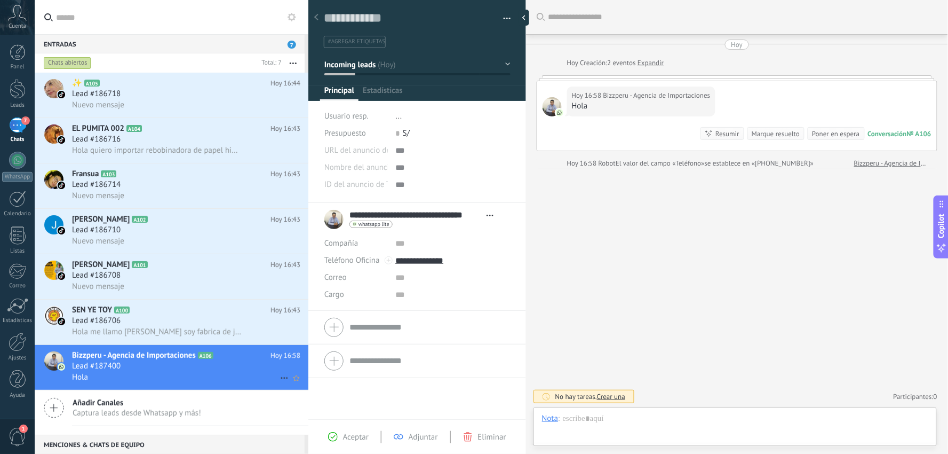
scroll to position [16, 0]
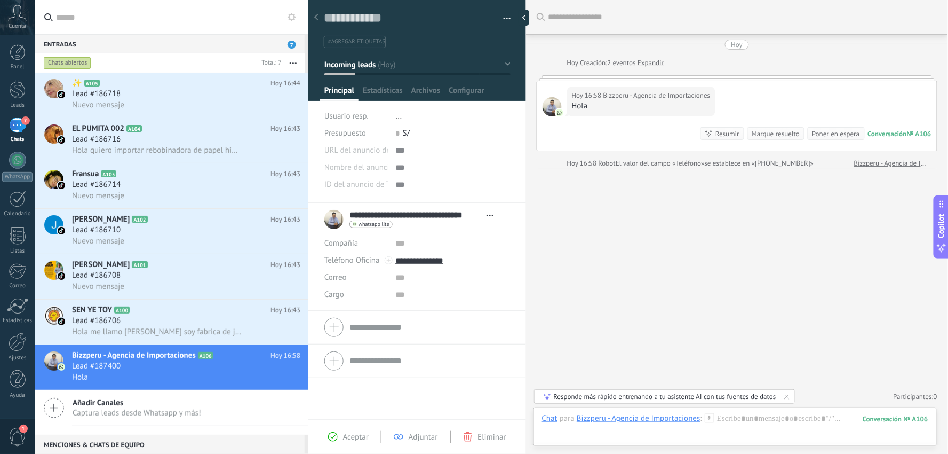
click at [491, 215] on icon at bounding box center [490, 216] width 7 height 2
click at [475, 228] on link "Abrir detalle" at bounding box center [454, 230] width 43 height 10
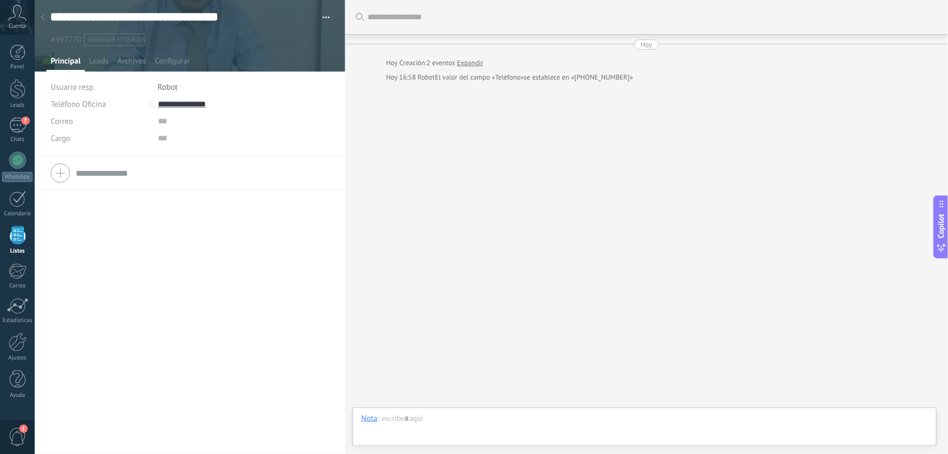
click at [326, 18] on span "button" at bounding box center [326, 19] width 7 height 2
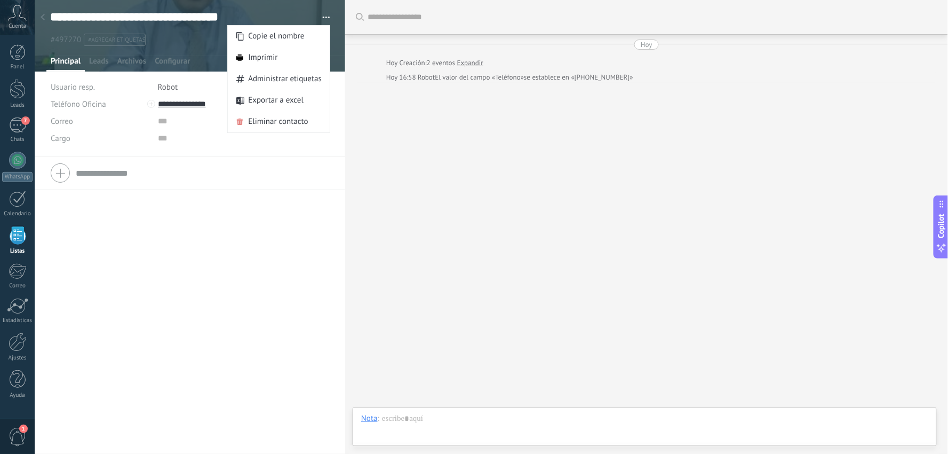
click at [140, 146] on div "Cargo" at bounding box center [100, 138] width 99 height 17
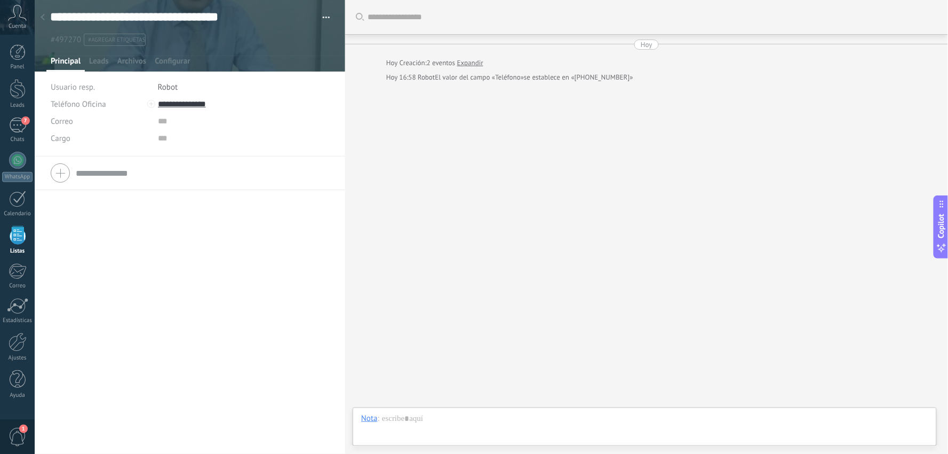
click at [170, 82] on span "Robot" at bounding box center [168, 87] width 20 height 10
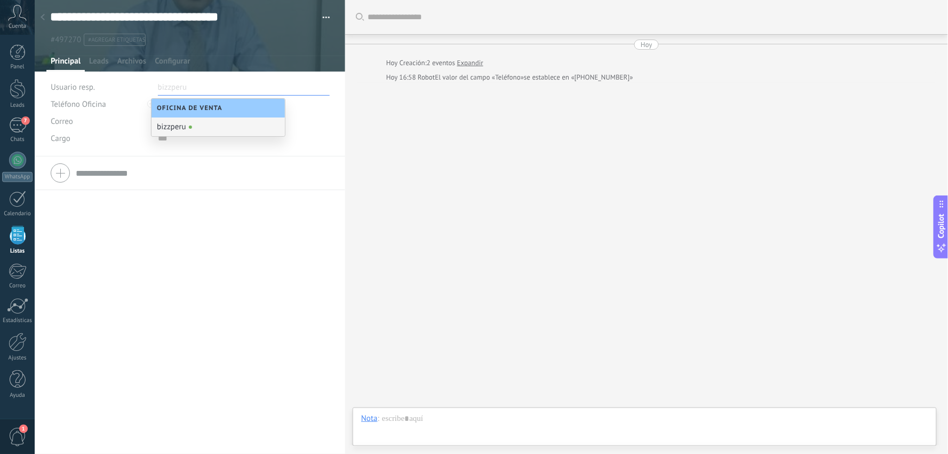
click at [301, 160] on div at bounding box center [190, 173] width 279 height 27
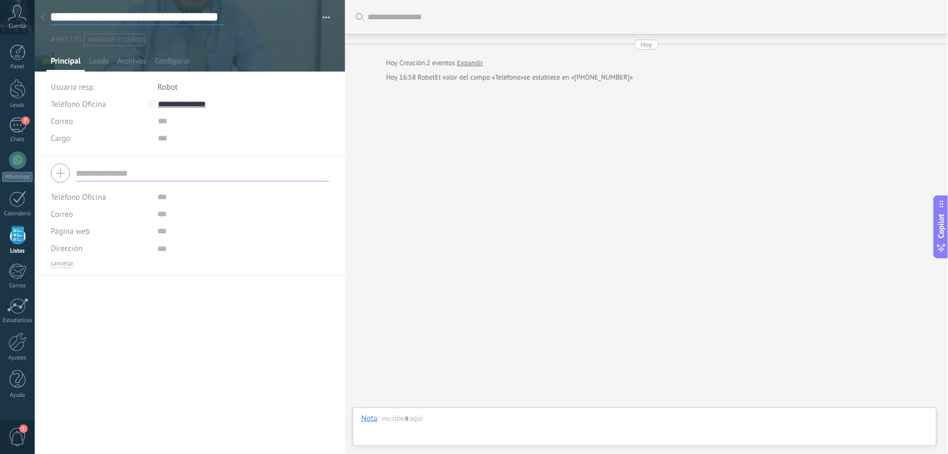
click at [92, 17] on input "**********" at bounding box center [137, 17] width 175 height 16
click at [239, 19] on input "text" at bounding box center [247, 17] width 41 height 16
click at [267, 19] on input "text" at bounding box center [247, 17] width 41 height 16
click at [205, 18] on input "**********" at bounding box center [137, 17] width 175 height 16
click at [168, 18] on input "**********" at bounding box center [137, 17] width 175 height 16
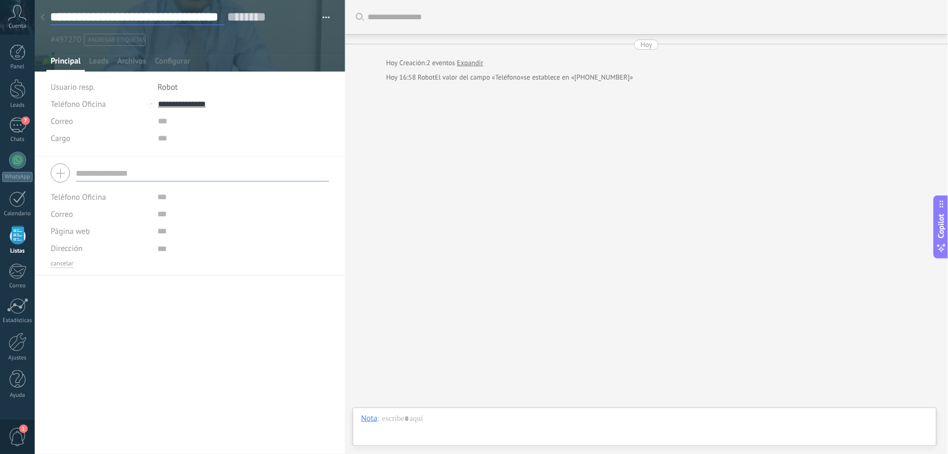
click at [168, 18] on input "**********" at bounding box center [137, 17] width 175 height 16
click at [319, 17] on button "button" at bounding box center [322, 18] width 15 height 16
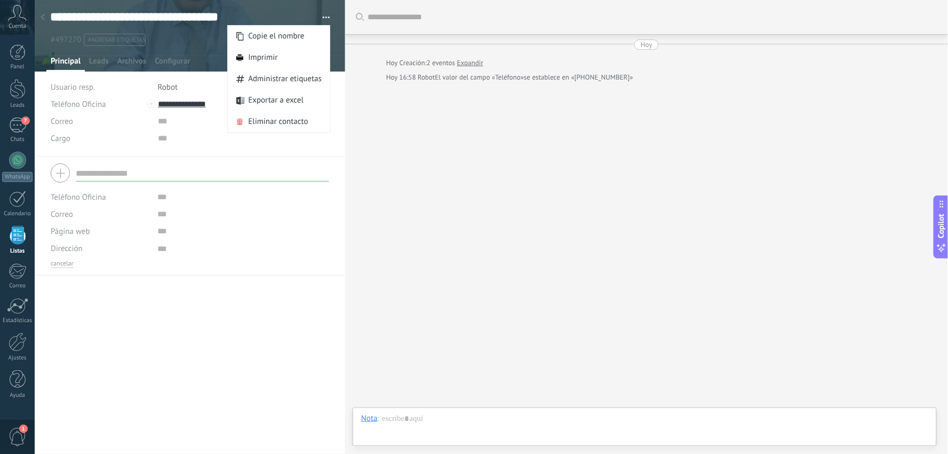
click at [429, 219] on div "Buscar Carga más [DATE] [DATE] Creación: 2 eventos Expandir [DATE] 16:58 Robot …" at bounding box center [646, 227] width 603 height 454
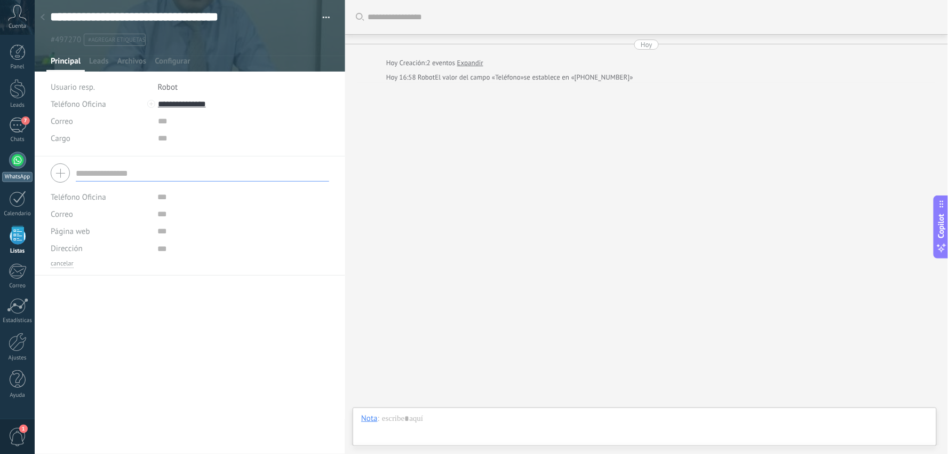
click at [19, 167] on div at bounding box center [17, 160] width 17 height 17
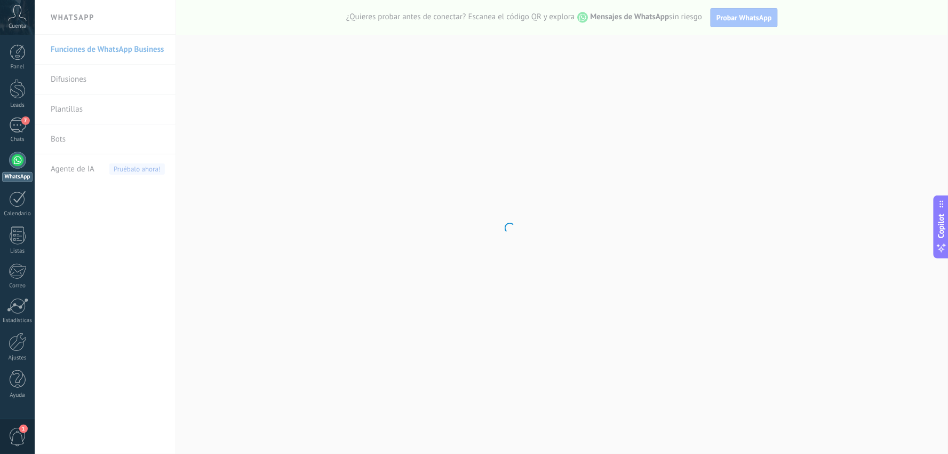
click at [13, 162] on div at bounding box center [17, 160] width 17 height 17
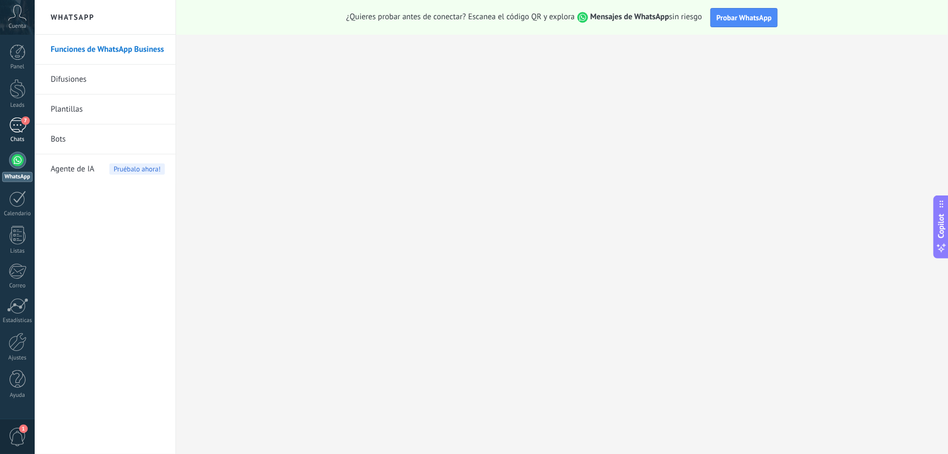
click at [21, 121] on span "7" at bounding box center [25, 120] width 9 height 9
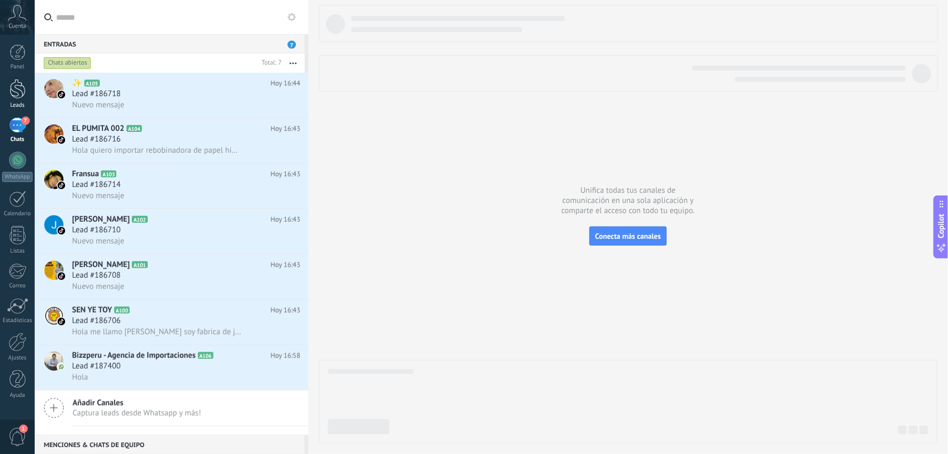
click at [16, 91] on div at bounding box center [18, 89] width 16 height 20
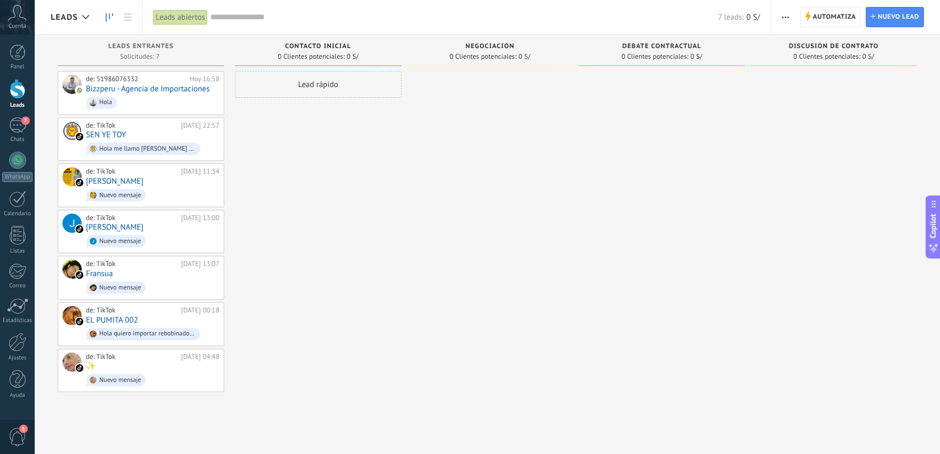
click at [326, 47] on span "Contacto inicial" at bounding box center [318, 46] width 66 height 7
click at [330, 46] on span "Contacto inicial" at bounding box center [318, 46] width 66 height 7
click at [347, 46] on span "Contacto inicial" at bounding box center [318, 46] width 66 height 7
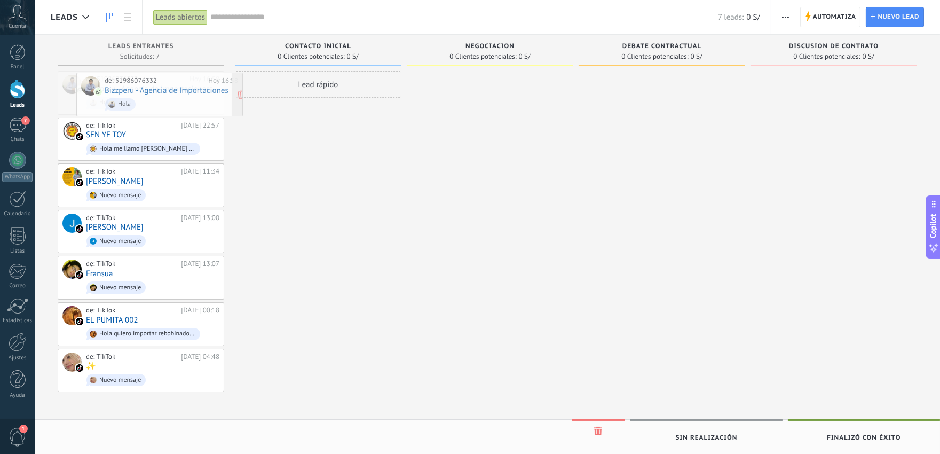
drag, startPoint x: 135, startPoint y: 88, endPoint x: 154, endPoint y: 90, distance: 18.7
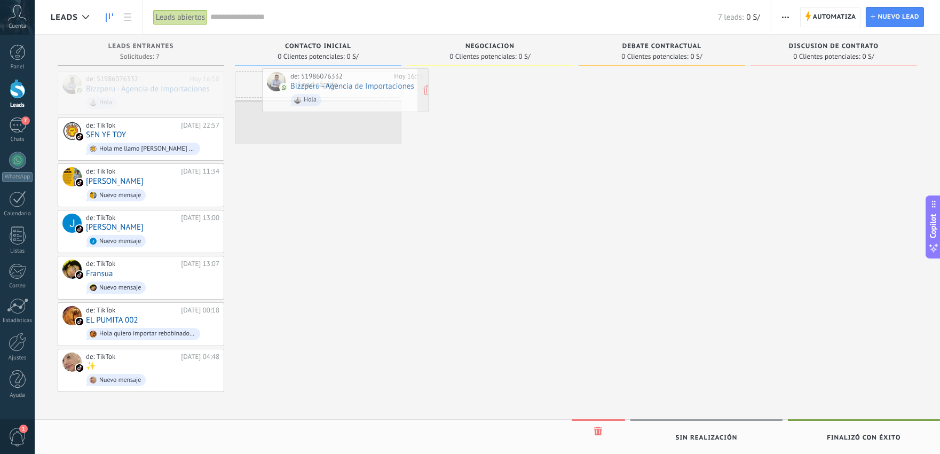
drag, startPoint x: 129, startPoint y: 88, endPoint x: 296, endPoint y: 103, distance: 167.2
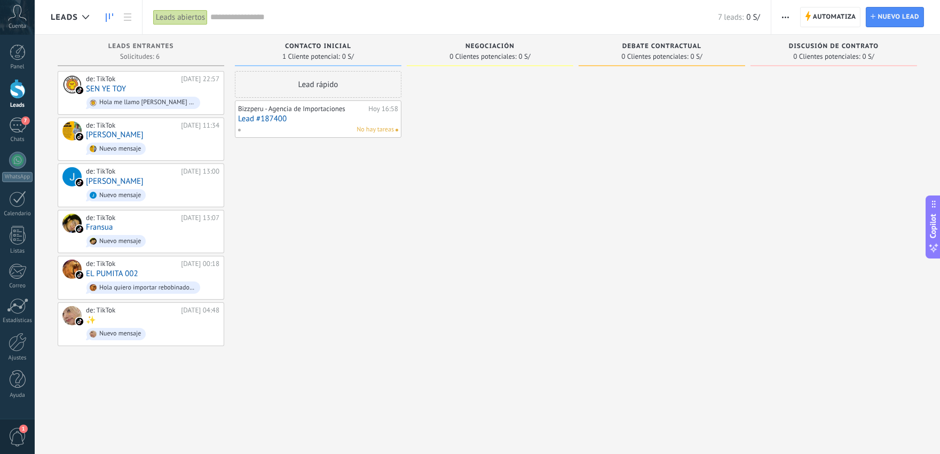
click at [390, 130] on span "No hay tareas" at bounding box center [374, 130] width 37 height 10
click at [372, 127] on span "No hay tareas" at bounding box center [374, 130] width 37 height 10
click at [308, 113] on div "Bizzperu - Agencia de Importaciones [DATE] 16:58 Lead #187400 No hay tareas" at bounding box center [318, 119] width 160 height 31
click at [271, 116] on link "Lead #187400" at bounding box center [318, 118] width 160 height 9
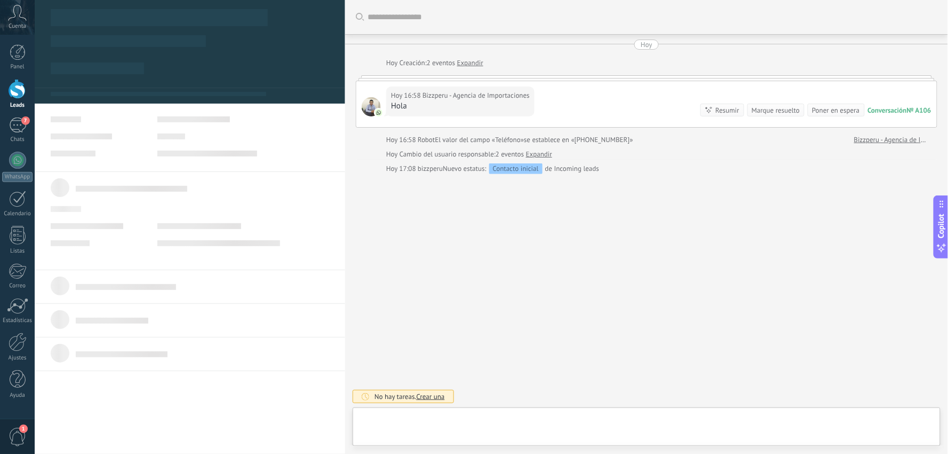
type textarea "**********"
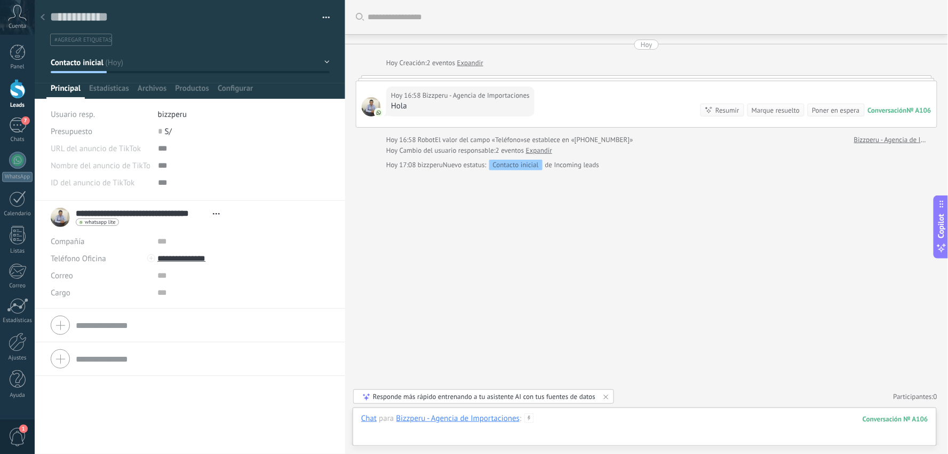
click at [571, 408] on div at bounding box center [644, 429] width 567 height 32
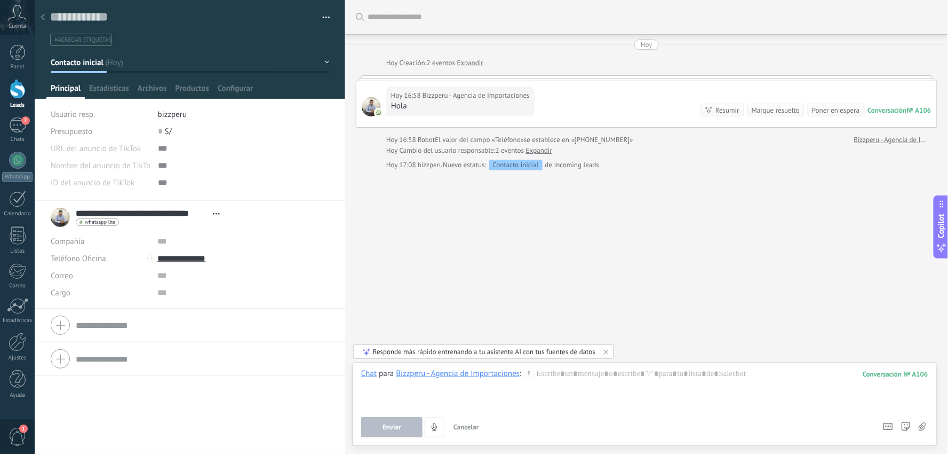
click at [527, 371] on icon at bounding box center [530, 373] width 10 height 10
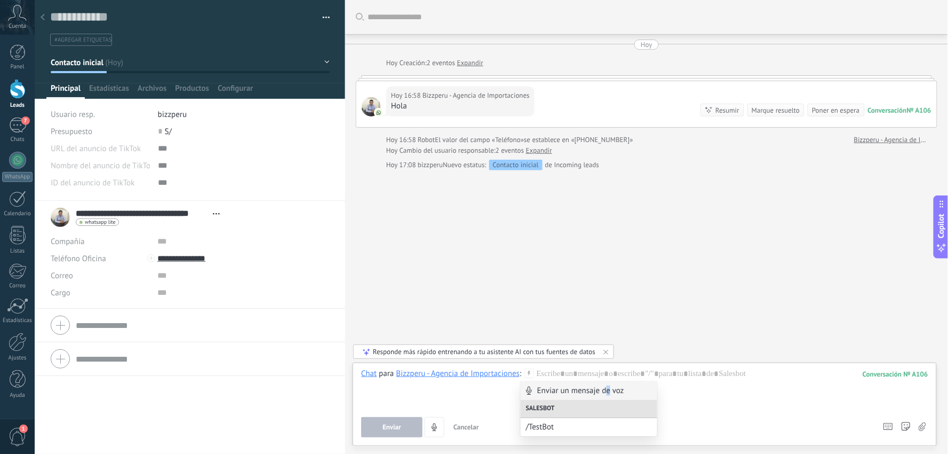
click at [607, 387] on div "Enviar un mensaje de voz" at bounding box center [589, 391] width 137 height 18
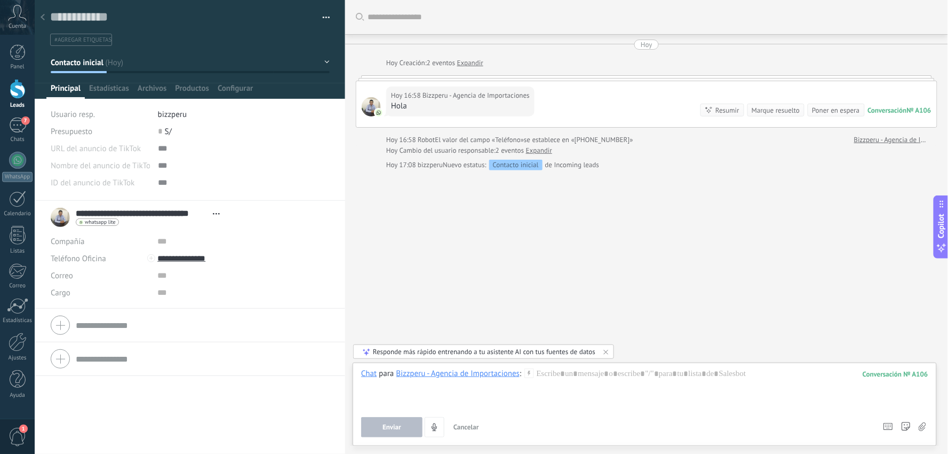
click at [529, 375] on icon at bounding box center [530, 373] width 10 height 10
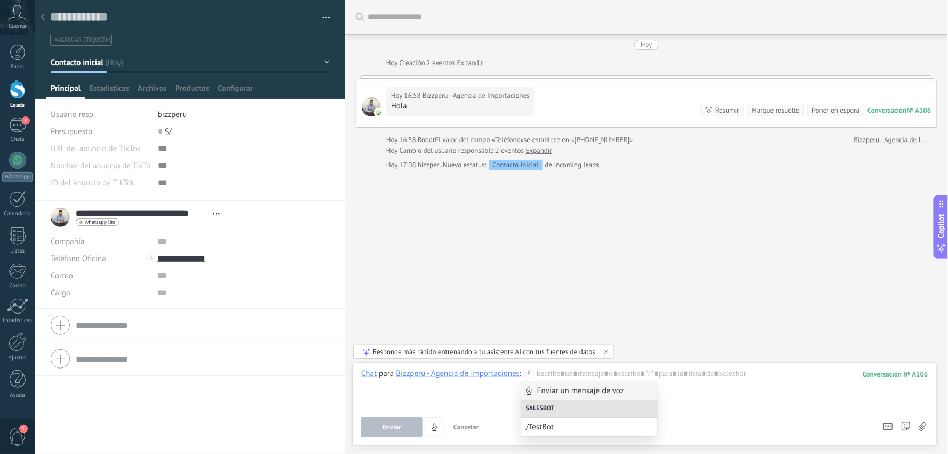
click at [558, 392] on div "Enviar un mensaje de voz" at bounding box center [589, 391] width 137 height 18
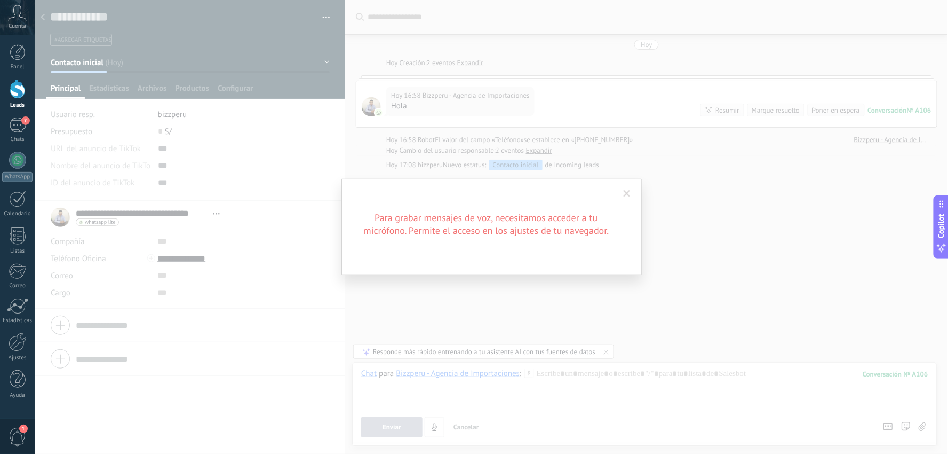
click at [627, 191] on span at bounding box center [627, 193] width 7 height 7
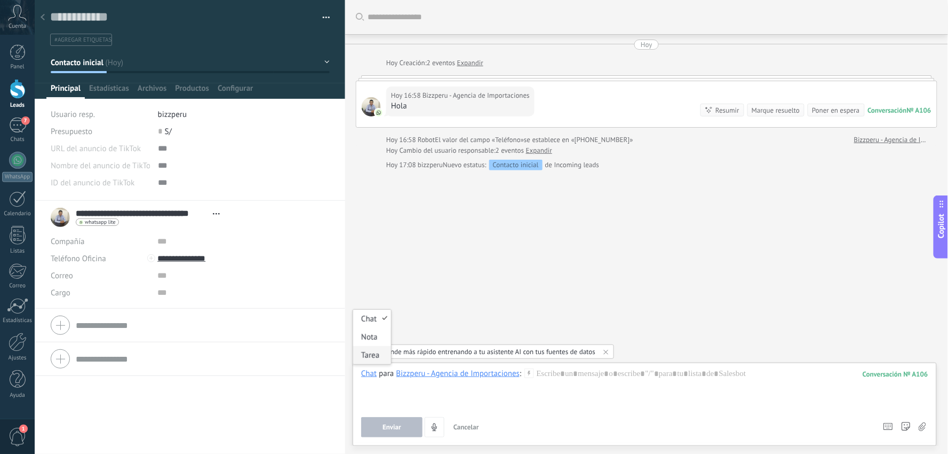
click at [371, 355] on div "Tarea" at bounding box center [372, 355] width 38 height 18
click at [372, 355] on div "Tarea" at bounding box center [372, 355] width 38 height 18
click at [573, 375] on div at bounding box center [644, 388] width 567 height 41
click at [506, 374] on div "Bizzperu - Agencia de Importaciones" at bounding box center [459, 373] width 124 height 10
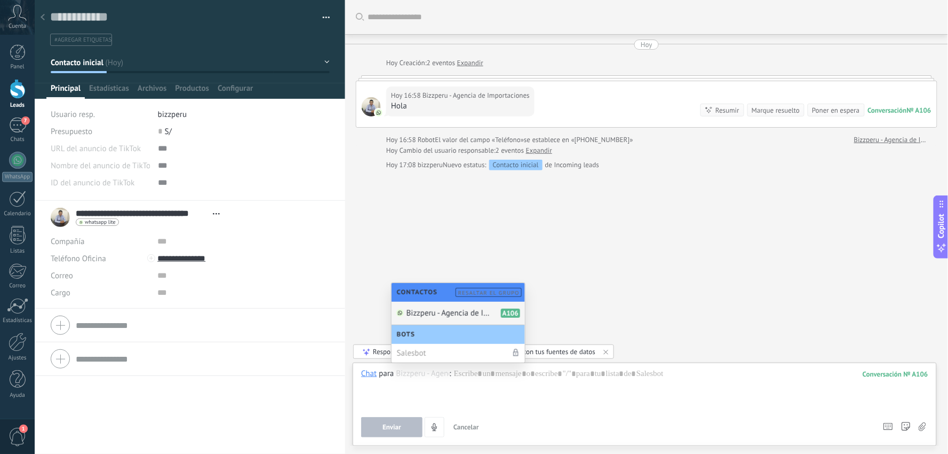
click at [440, 308] on span "Bizzperu - Agencia de Importaciones" at bounding box center [449, 313] width 85 height 10
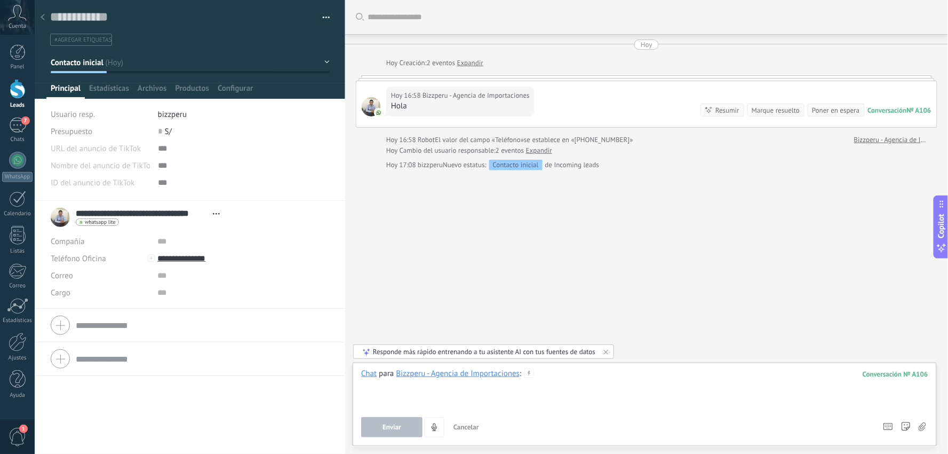
click at [559, 379] on div at bounding box center [644, 388] width 567 height 41
drag, startPoint x: 604, startPoint y: 393, endPoint x: 407, endPoint y: 409, distance: 197.0
click at [598, 397] on div "**********" at bounding box center [644, 388] width 567 height 41
click at [377, 376] on div "Chat para Bizzperu - Agencia de Importaciones :" at bounding box center [447, 373] width 173 height 11
click at [369, 376] on div "Chat" at bounding box center [368, 373] width 15 height 10
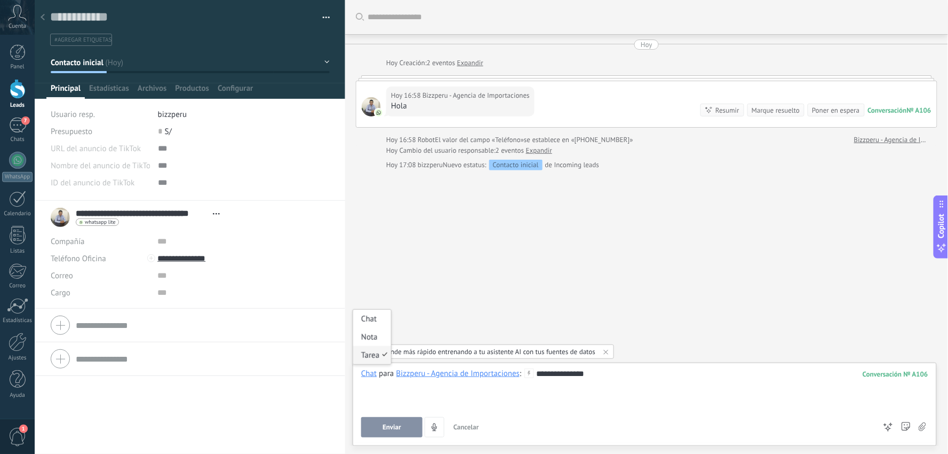
click at [379, 356] on div "Tarea" at bounding box center [372, 355] width 38 height 18
click at [385, 392] on div "**********" at bounding box center [644, 388] width 567 height 41
click at [673, 375] on div "**********" at bounding box center [644, 388] width 567 height 41
click at [619, 376] on div "**********" at bounding box center [644, 388] width 567 height 41
click at [607, 404] on div "**********" at bounding box center [644, 388] width 567 height 41
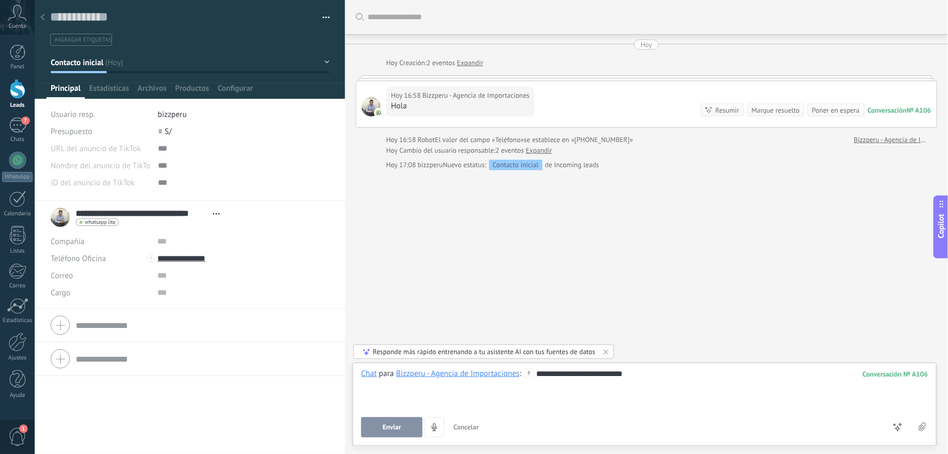
click at [853, 408] on icon at bounding box center [922, 426] width 7 height 9
click at [0, 0] on input "file" at bounding box center [0, 0] width 0 height 0
click at [668, 385] on div "**********" at bounding box center [644, 388] width 567 height 41
click at [394, 408] on span "Enviar" at bounding box center [392, 426] width 19 height 7
click at [375, 316] on div "Chat" at bounding box center [372, 319] width 38 height 18
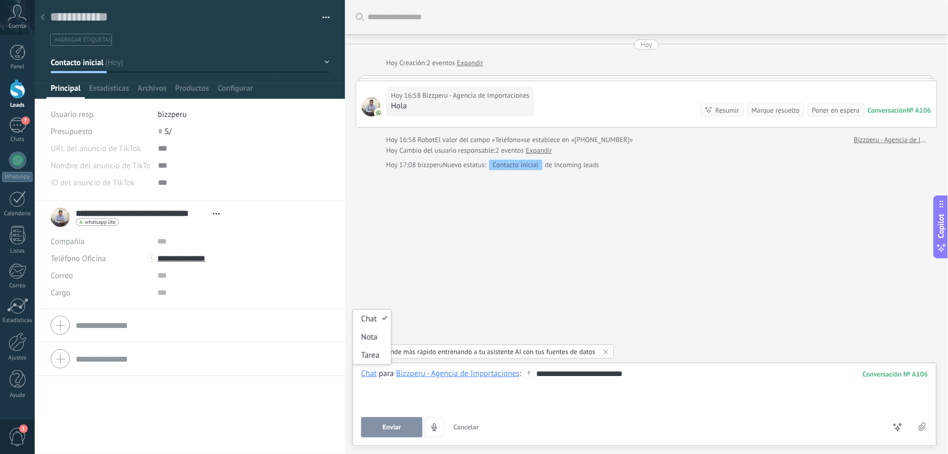
click at [370, 375] on div "Chat" at bounding box center [368, 373] width 15 height 10
click at [366, 352] on div "Tarea" at bounding box center [372, 355] width 38 height 18
click at [385, 401] on div "**********" at bounding box center [644, 388] width 567 height 41
click at [401, 408] on span "Enviar" at bounding box center [392, 426] width 19 height 7
click at [393, 408] on span "Enviar" at bounding box center [392, 426] width 19 height 7
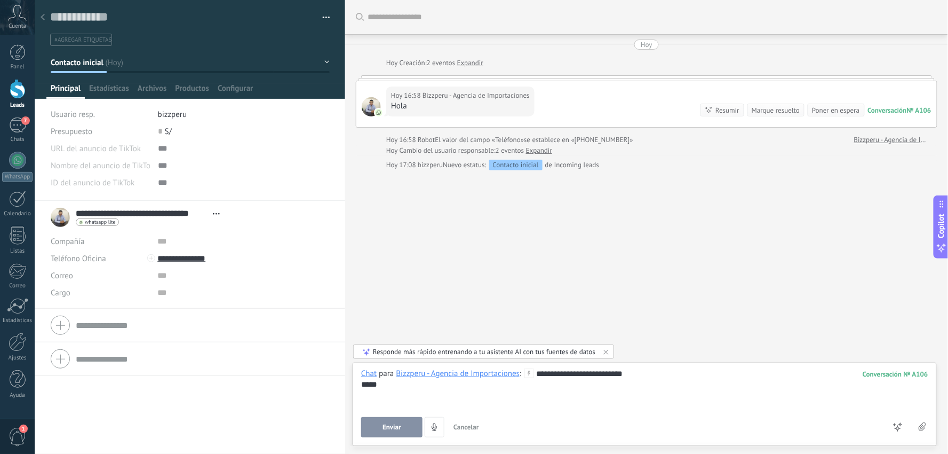
click at [724, 113] on div "Resumir" at bounding box center [728, 110] width 24 height 10
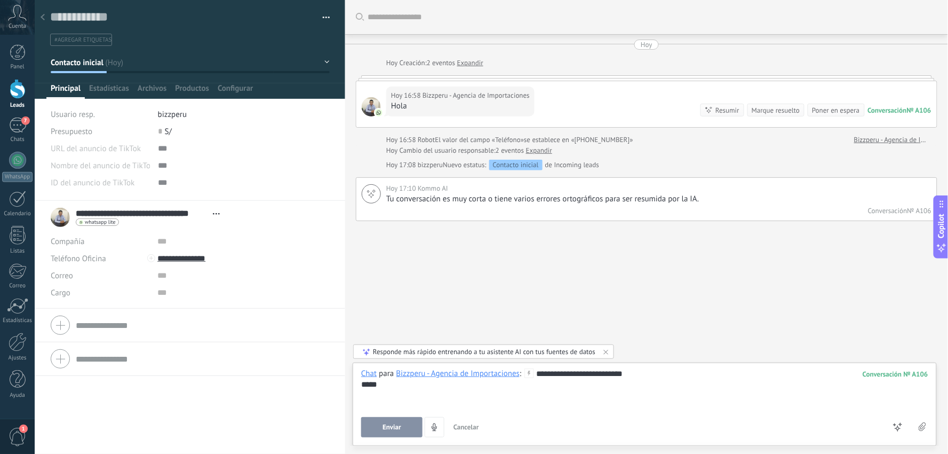
click at [414, 402] on div "**********" at bounding box center [644, 388] width 567 height 41
drag, startPoint x: 649, startPoint y: 377, endPoint x: 554, endPoint y: 377, distance: 95.5
click at [554, 377] on div "**********" at bounding box center [644, 388] width 567 height 41
click at [529, 374] on use at bounding box center [529, 373] width 9 height 9
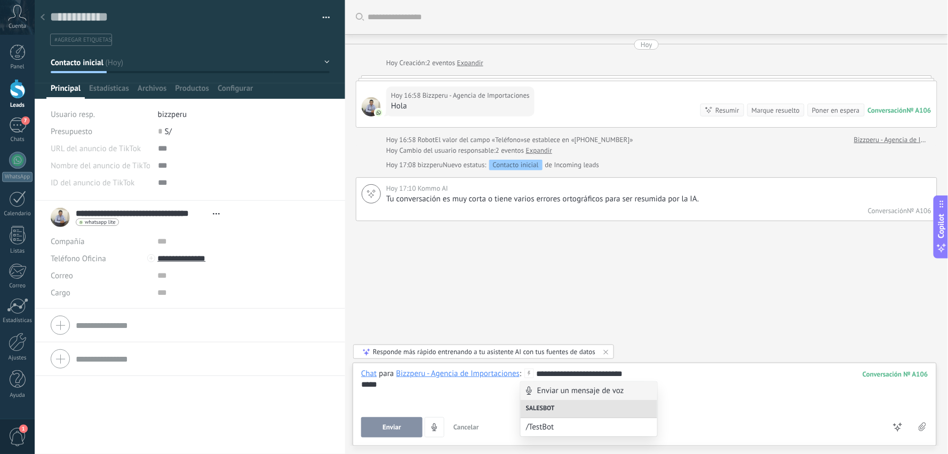
click at [493, 401] on div "**********" at bounding box center [644, 388] width 567 height 41
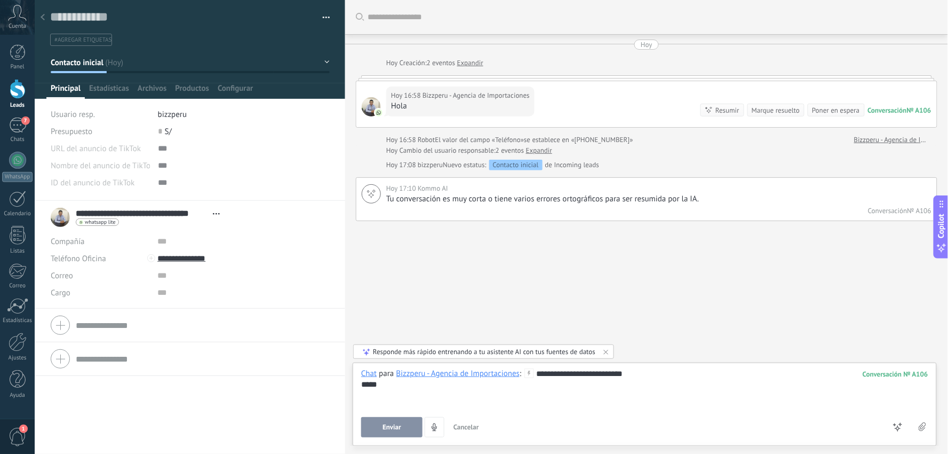
click at [635, 379] on div "*****" at bounding box center [644, 384] width 567 height 11
drag, startPoint x: 649, startPoint y: 375, endPoint x: 572, endPoint y: 385, distance: 78.0
click at [573, 385] on div "**********" at bounding box center [644, 388] width 567 height 41
drag, startPoint x: 541, startPoint y: 376, endPoint x: 669, endPoint y: 383, distance: 128.3
click at [669, 383] on div "**********" at bounding box center [644, 388] width 567 height 41
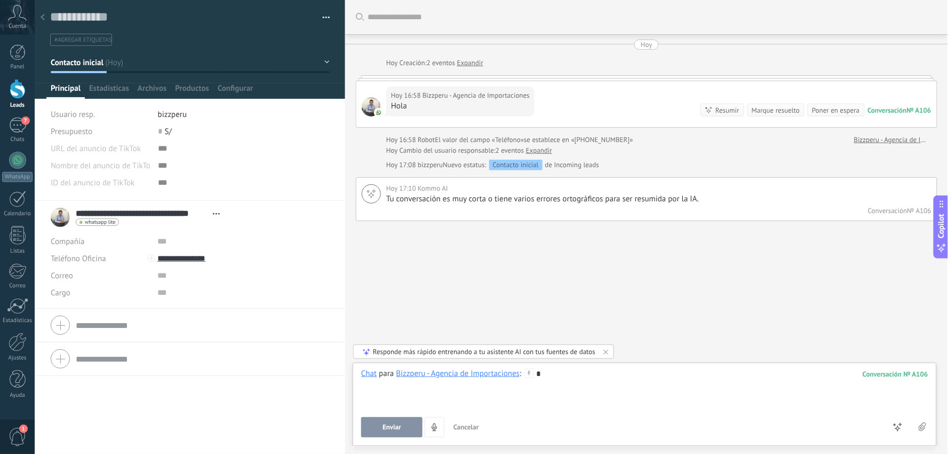
click at [578, 381] on div at bounding box center [644, 384] width 567 height 11
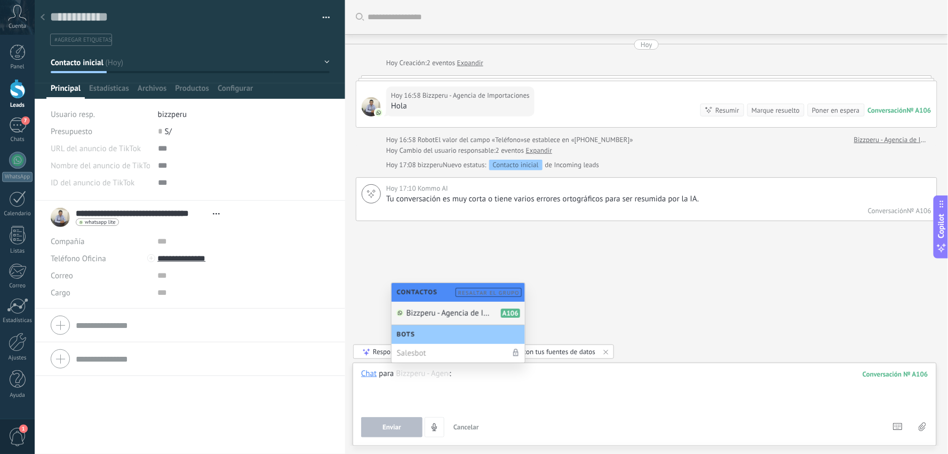
click at [463, 388] on div at bounding box center [644, 388] width 567 height 41
click at [437, 308] on span "Bizzperu - Agencia de Importaciones" at bounding box center [449, 313] width 85 height 10
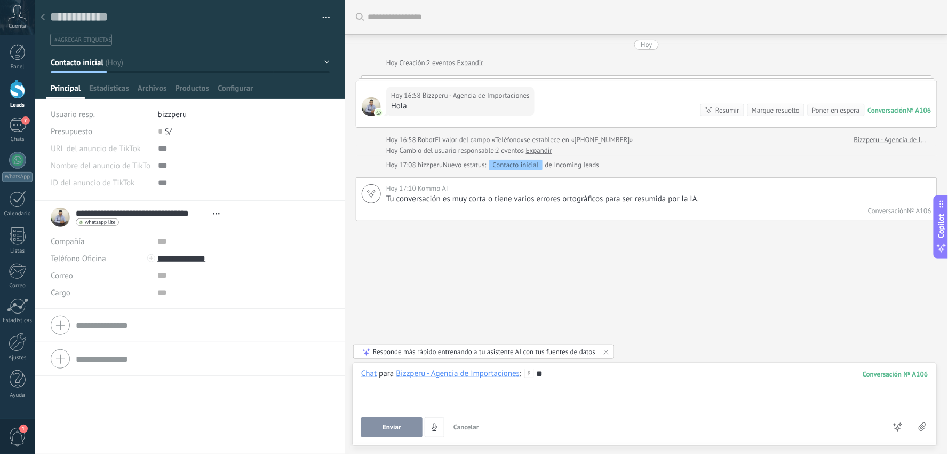
click at [364, 408] on button "Enviar" at bounding box center [391, 427] width 61 height 20
click at [377, 316] on div "Chat" at bounding box center [372, 319] width 38 height 18
click at [591, 392] on div "**" at bounding box center [644, 388] width 567 height 41
click at [380, 408] on button "Enviar" at bounding box center [391, 427] width 61 height 20
click at [723, 105] on div "Resumir" at bounding box center [728, 110] width 24 height 10
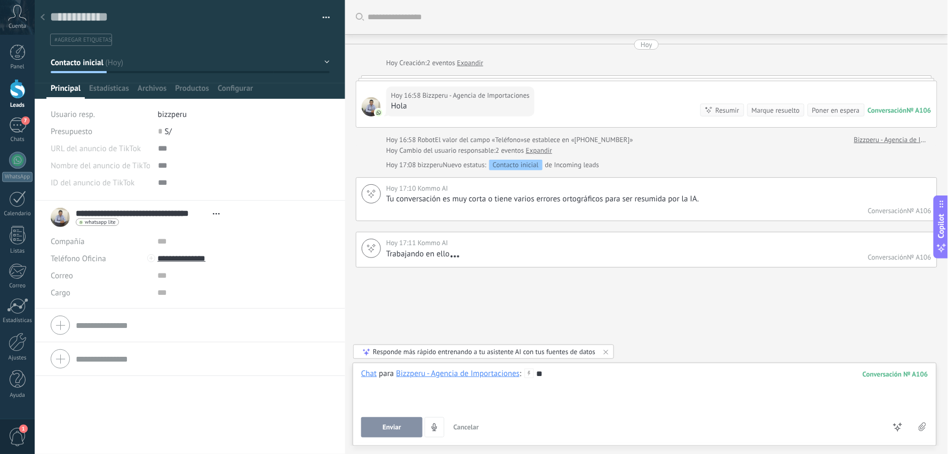
scroll to position [3, 0]
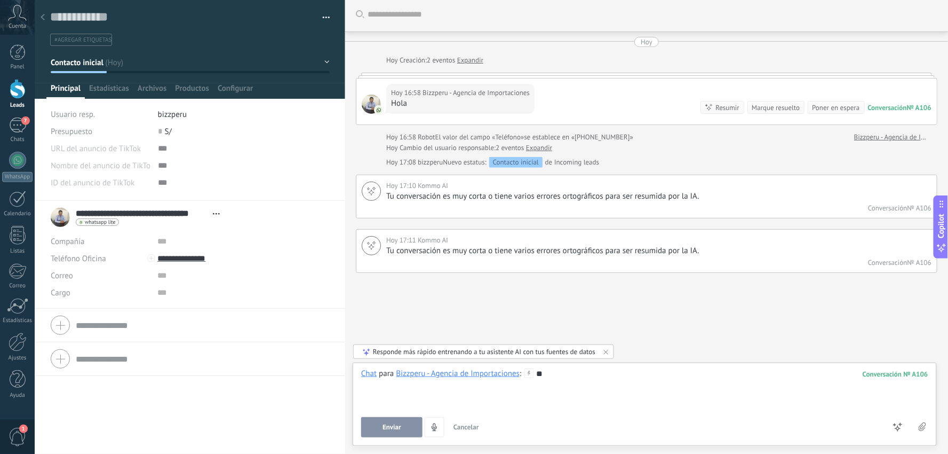
click at [463, 408] on span "Cancelar" at bounding box center [467, 426] width 26 height 9
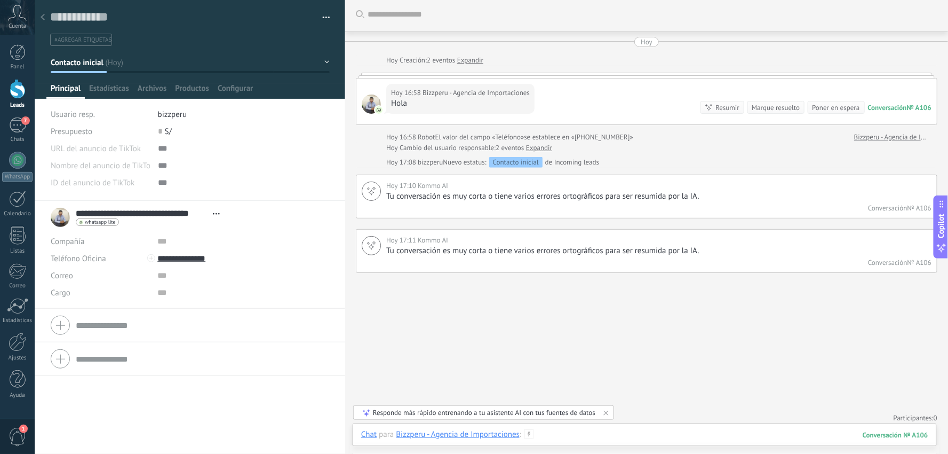
click at [614, 408] on div at bounding box center [644, 445] width 567 height 32
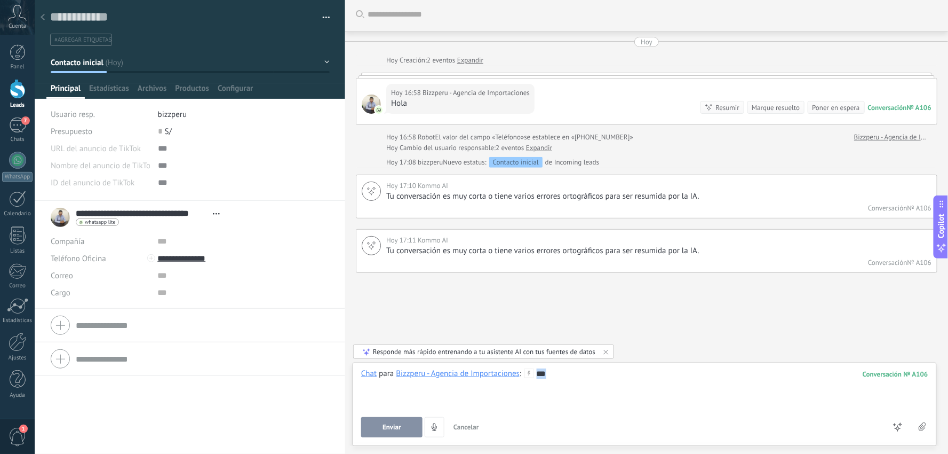
drag, startPoint x: 572, startPoint y: 377, endPoint x: 445, endPoint y: 391, distance: 127.8
click at [534, 376] on div "***" at bounding box center [644, 388] width 567 height 41
click at [470, 61] on link "Expandir" at bounding box center [470, 60] width 26 height 11
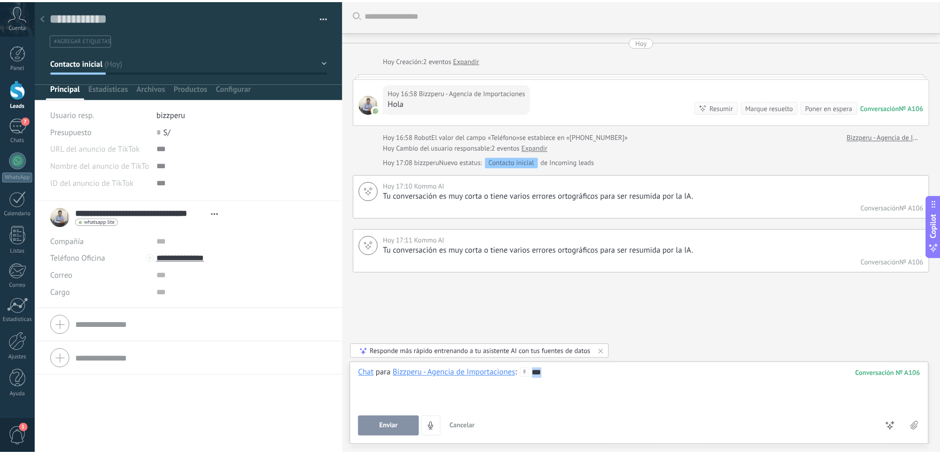
scroll to position [22, 0]
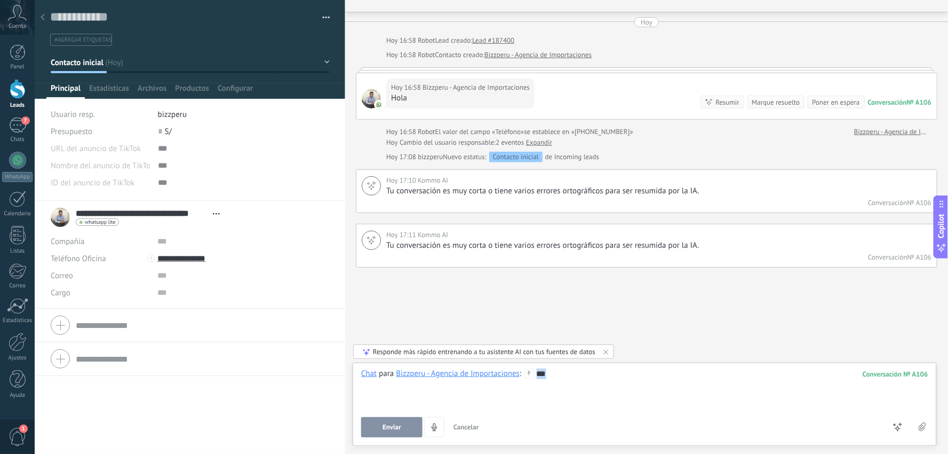
click at [427, 392] on div "***" at bounding box center [644, 388] width 567 height 41
click at [392, 408] on button "Enviar" at bounding box center [391, 427] width 61 height 20
click at [17, 136] on div "Chats" at bounding box center [17, 139] width 31 height 7
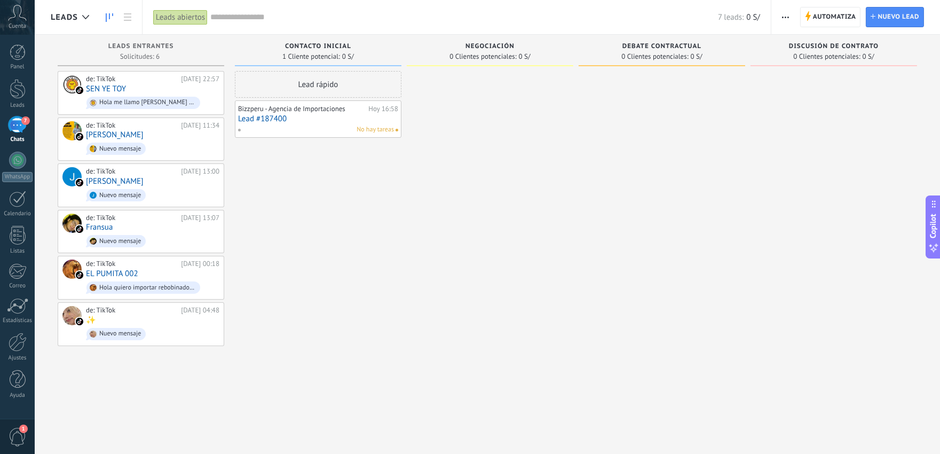
click at [14, 131] on div "7" at bounding box center [17, 124] width 17 height 15
click at [20, 93] on div at bounding box center [18, 89] width 16 height 20
click at [9, 123] on div "7" at bounding box center [17, 124] width 17 height 15
click at [20, 204] on div at bounding box center [17, 199] width 17 height 17
click at [366, 201] on div "Lead rápido Bizzperu - Agencia de Importaciones [DATE] 16:58 Lead #187400 No ha…" at bounding box center [318, 228] width 167 height 314
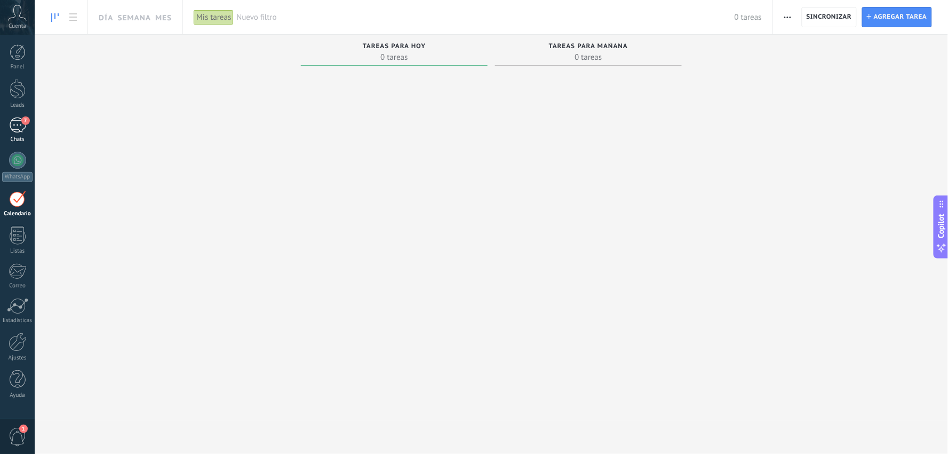
click at [18, 127] on div "7" at bounding box center [17, 124] width 17 height 15
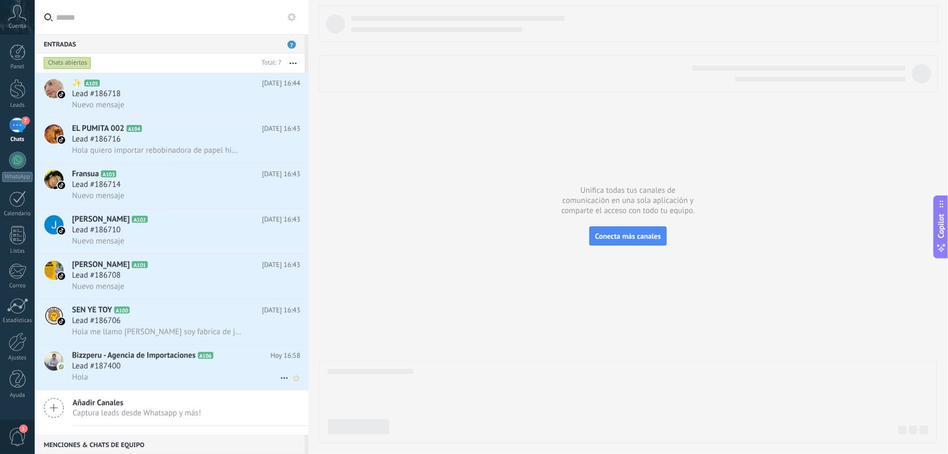
click at [132, 371] on div "Lead #187400" at bounding box center [186, 366] width 228 height 11
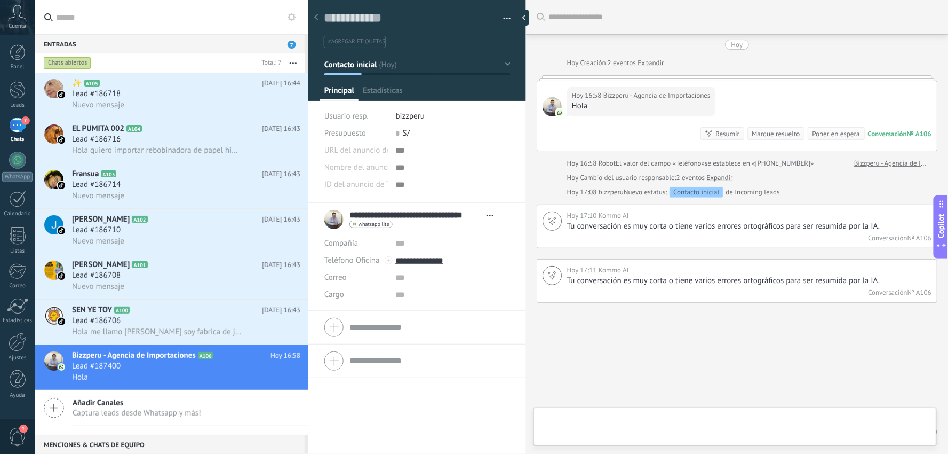
scroll to position [12, 0]
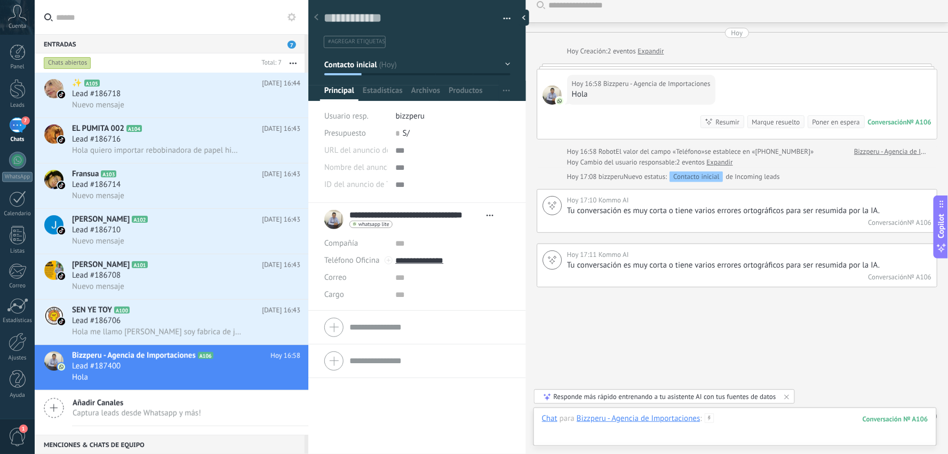
click at [790, 418] on div at bounding box center [735, 429] width 386 height 32
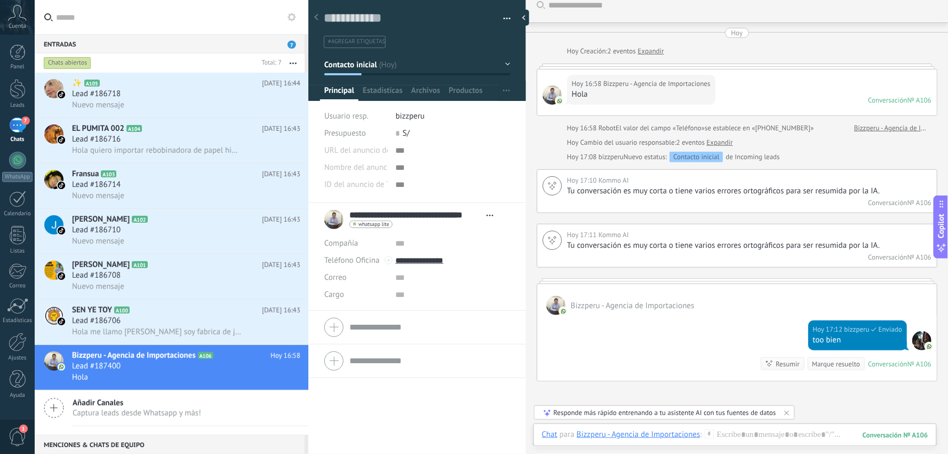
scroll to position [11, 0]
click at [22, 131] on div "6" at bounding box center [17, 124] width 17 height 15
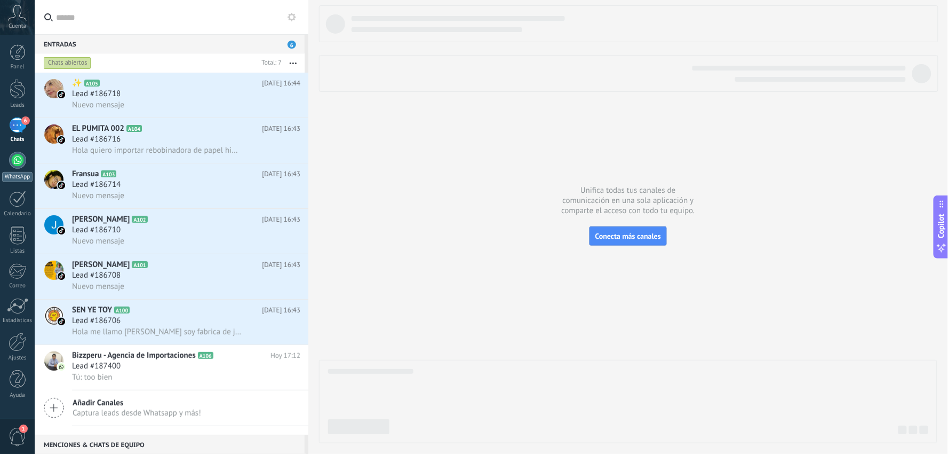
click at [17, 164] on div at bounding box center [17, 160] width 17 height 17
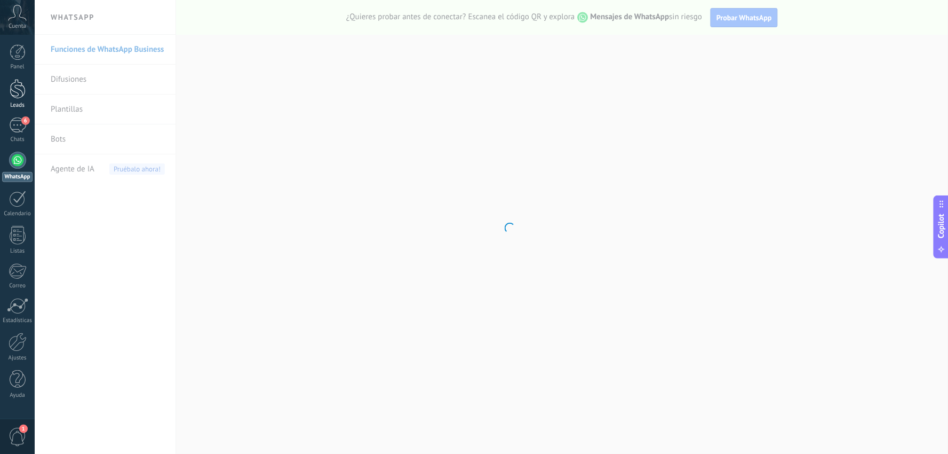
click at [19, 92] on div at bounding box center [18, 89] width 16 height 20
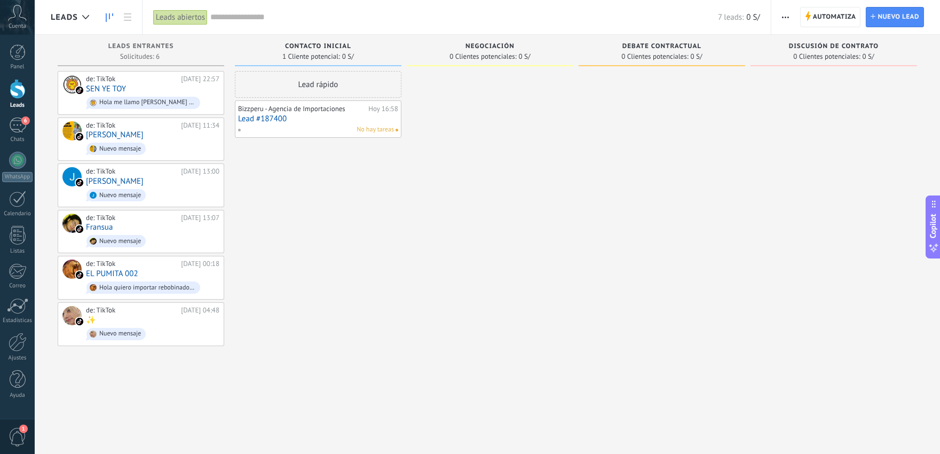
click at [279, 118] on link "Lead #187400" at bounding box center [318, 118] width 160 height 9
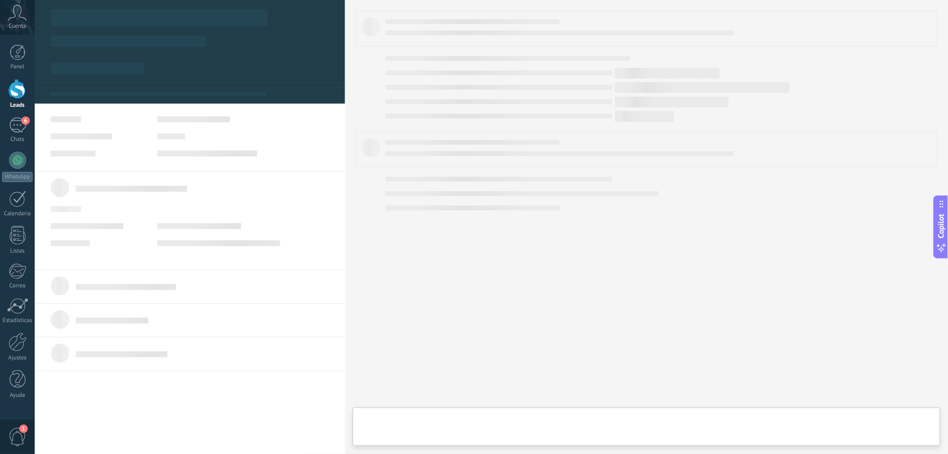
type textarea "**********"
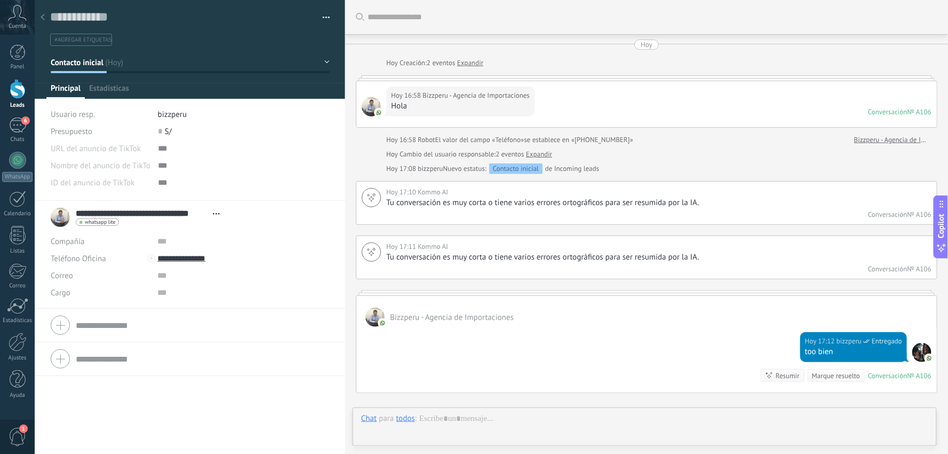
scroll to position [125, 0]
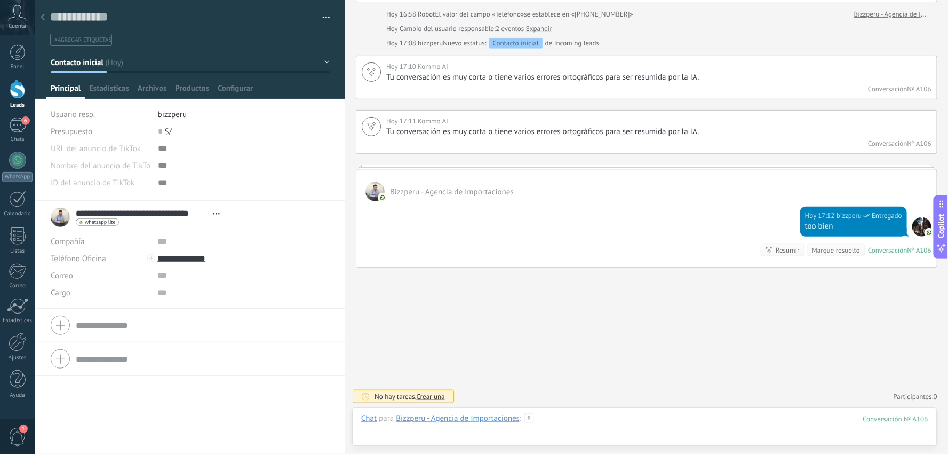
click at [575, 423] on div at bounding box center [644, 429] width 567 height 32
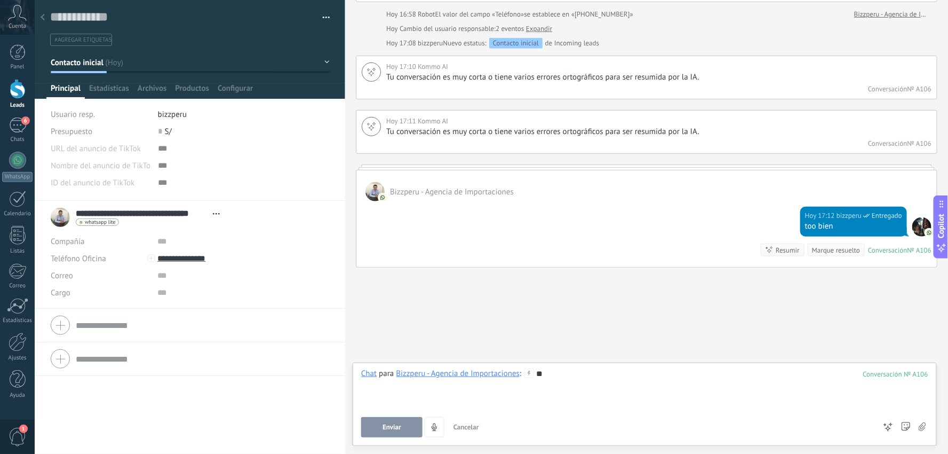
click at [384, 417] on div "Enviar Cancelar Rastrear clics en links ? Reducir links largos y rastrear clics…" at bounding box center [618, 427] width 514 height 20
click at [384, 418] on button "Enviar" at bounding box center [391, 427] width 61 height 20
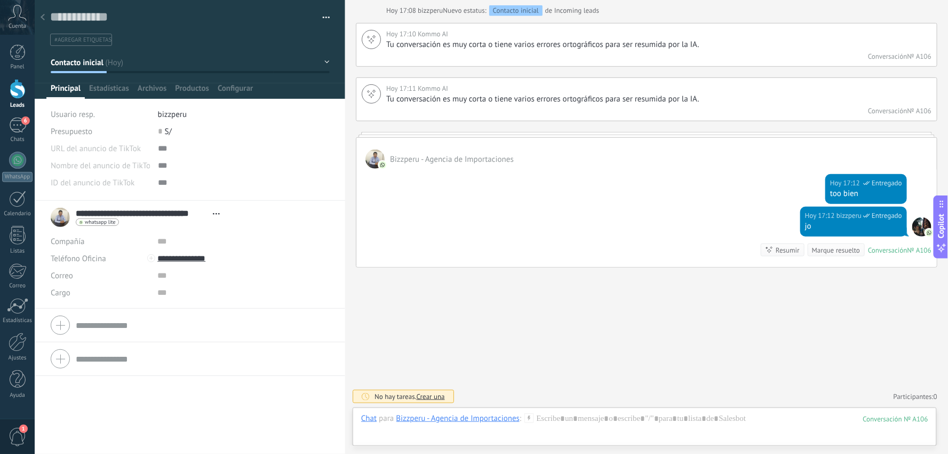
click at [435, 397] on span "Crear una" at bounding box center [430, 396] width 28 height 9
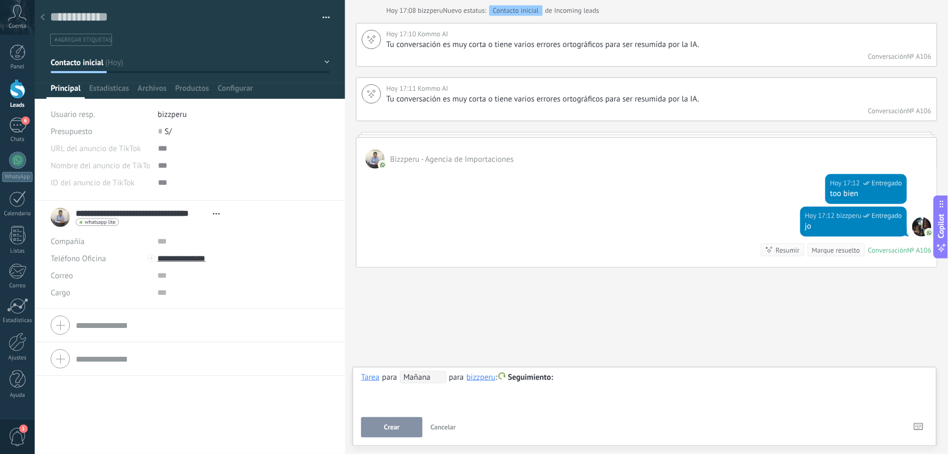
click at [514, 379] on span "Seguimiento" at bounding box center [530, 377] width 45 height 10
click at [537, 399] on label "Reunión" at bounding box center [532, 398] width 96 height 21
click at [419, 378] on span "Mañana" at bounding box center [423, 376] width 46 height 13
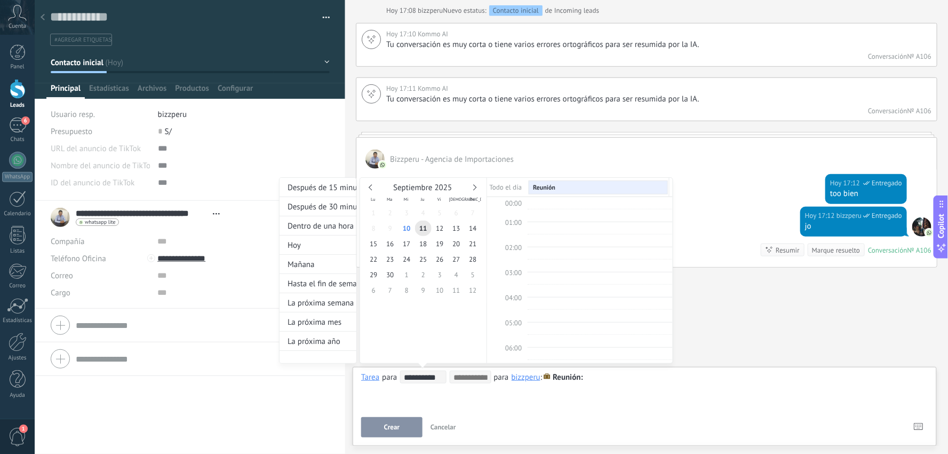
scroll to position [202, 0]
click at [425, 227] on span "11" at bounding box center [423, 227] width 17 height 15
click at [514, 323] on span "13:00" at bounding box center [513, 321] width 17 height 9
type input "**********"
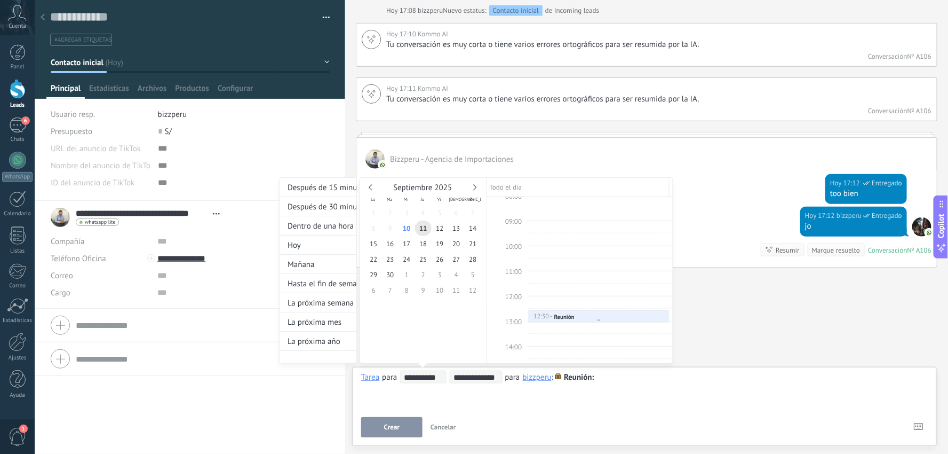
click at [580, 318] on div at bounding box center [598, 320] width 139 height 4
click at [394, 425] on div at bounding box center [474, 227] width 948 height 454
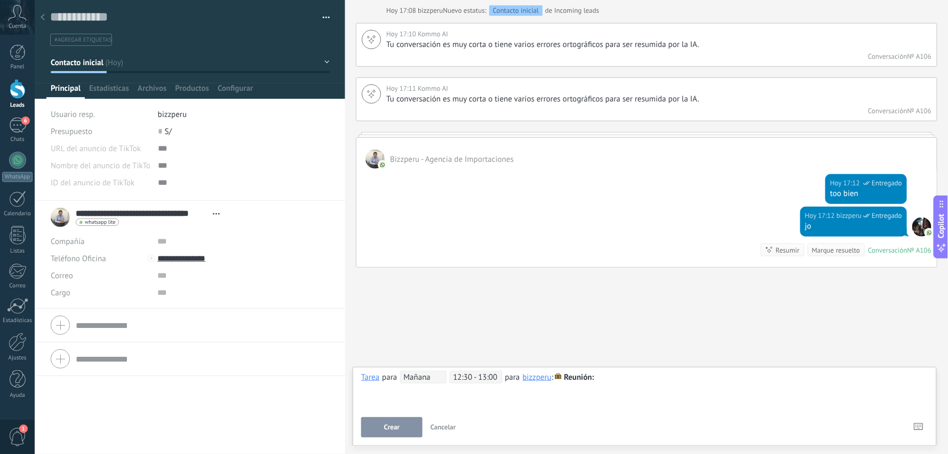
click at [653, 382] on div at bounding box center [644, 377] width 567 height 13
click at [395, 428] on span "Crear" at bounding box center [391, 426] width 15 height 7
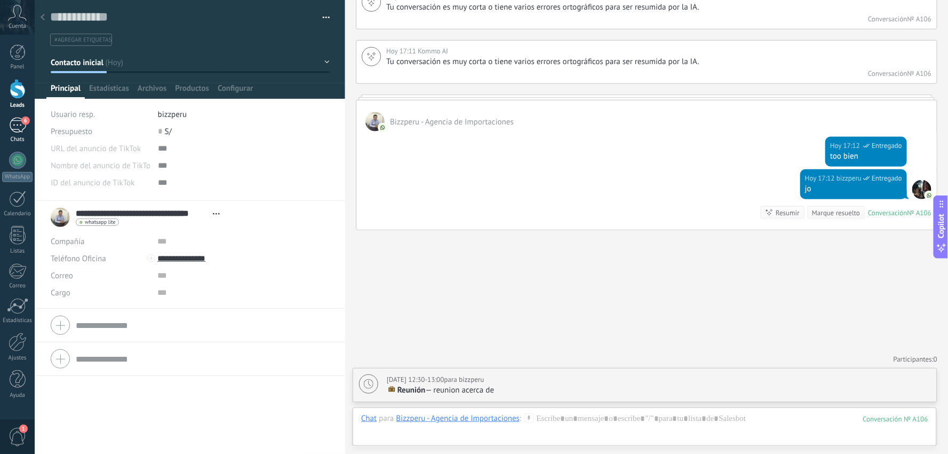
click at [20, 132] on div "6" at bounding box center [17, 124] width 17 height 15
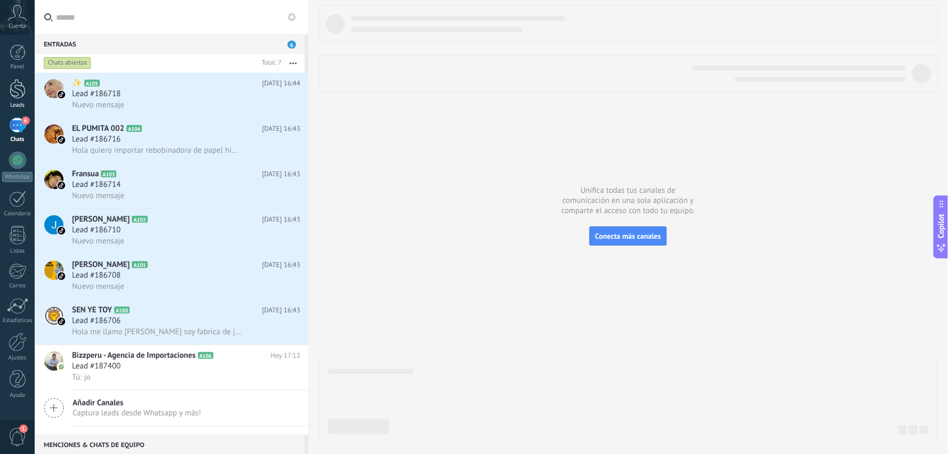
click at [19, 93] on div at bounding box center [18, 89] width 16 height 20
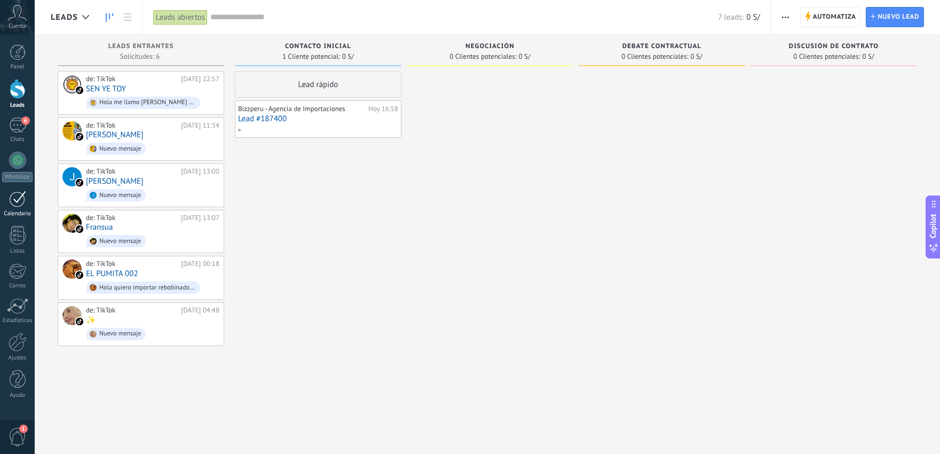
click at [13, 201] on div at bounding box center [17, 199] width 17 height 17
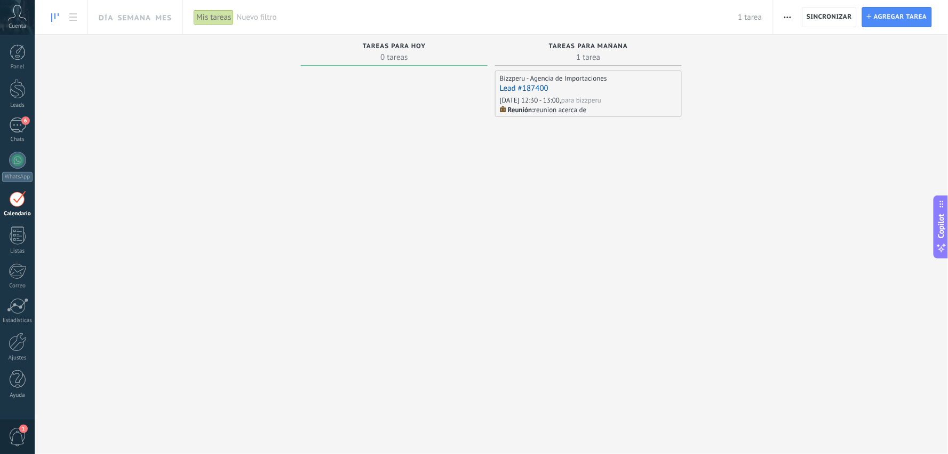
click at [216, 13] on div "Mis tareas" at bounding box center [214, 17] width 40 height 15
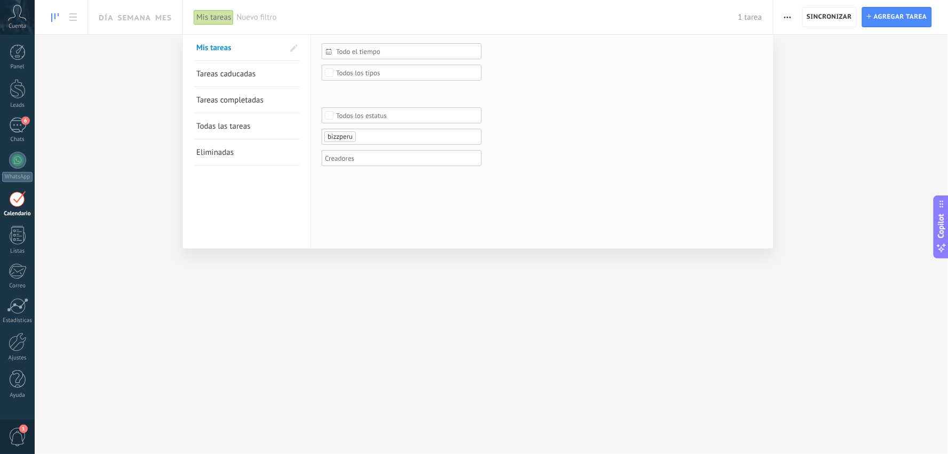
click at [216, 13] on div "Mis tareas" at bounding box center [214, 17] width 40 height 15
click at [116, 200] on div at bounding box center [474, 227] width 948 height 454
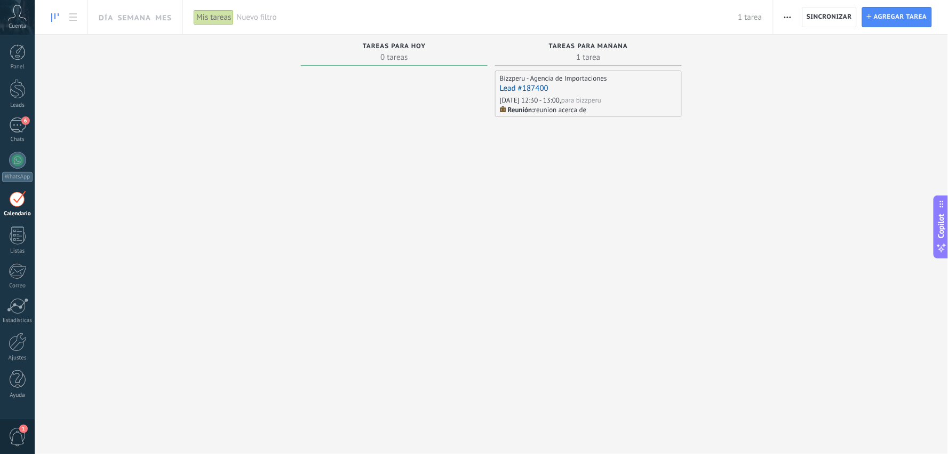
click at [794, 13] on button "button" at bounding box center [787, 17] width 15 height 20
click at [145, 17] on link "Semana" at bounding box center [134, 17] width 34 height 34
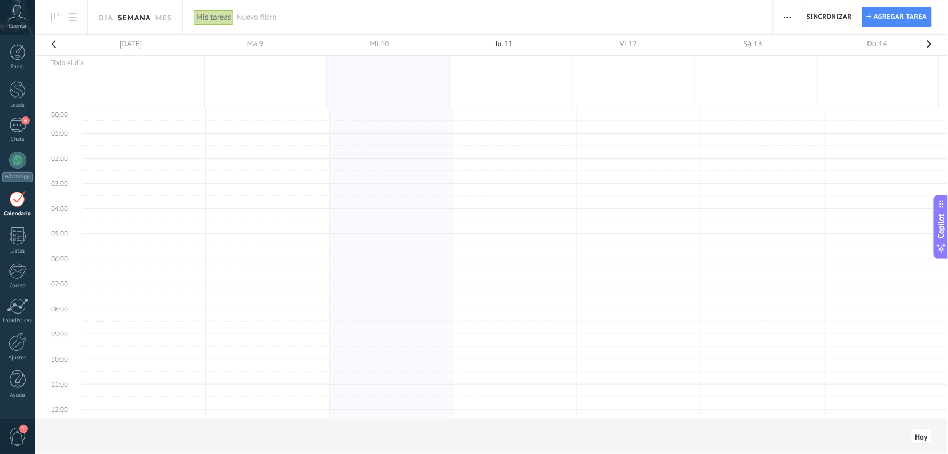
scroll to position [202, 0]
click at [493, 229] on div at bounding box center [514, 231] width 118 height 4
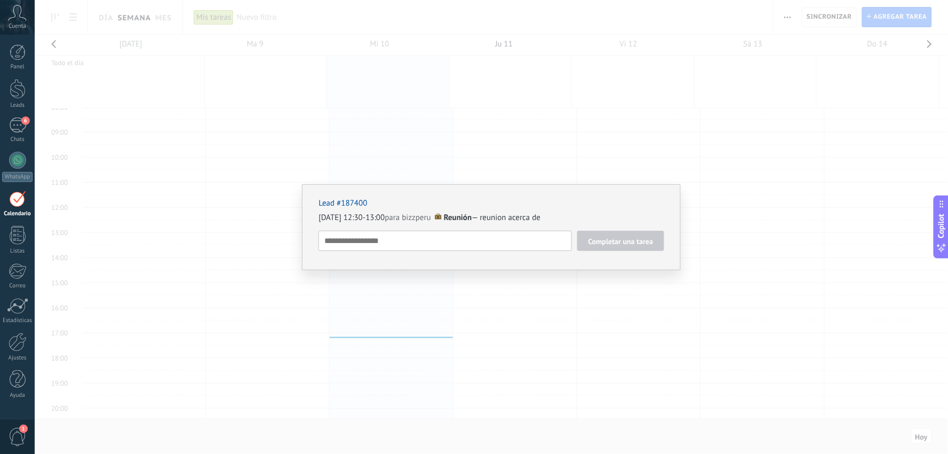
click at [335, 201] on link "Lead #187400" at bounding box center [343, 203] width 49 height 10
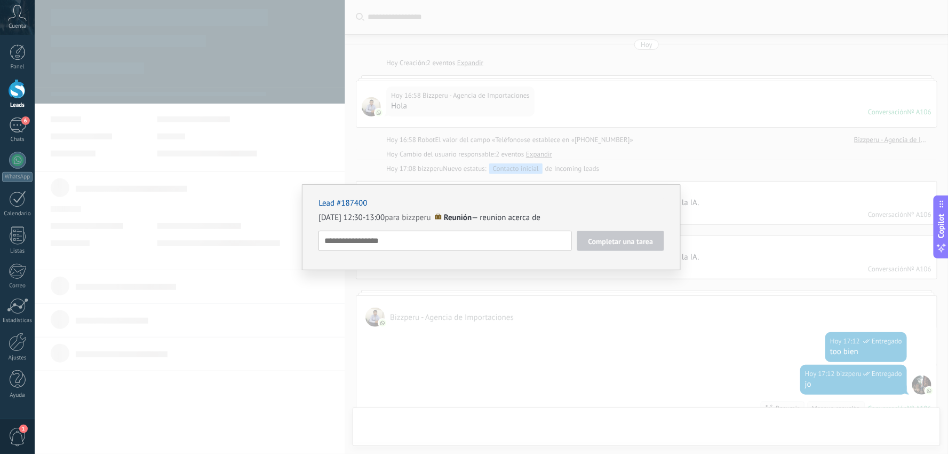
type textarea "**********"
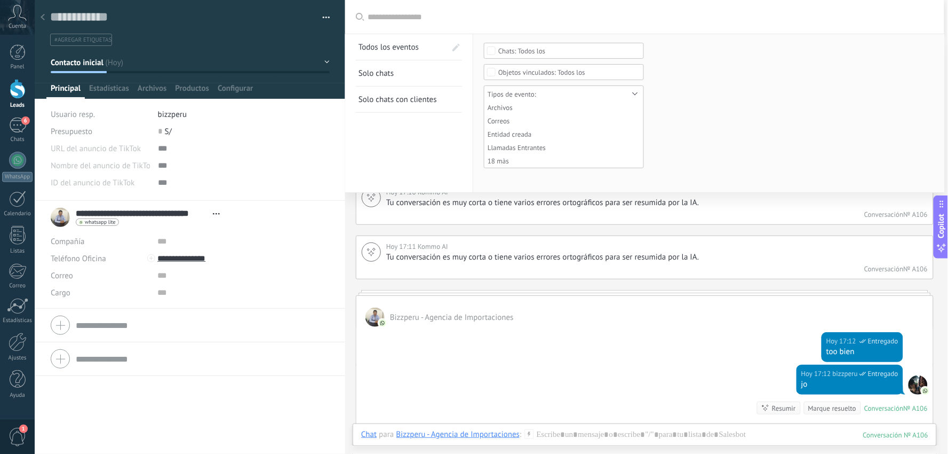
click at [417, 19] on div "Buscar Todos los eventos Solo chats Solo chats con clientes Guardar Ninguno Cha…" at bounding box center [644, 17] width 599 height 34
click at [772, 115] on form "Ninguno Chat del cliente Chat del equipo Todos los Ninguno Contactos Compañías …" at bounding box center [709, 112] width 450 height 139
click at [751, 134] on form "Ninguno Chat del cliente Chat del equipo Todos los Ninguno Contactos Compañías …" at bounding box center [709, 112] width 450 height 139
click at [671, 328] on div "Hoy 17:12 bizzperu Entregado too bien" at bounding box center [644, 346] width 577 height 38
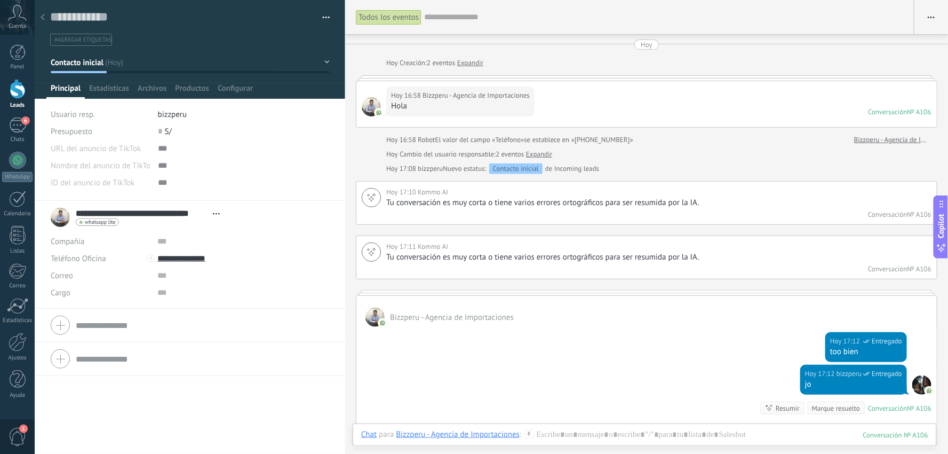
click at [743, 123] on div "Hoy 16:58 Bizzperu - Agencia de Importaciones Hola Conversación № A106 Conversa…" at bounding box center [646, 104] width 581 height 46
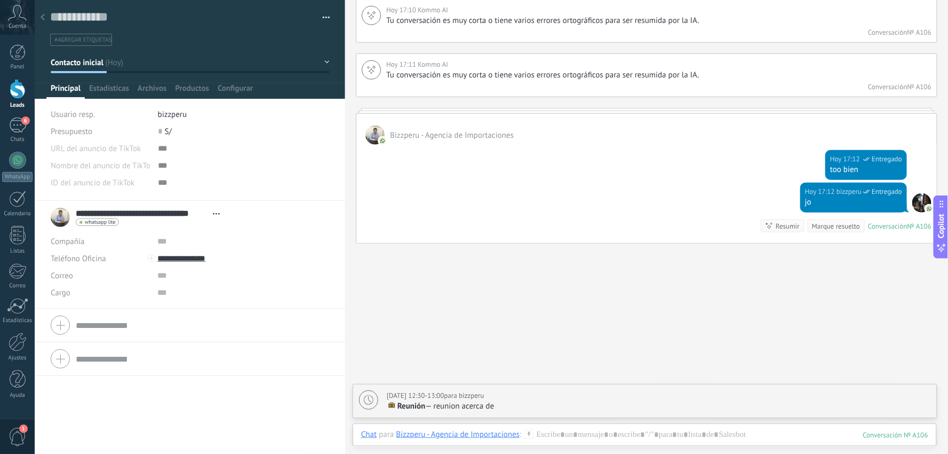
scroll to position [195, 0]
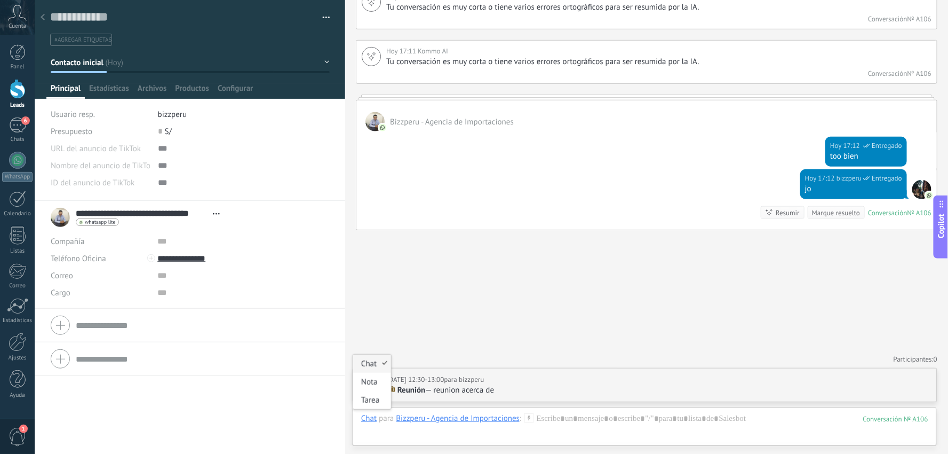
click at [370, 419] on div "Chat" at bounding box center [368, 418] width 15 height 10
click at [377, 382] on div "Nota" at bounding box center [372, 381] width 38 height 18
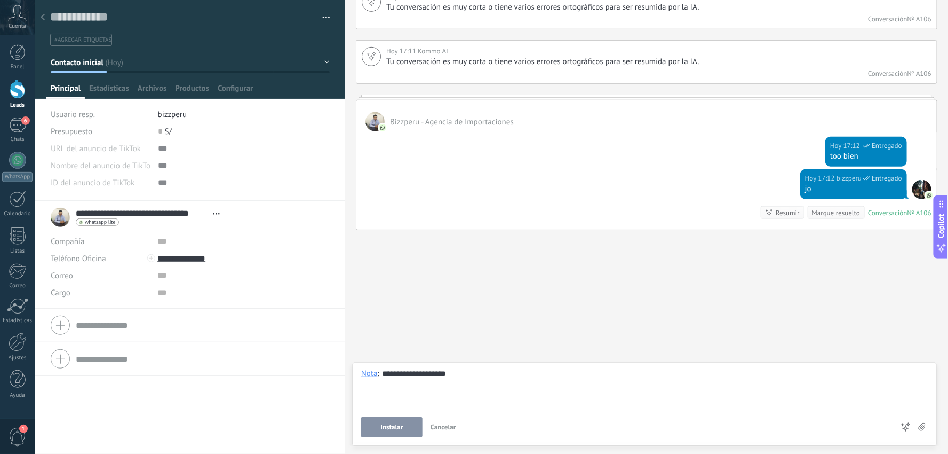
click at [395, 424] on span "Instalar" at bounding box center [392, 426] width 22 height 7
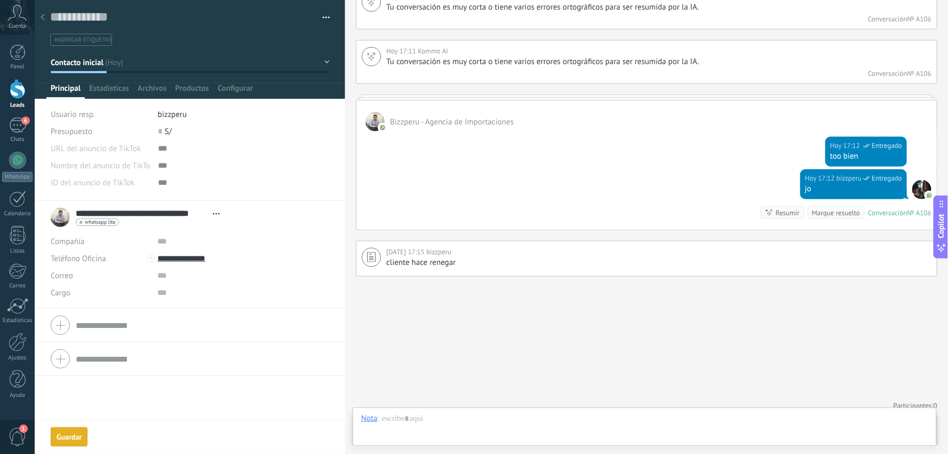
scroll to position [242, 0]
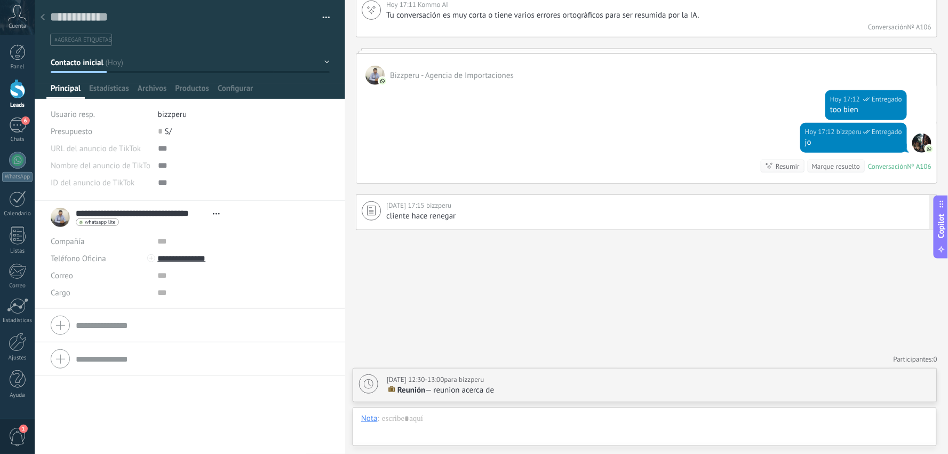
click at [462, 217] on div "cliente hace renegar" at bounding box center [658, 216] width 545 height 11
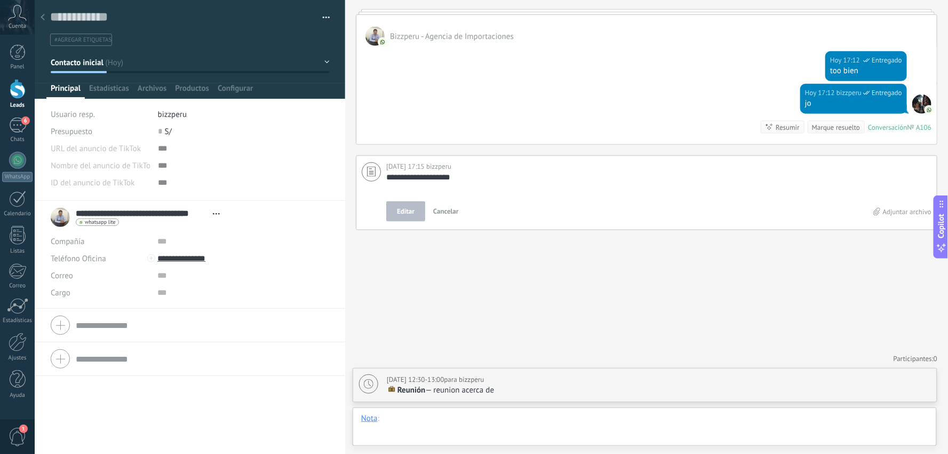
click at [408, 423] on div at bounding box center [644, 429] width 567 height 32
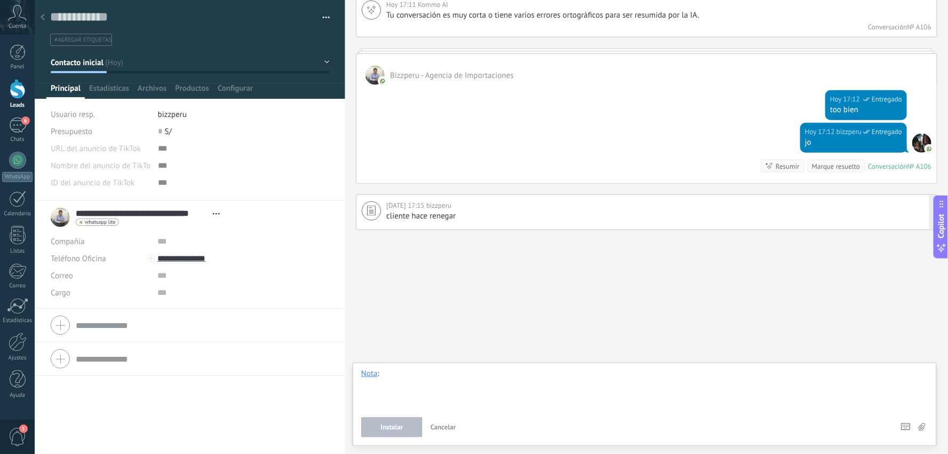
scroll to position [242, 0]
click at [482, 273] on div "Todos los eventos Buscar Mostrar milisegundos Mostrar etiquetas de chats Carga …" at bounding box center [646, 105] width 603 height 695
click at [475, 204] on div "Hoy 17:15 bizzperu" at bounding box center [658, 205] width 545 height 11
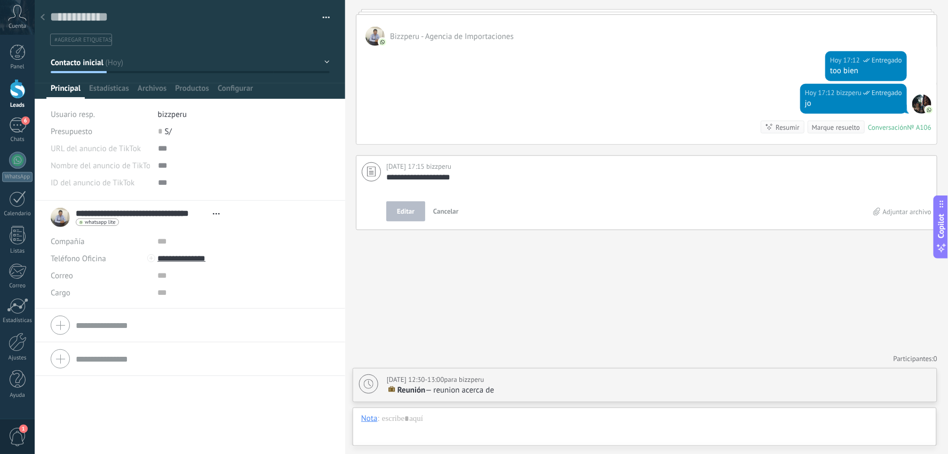
click at [542, 212] on div "Editar Cancelar" at bounding box center [629, 211] width 487 height 20
click at [22, 164] on div at bounding box center [17, 160] width 17 height 17
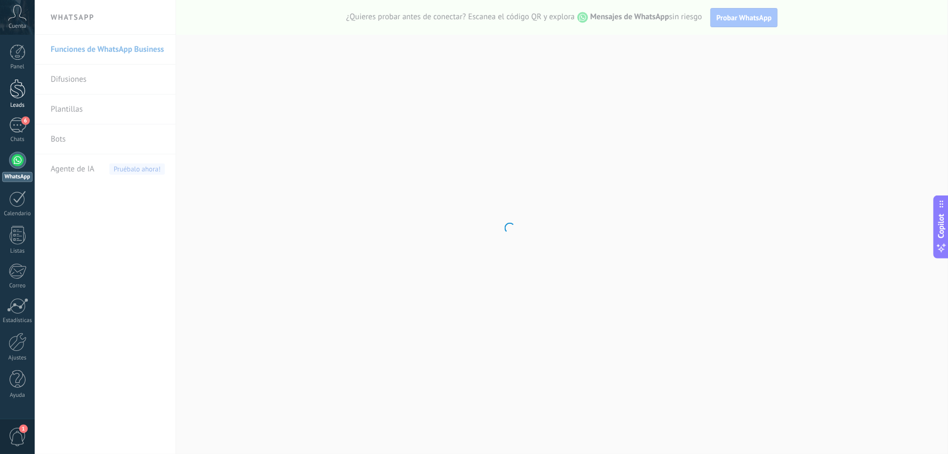
click at [22, 88] on div at bounding box center [18, 89] width 16 height 20
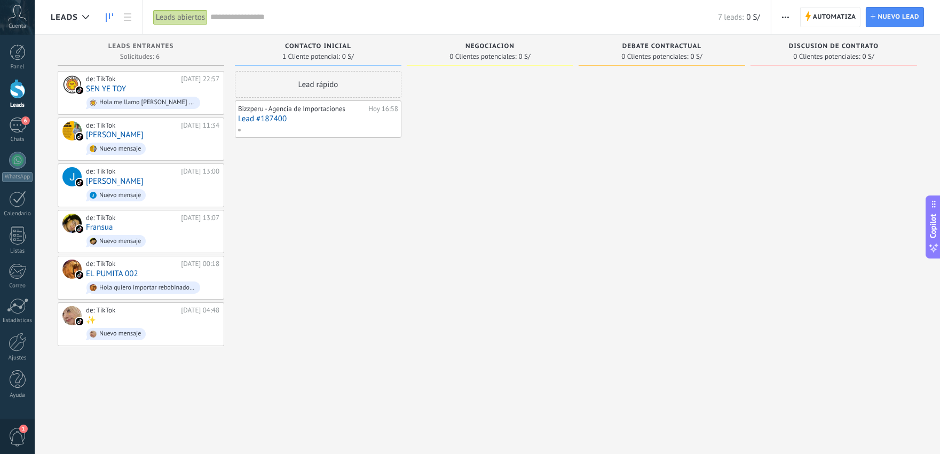
click at [287, 118] on link "Lead #187400" at bounding box center [318, 118] width 160 height 9
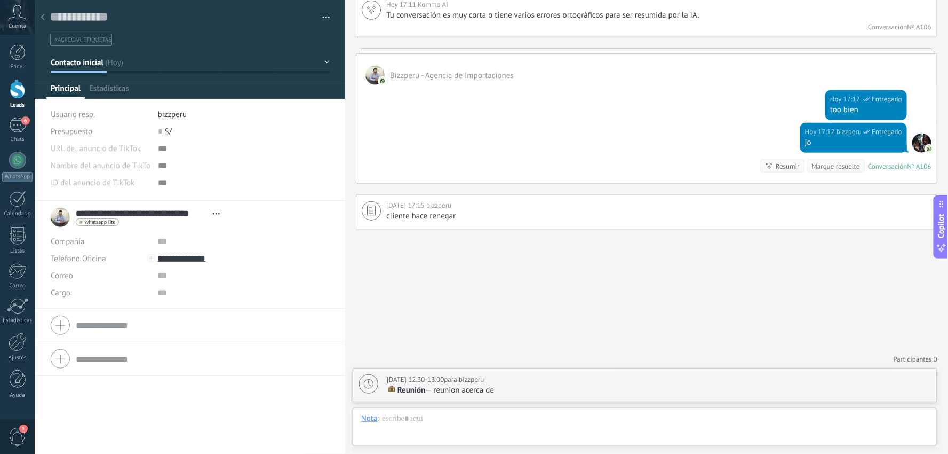
scroll to position [16, 0]
click at [497, 210] on div "Hoy 17:15 bizzperu" at bounding box center [658, 205] width 545 height 11
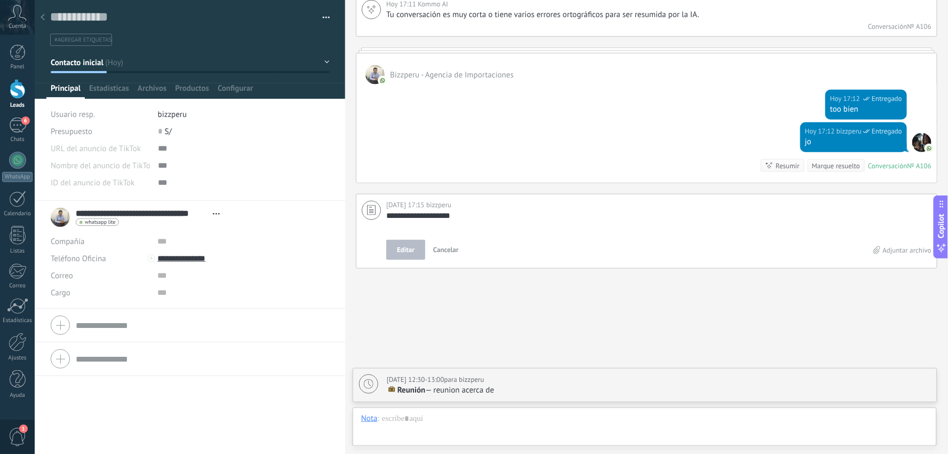
scroll to position [11, 0]
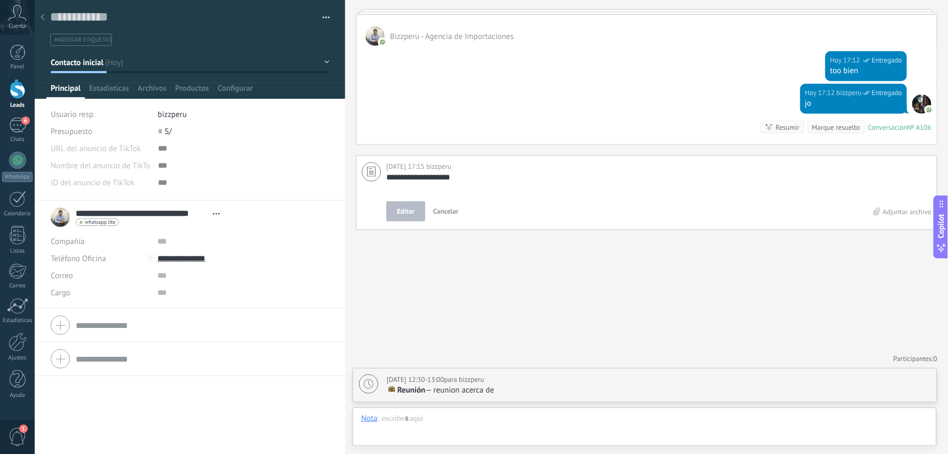
click at [441, 210] on span "Cancelar" at bounding box center [446, 211] width 26 height 9
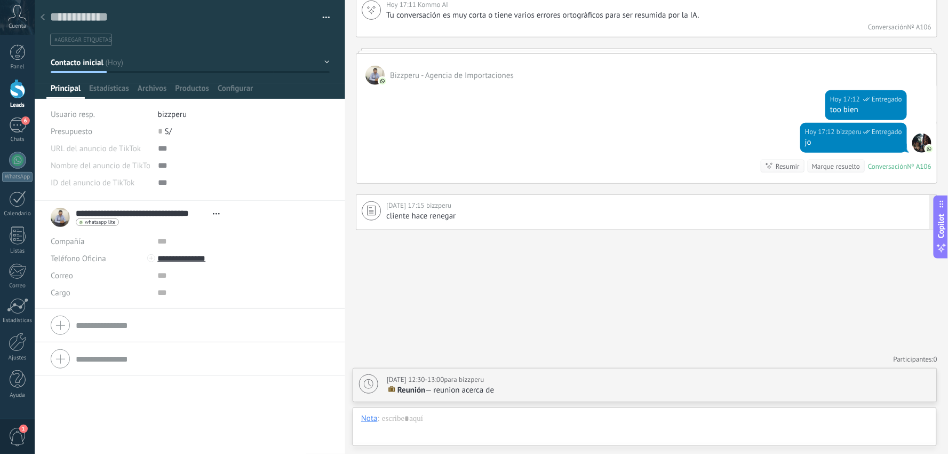
click at [435, 205] on span "bizzperu" at bounding box center [438, 205] width 25 height 9
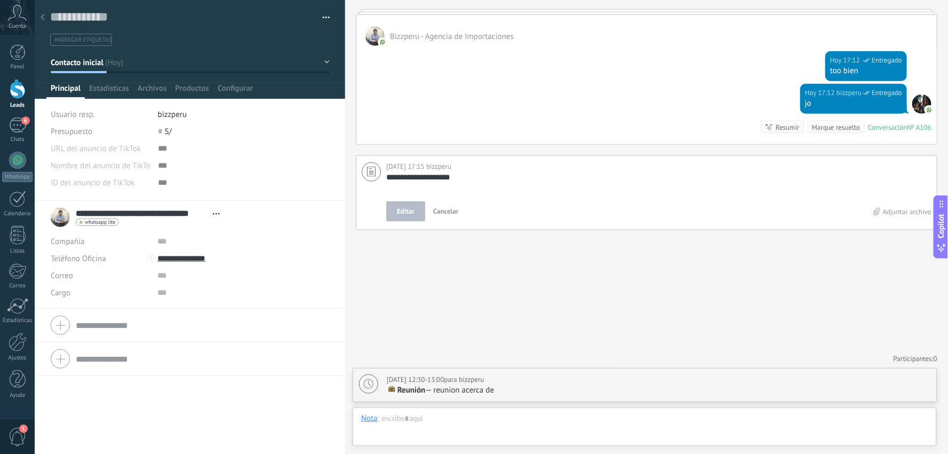
click at [404, 210] on span "Editar" at bounding box center [406, 211] width 18 height 11
click at [902, 211] on label "Adjuntar archivo" at bounding box center [903, 211] width 58 height 9
click at [0, 0] on input "Adjuntar archivo" at bounding box center [0, 0] width 0 height 0
click at [420, 419] on div at bounding box center [644, 429] width 567 height 32
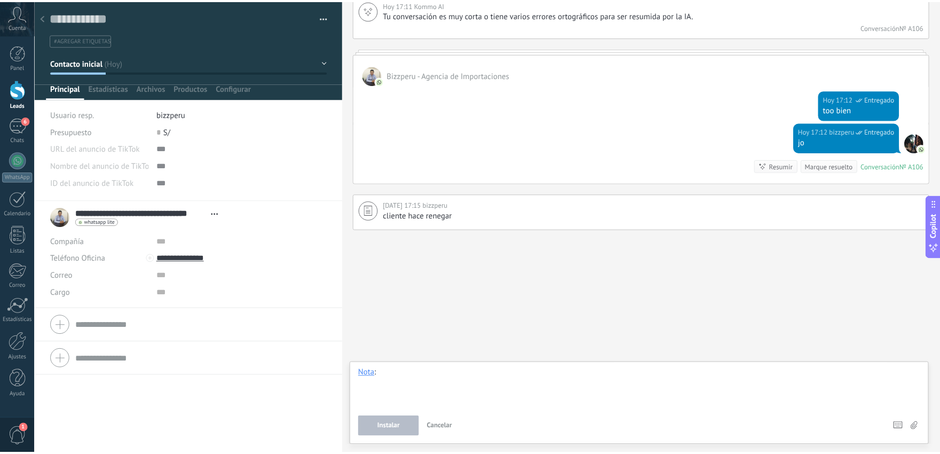
scroll to position [242, 0]
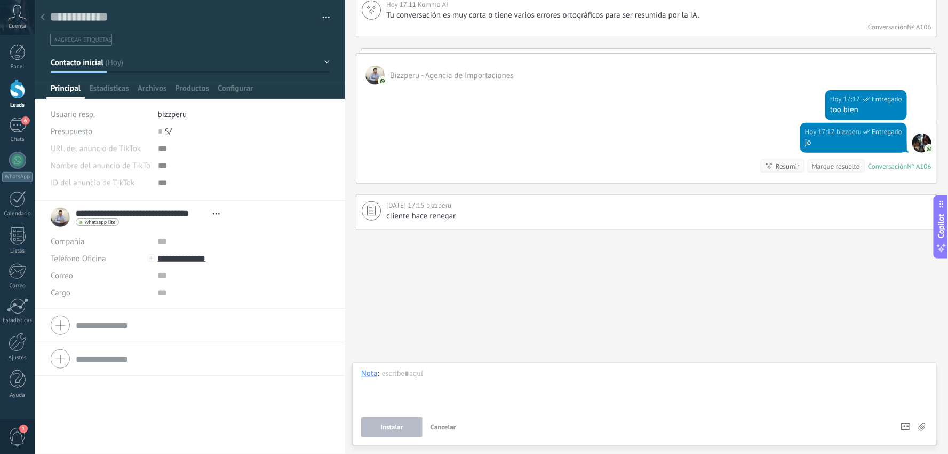
click at [13, 19] on icon at bounding box center [17, 13] width 19 height 16
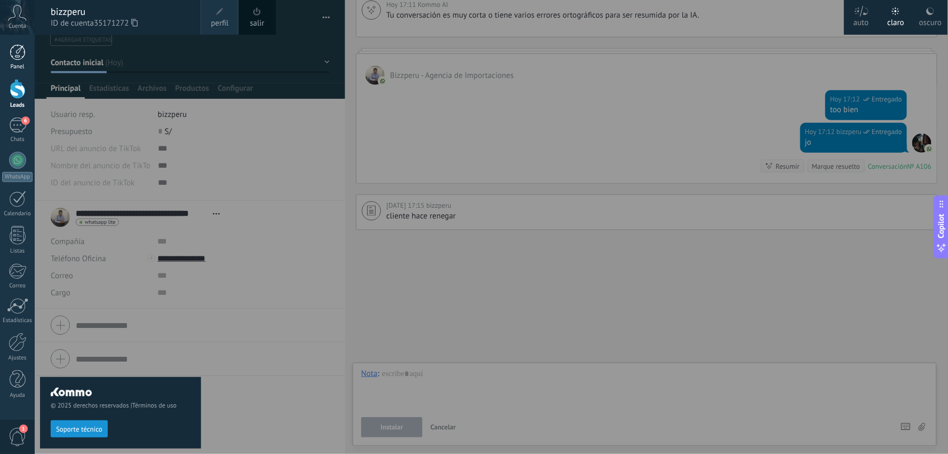
click at [19, 51] on div at bounding box center [18, 52] width 16 height 16
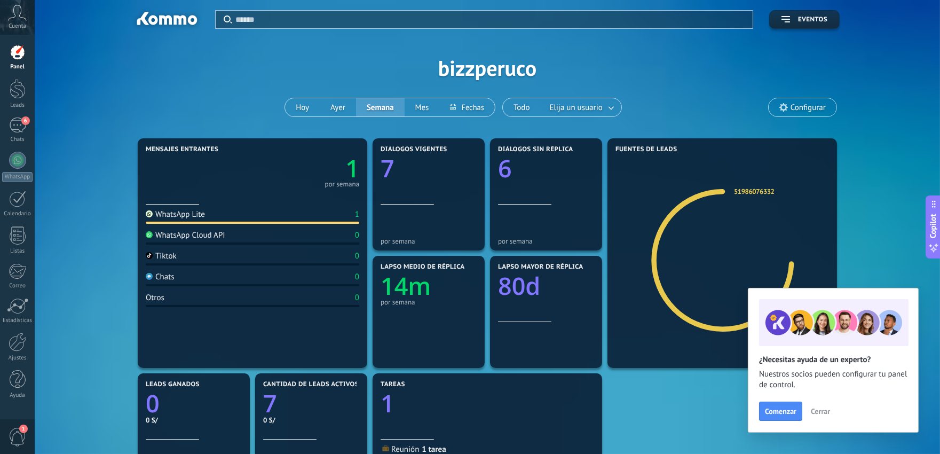
click at [823, 409] on span "Cerrar" at bounding box center [820, 410] width 19 height 7
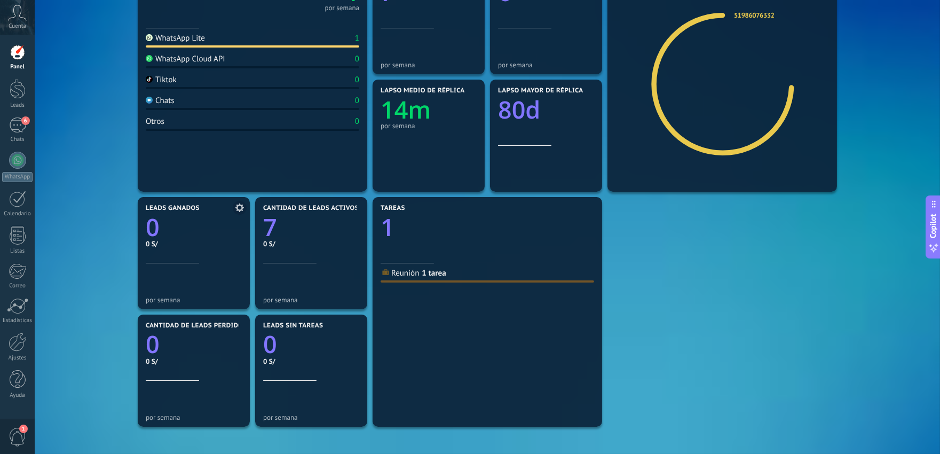
scroll to position [178, 0]
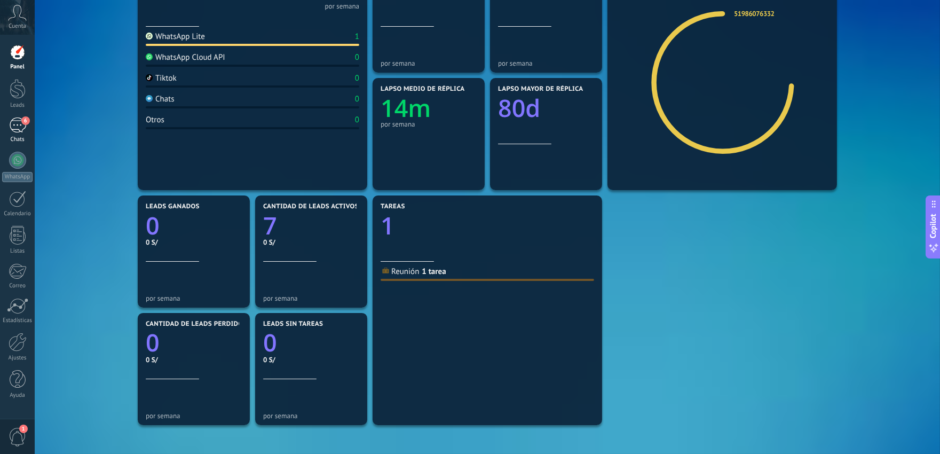
click at [20, 125] on div "6" at bounding box center [17, 124] width 17 height 15
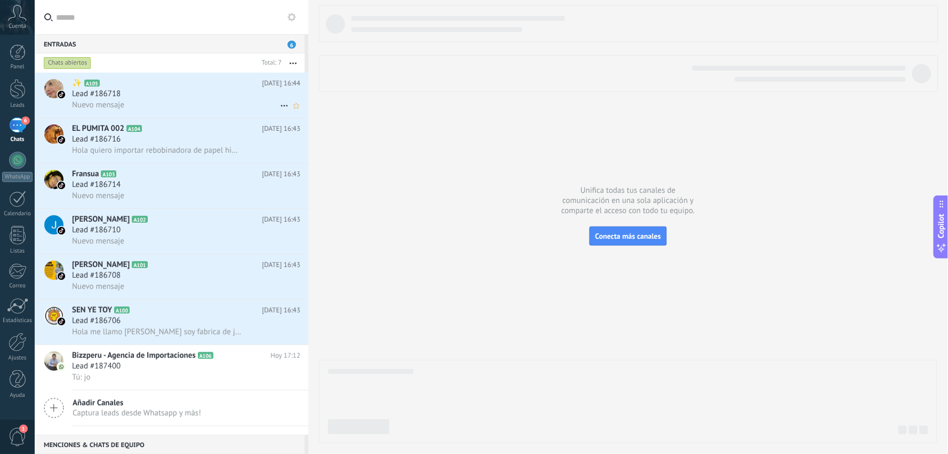
click at [201, 94] on div "Lead #186718" at bounding box center [186, 94] width 228 height 11
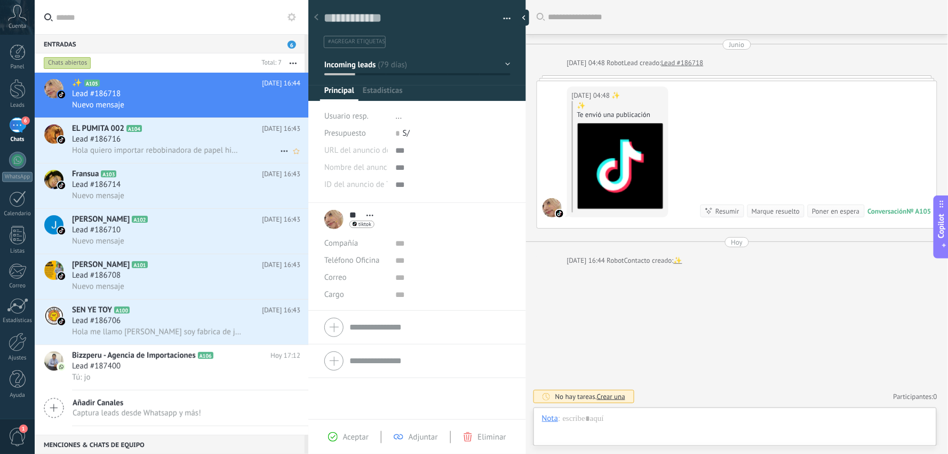
click at [203, 142] on div "Lead #186716" at bounding box center [186, 139] width 228 height 11
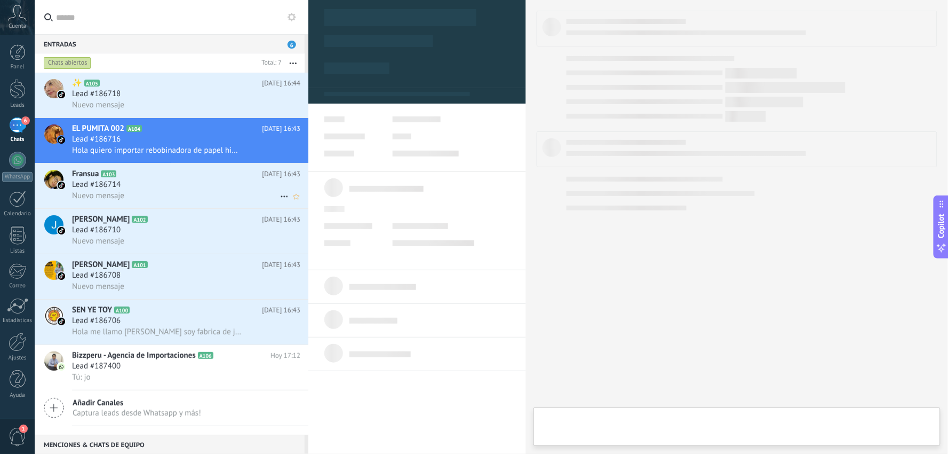
click at [205, 184] on div "Lead #186714" at bounding box center [186, 184] width 228 height 11
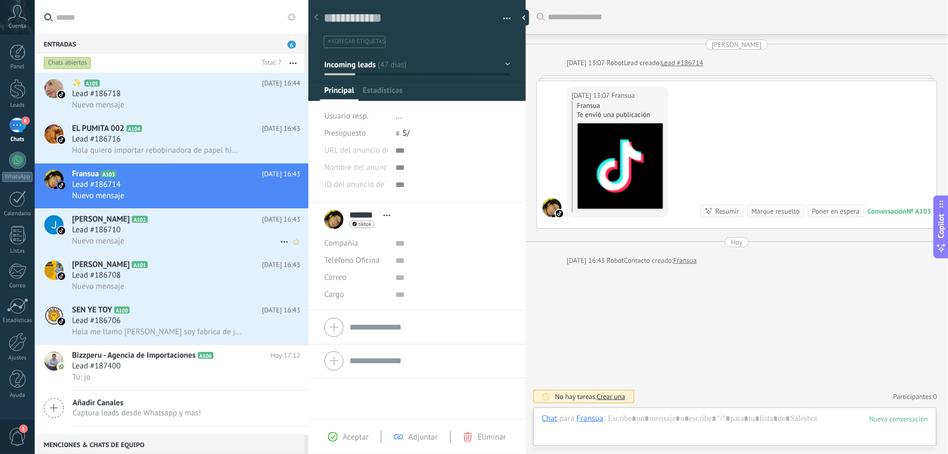
click at [203, 232] on div "Lead #186710" at bounding box center [186, 230] width 228 height 11
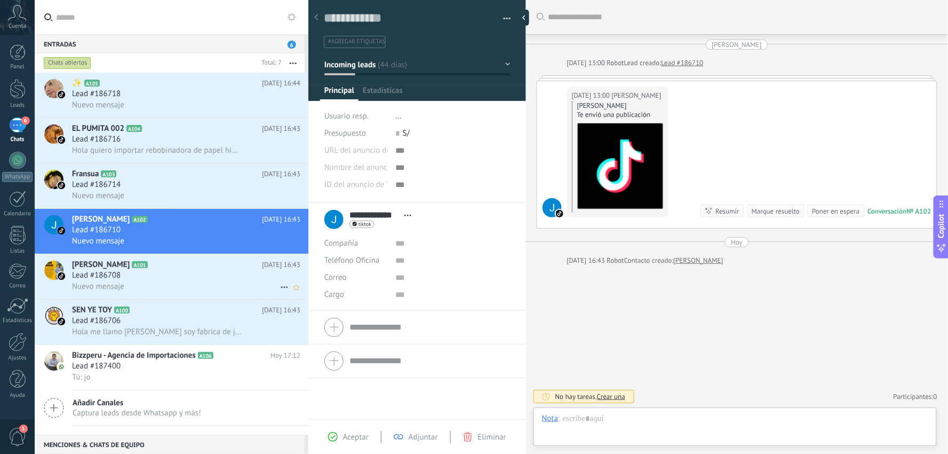
click at [216, 270] on h2 "Paul Aguilar A101" at bounding box center [167, 264] width 190 height 11
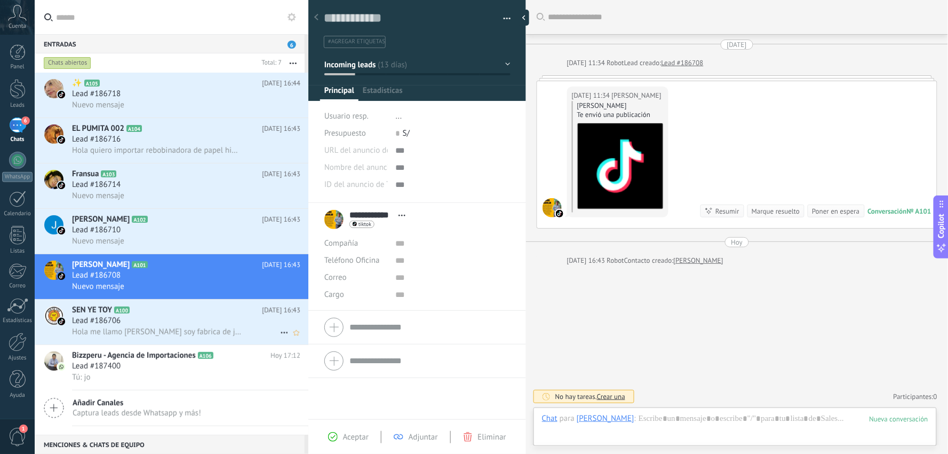
click at [225, 324] on div "Lead #186706" at bounding box center [186, 320] width 228 height 11
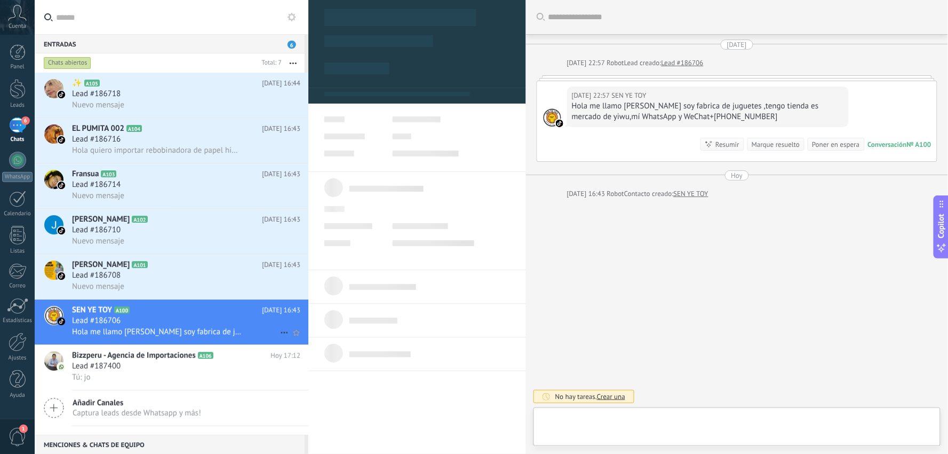
type textarea "**********"
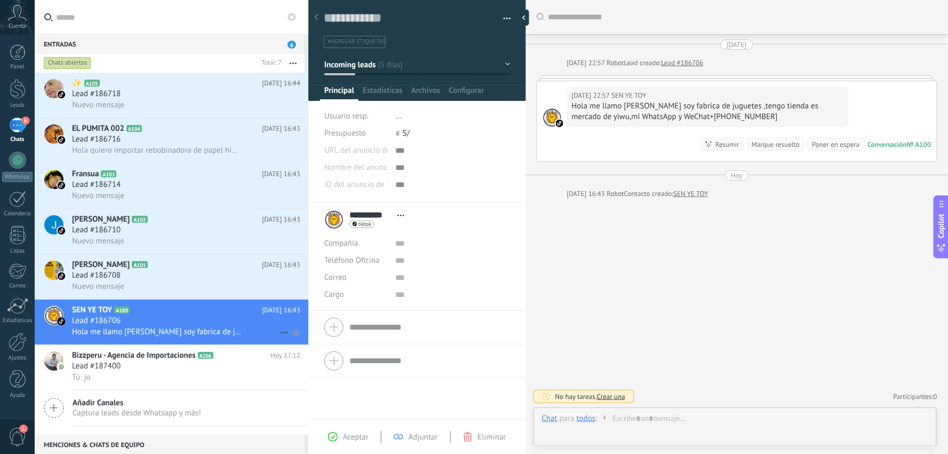
click at [278, 339] on icon at bounding box center [284, 332] width 13 height 13
click at [196, 331] on div at bounding box center [474, 227] width 948 height 454
click at [19, 157] on div at bounding box center [17, 160] width 17 height 17
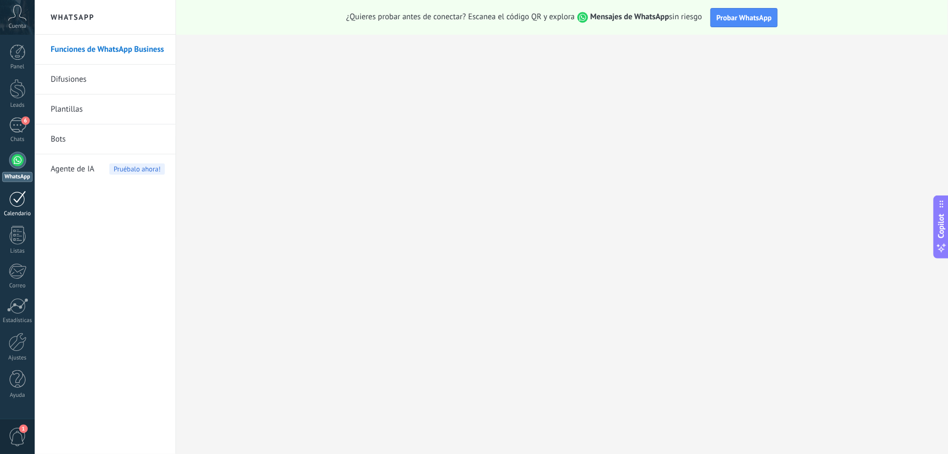
click at [21, 201] on div at bounding box center [17, 199] width 17 height 17
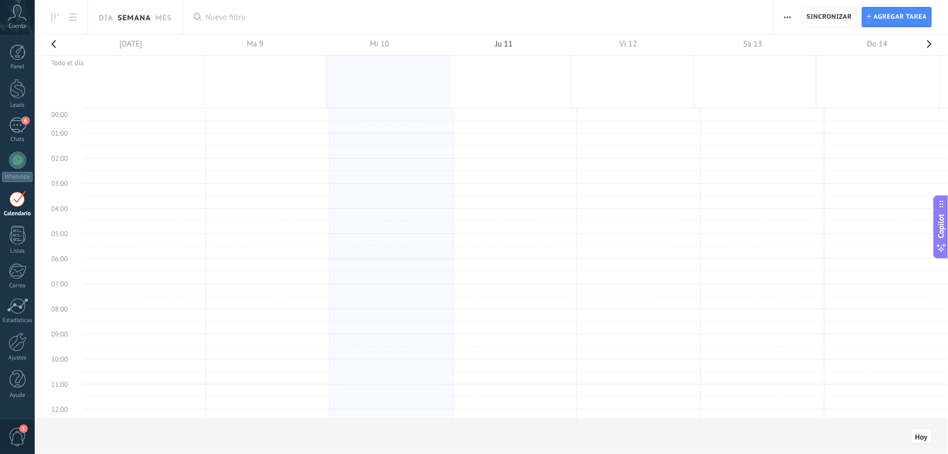
scroll to position [202, 0]
